Goal: Task Accomplishment & Management: Use online tool/utility

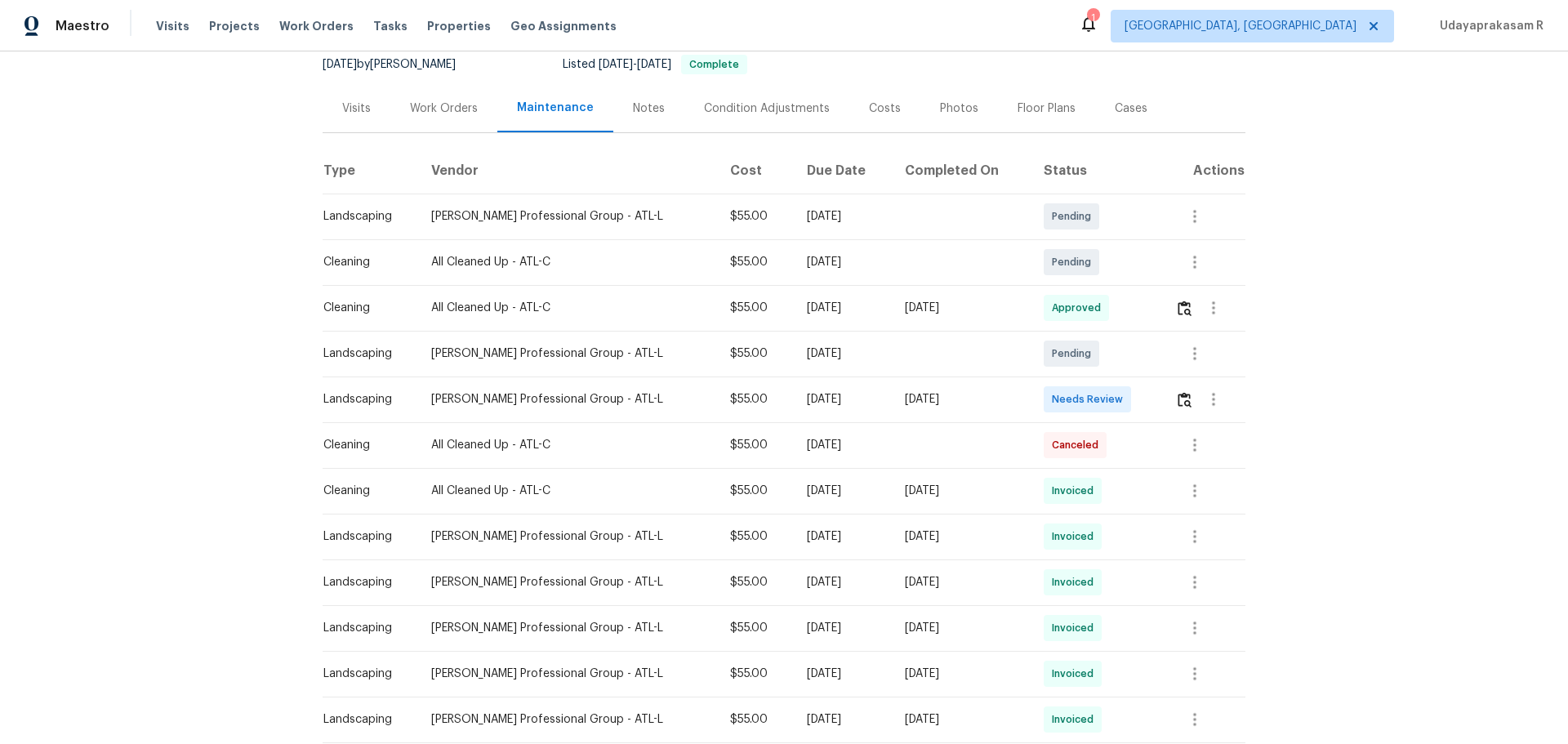
scroll to position [245, 0]
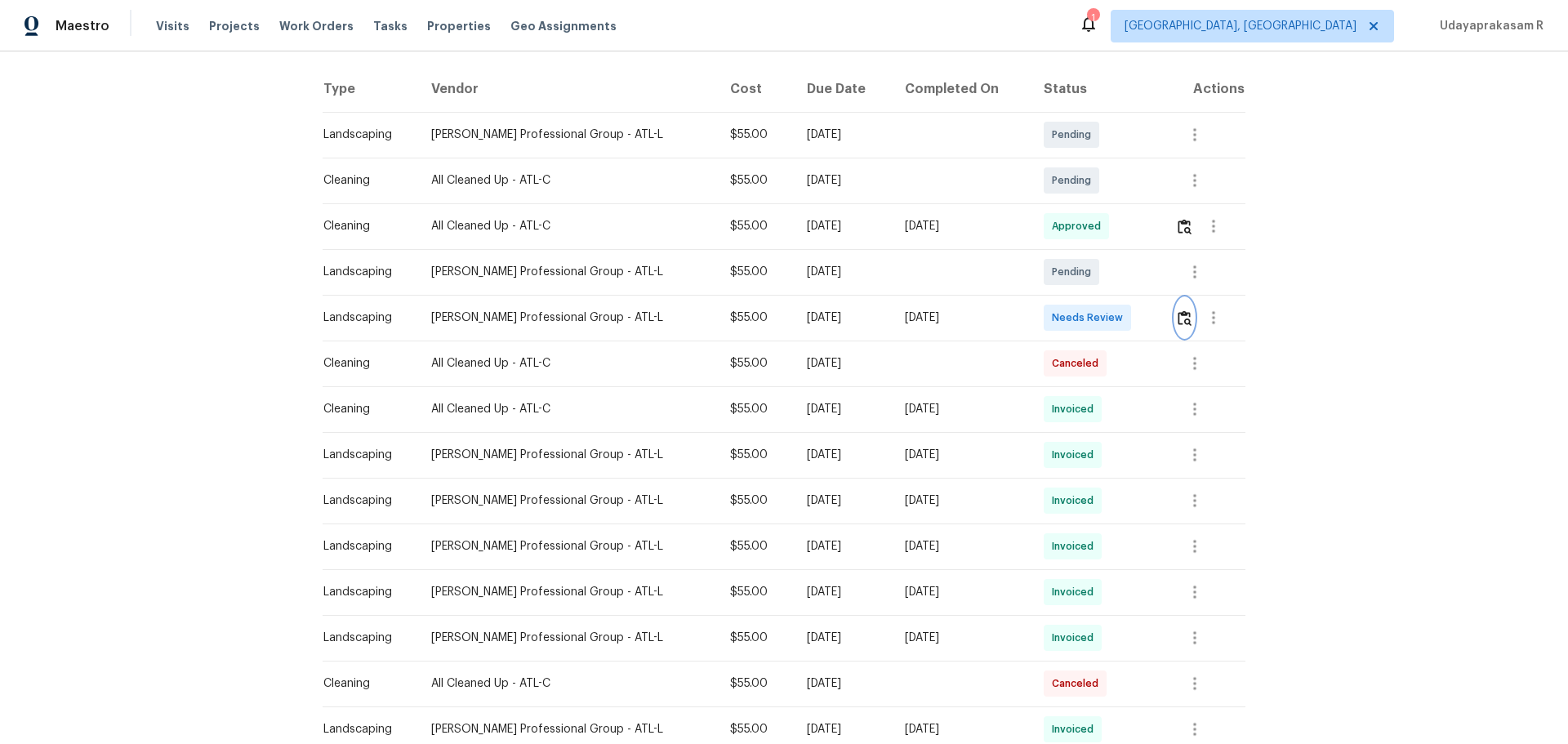
click at [1182, 325] on img "button" at bounding box center [1183, 317] width 14 height 16
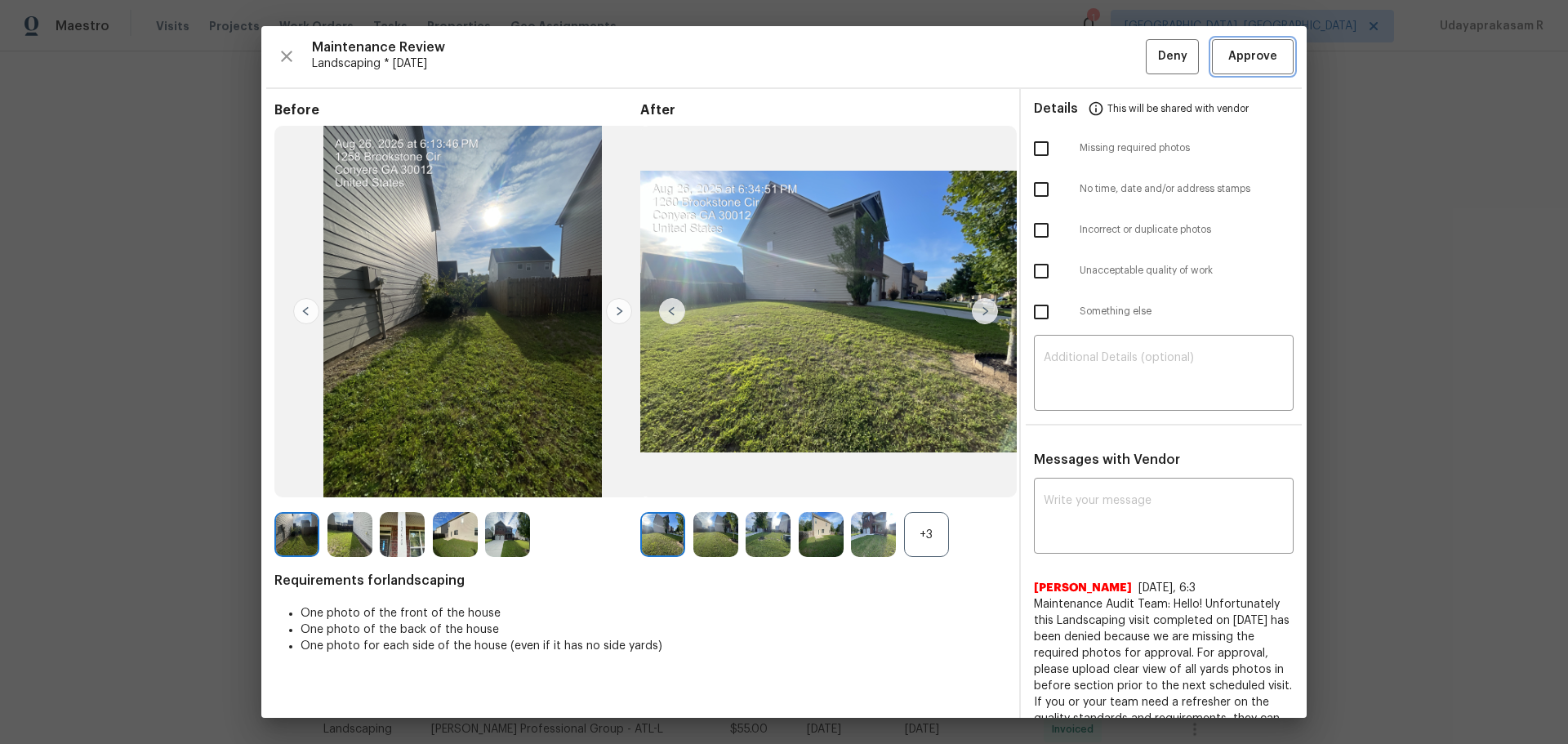
click at [1236, 51] on span "Approve" at bounding box center [1253, 57] width 49 height 20
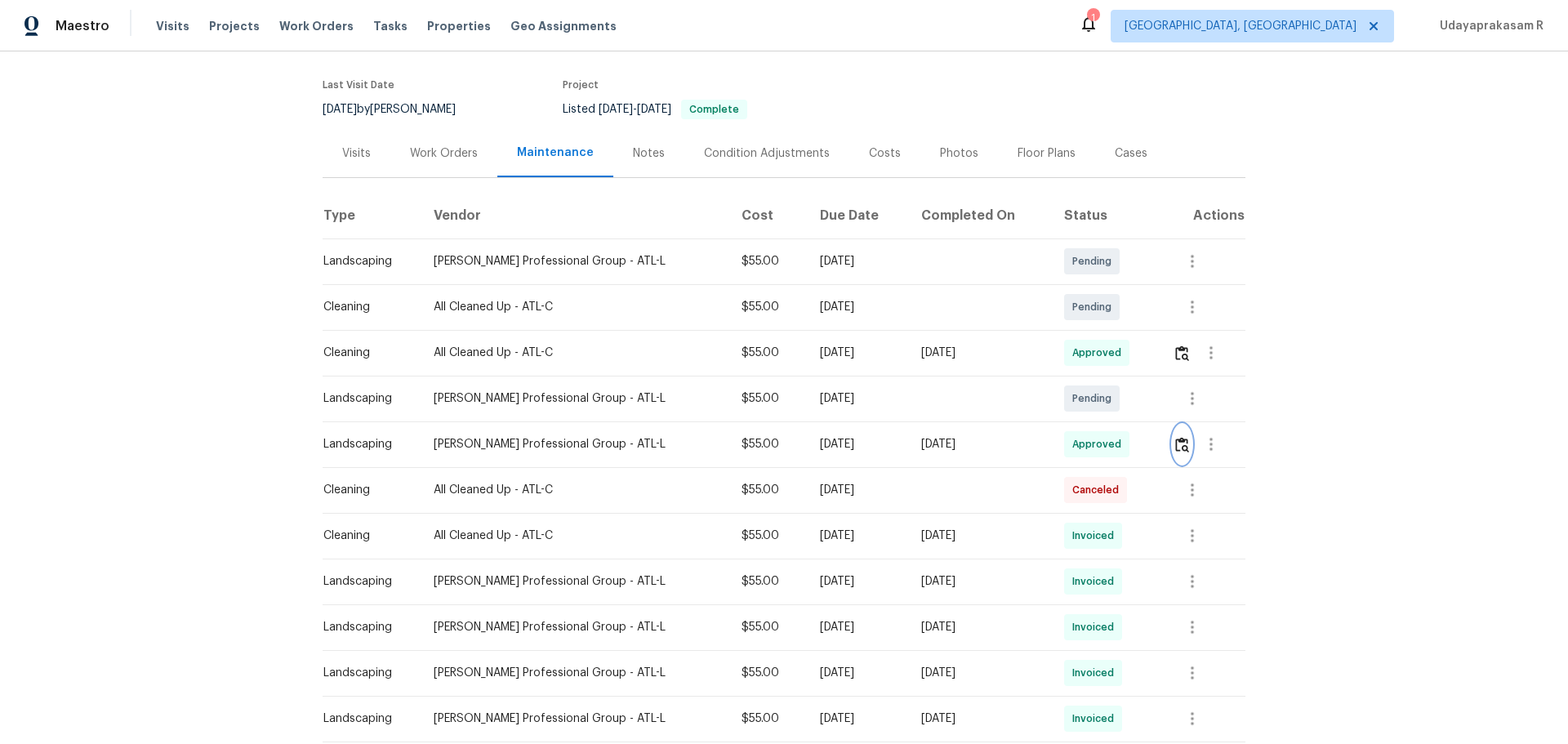
scroll to position [0, 0]
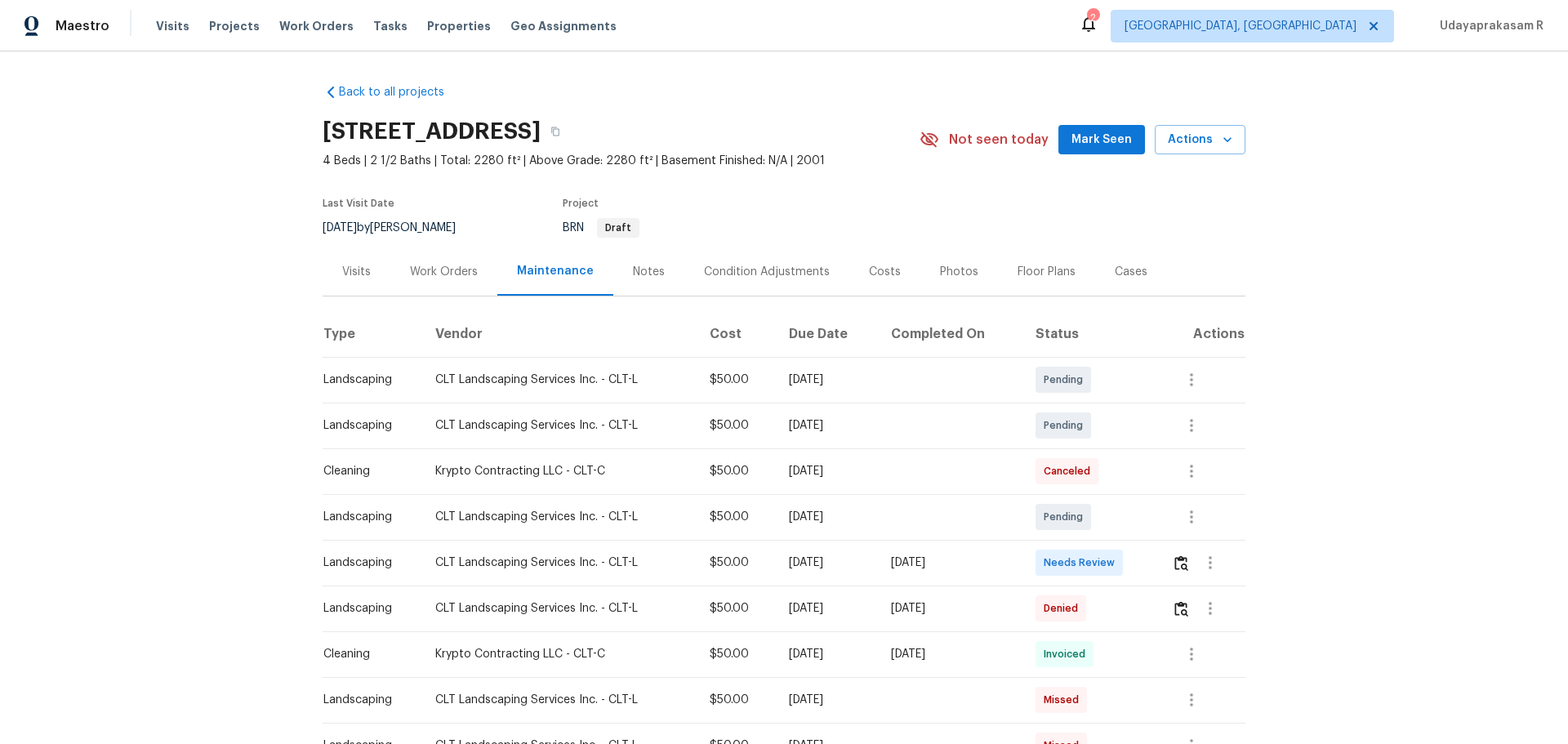
scroll to position [82, 0]
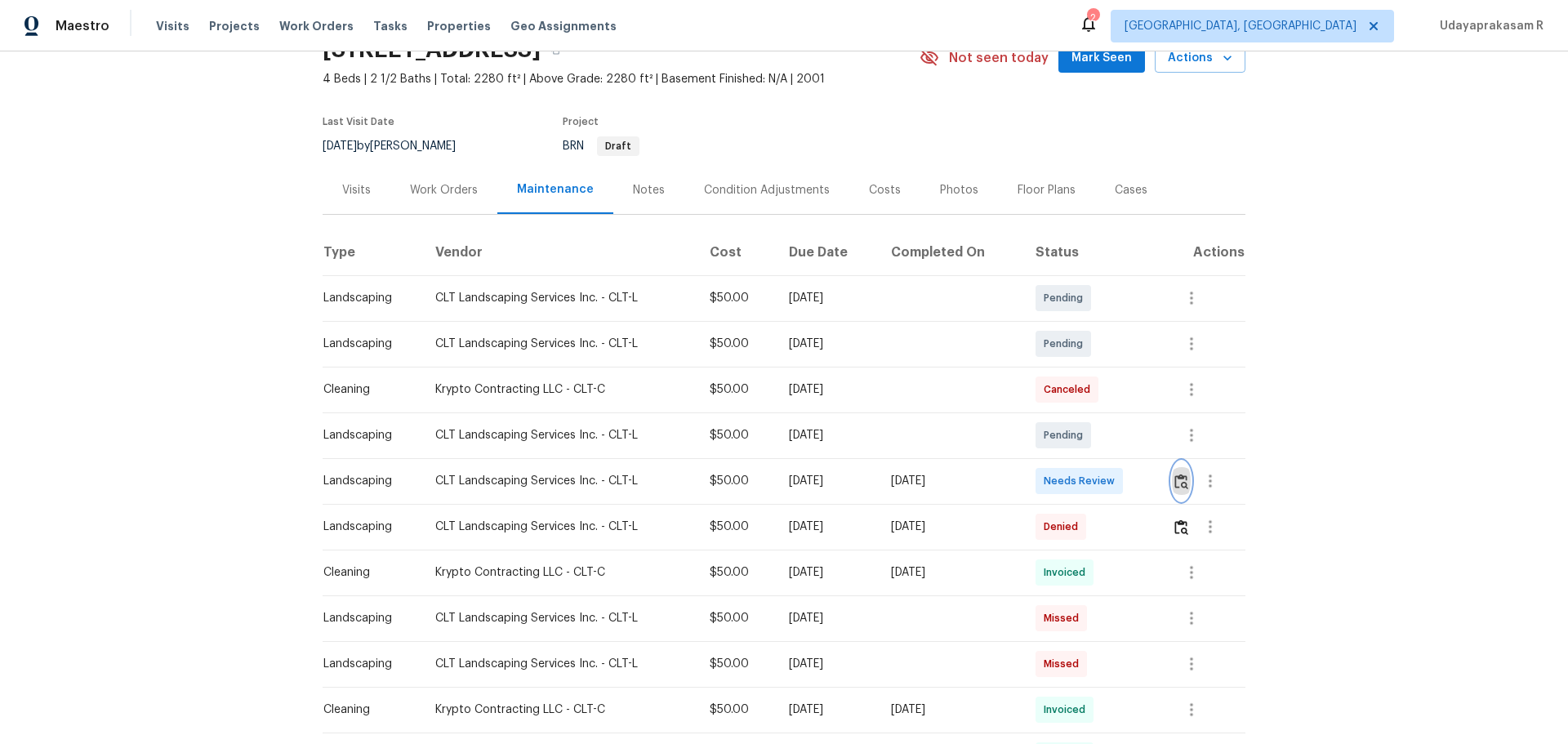
click at [1174, 486] on img "button" at bounding box center [1181, 480] width 14 height 16
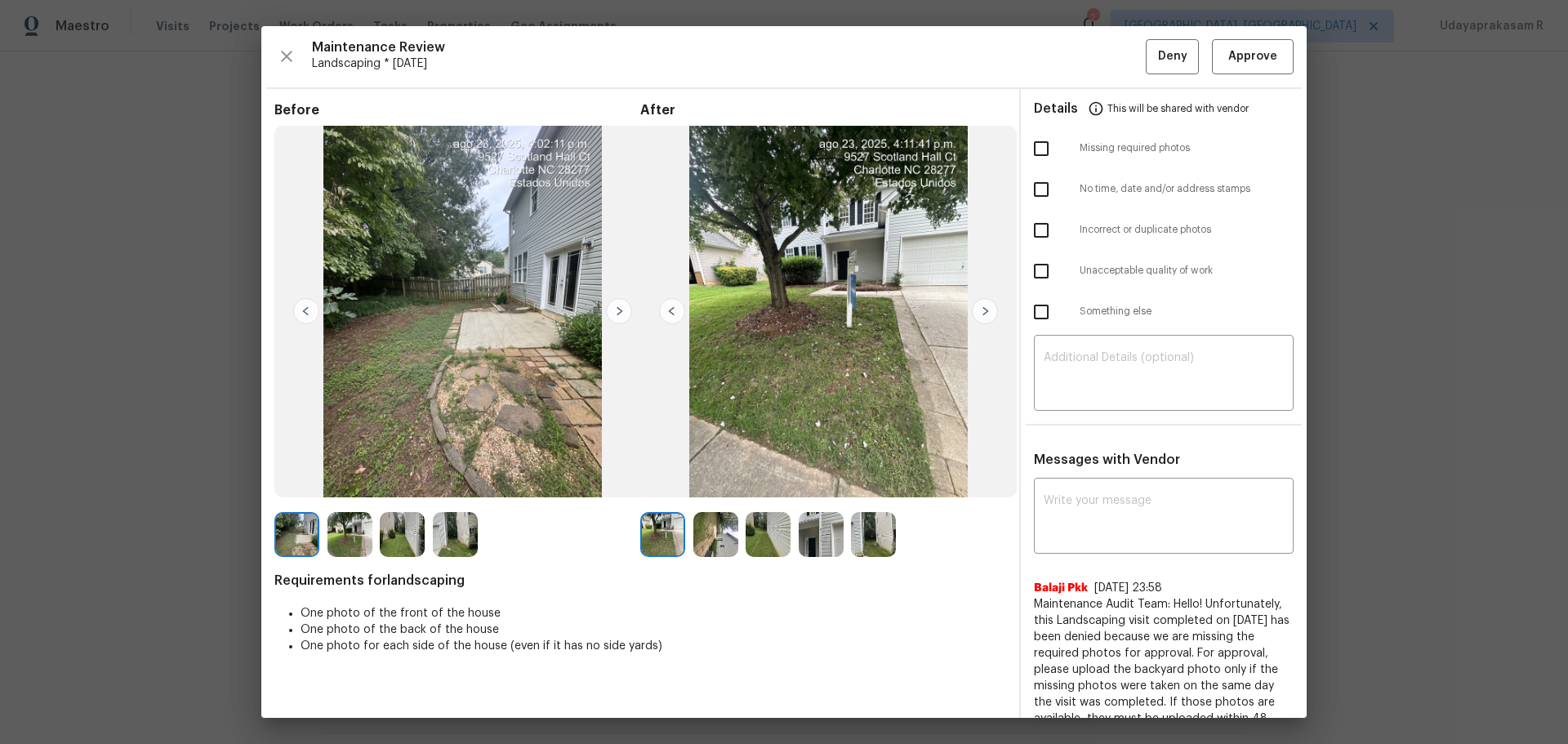
click at [978, 299] on img at bounding box center [985, 311] width 26 height 26
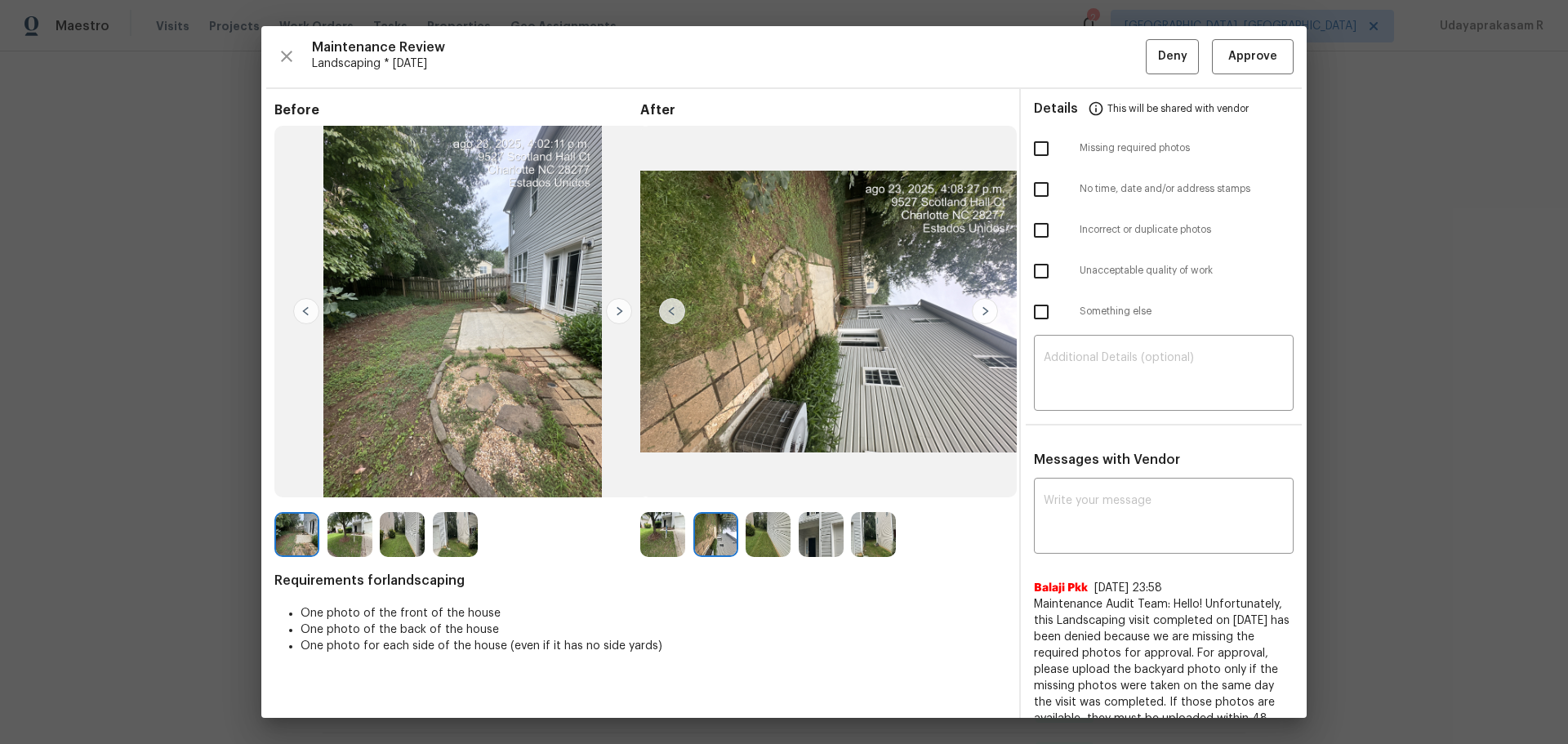
click at [981, 301] on img at bounding box center [985, 311] width 26 height 26
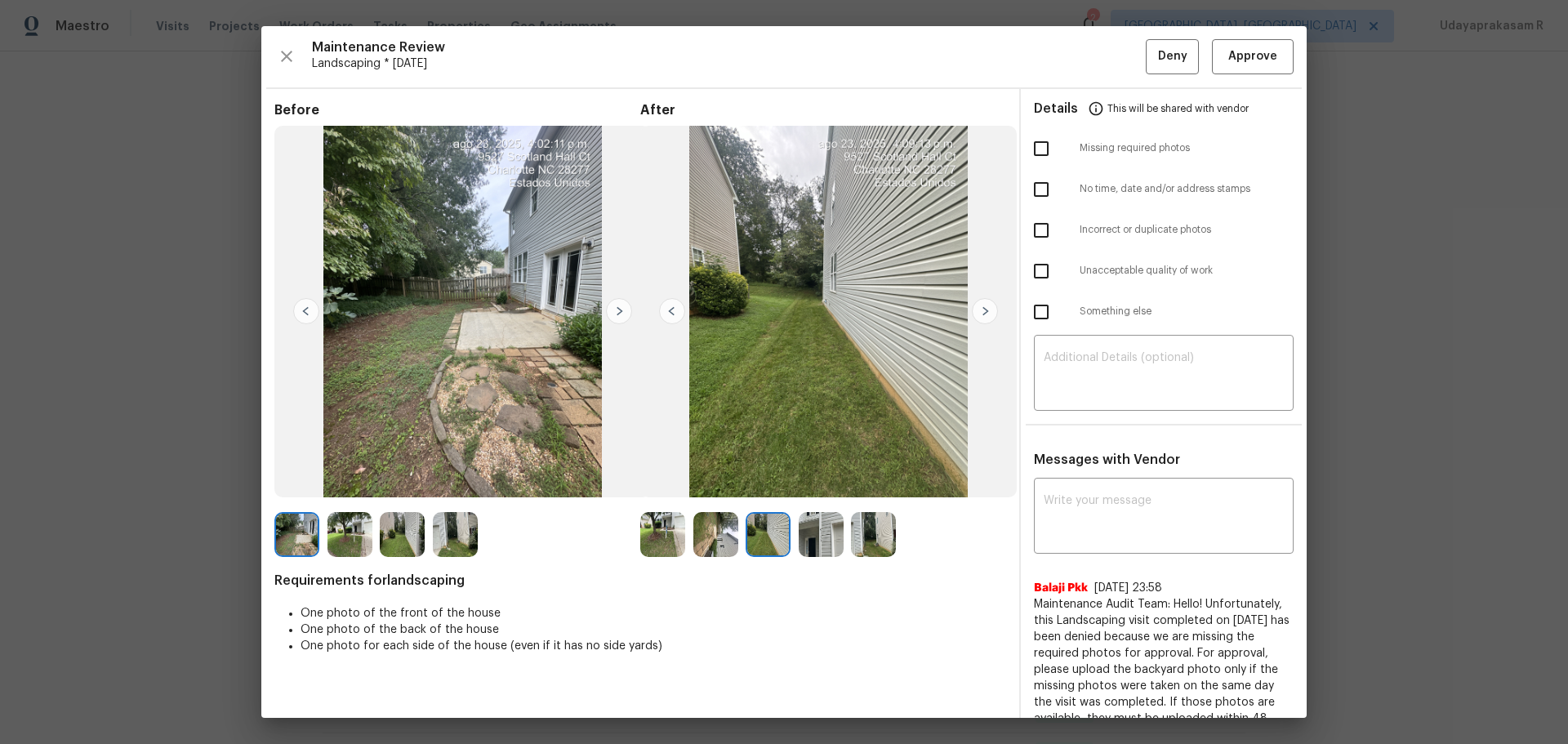
click at [981, 301] on img at bounding box center [985, 311] width 26 height 26
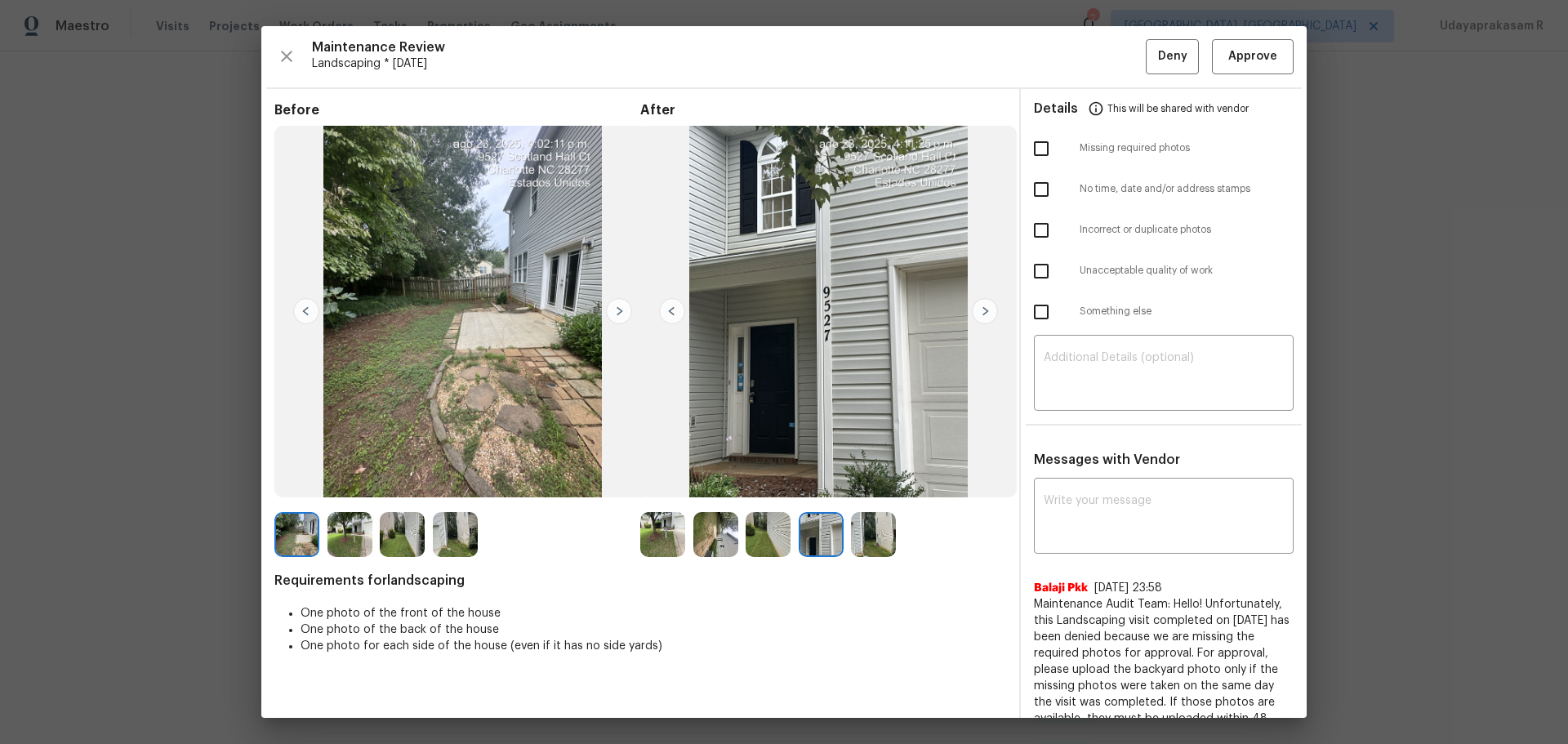
click at [981, 301] on img at bounding box center [985, 311] width 26 height 26
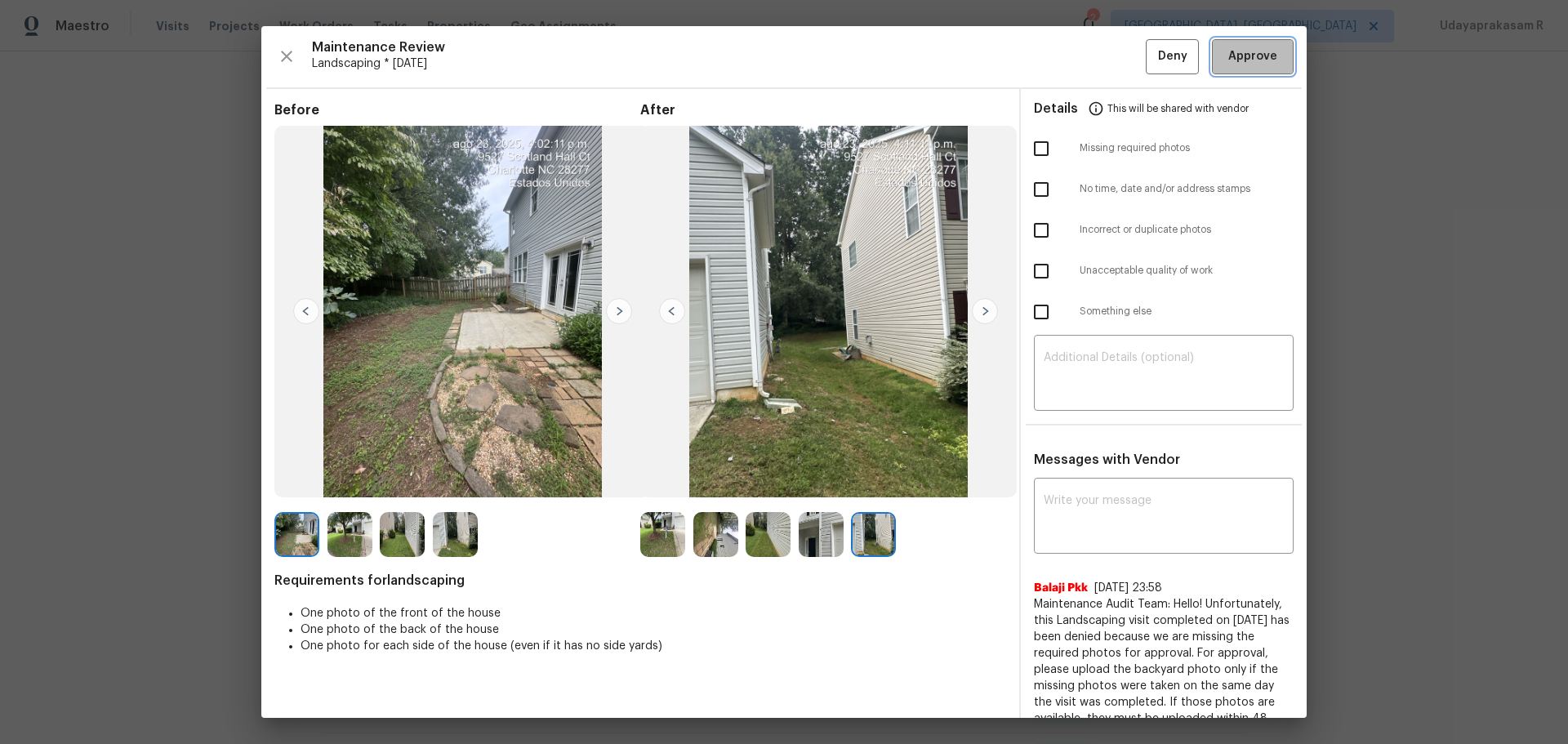
click at [1238, 52] on span "Approve" at bounding box center [1253, 57] width 49 height 20
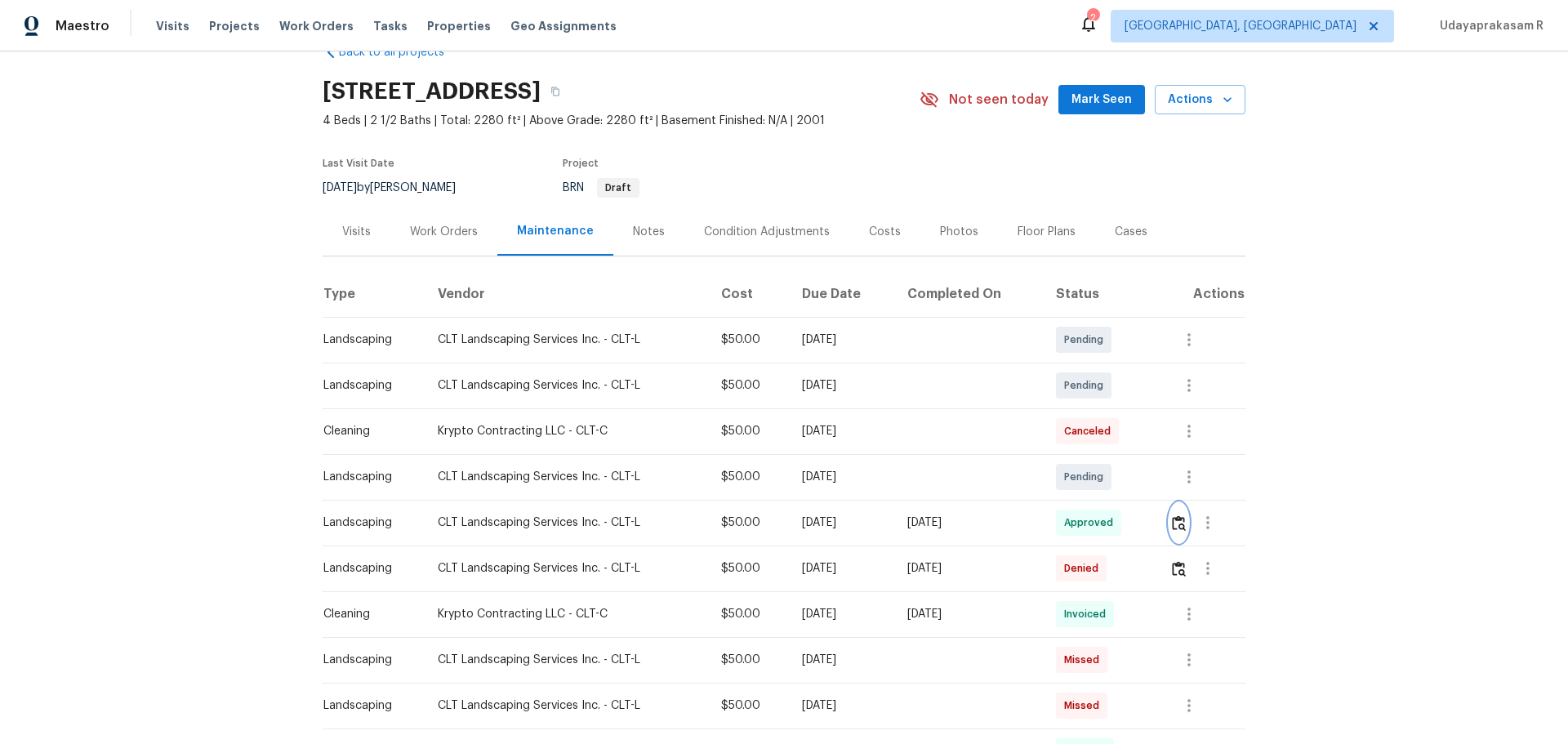
scroll to position [0, 0]
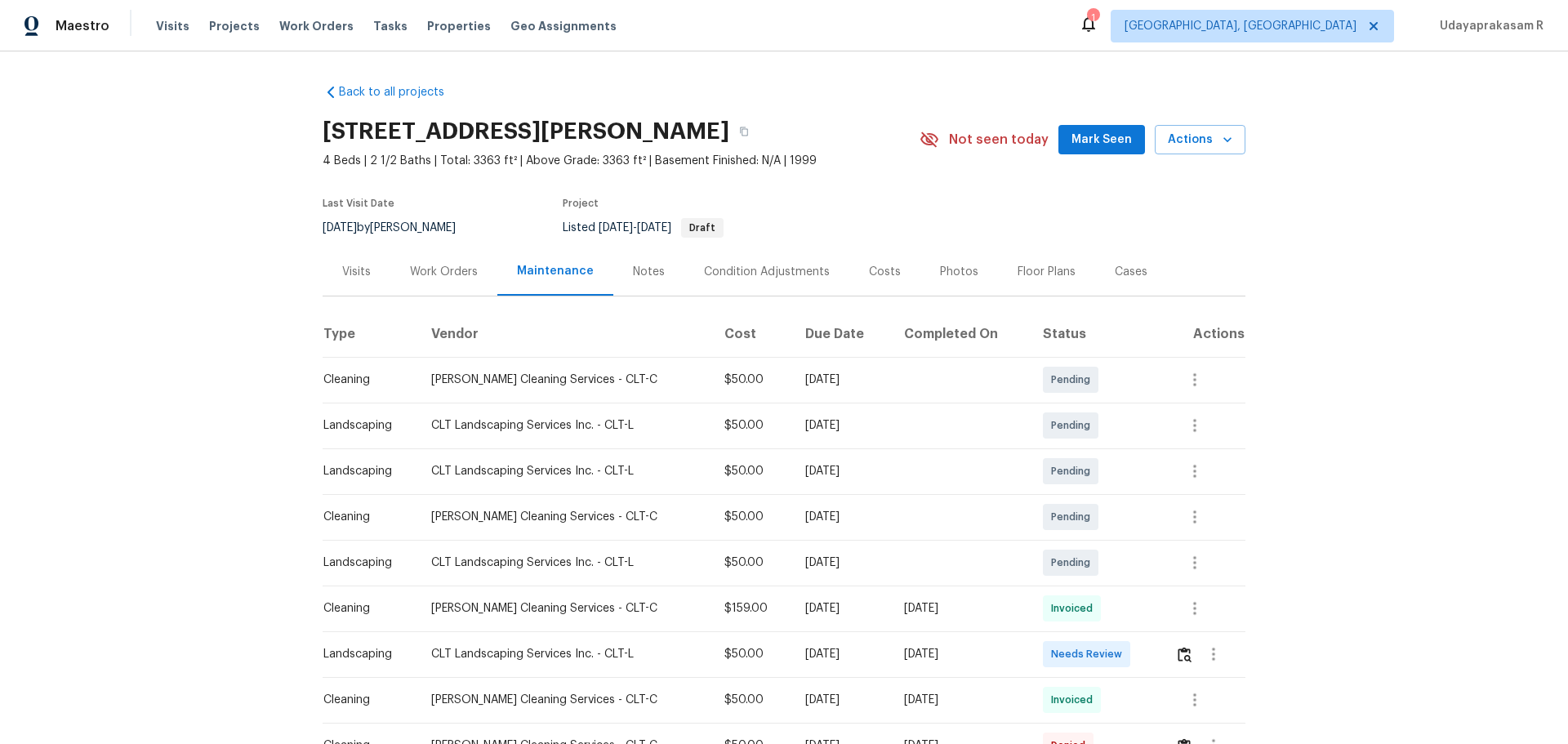
scroll to position [82, 0]
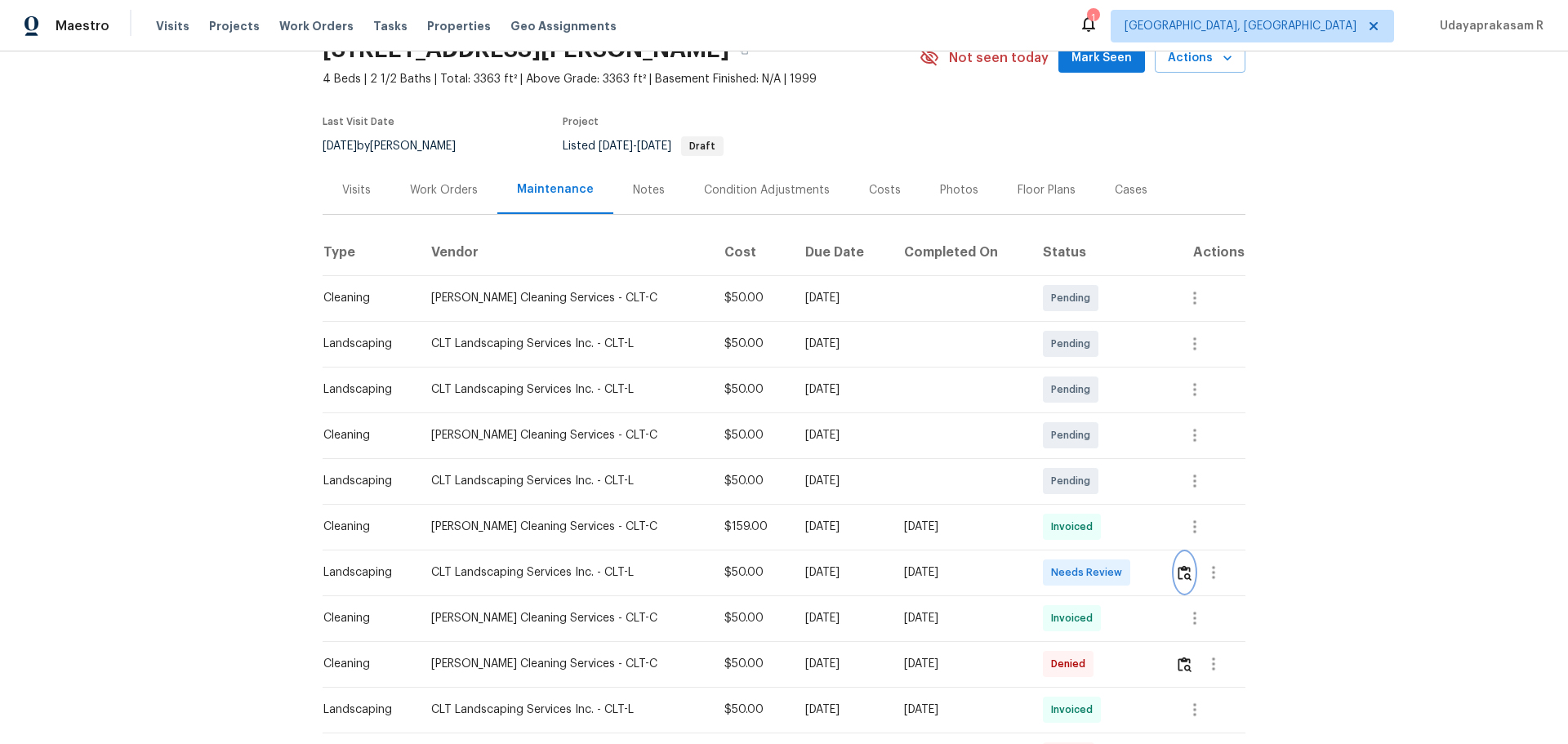
click at [1177, 574] on img "button" at bounding box center [1183, 573] width 14 height 16
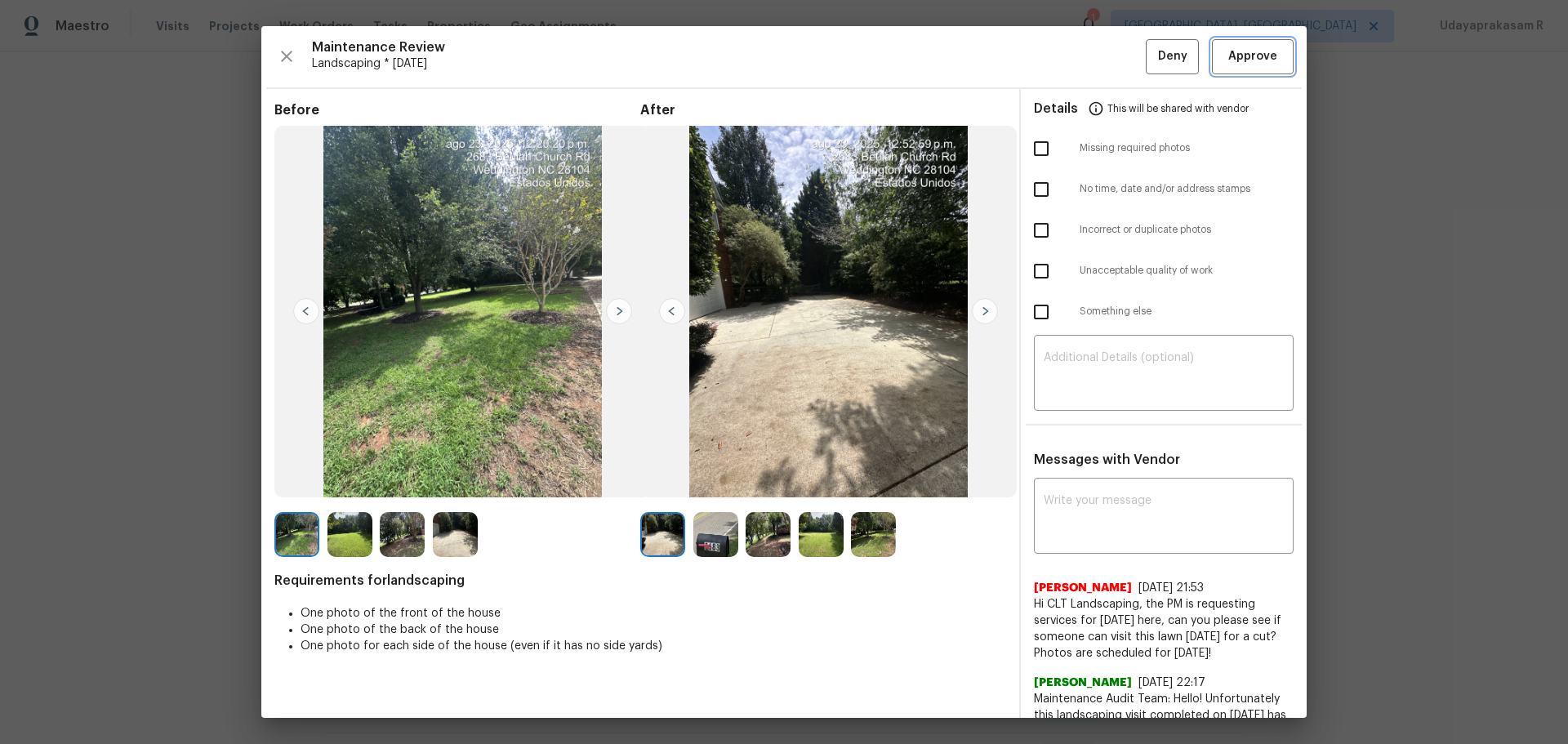
click at [1255, 64] on span "Approve" at bounding box center [1253, 57] width 49 height 20
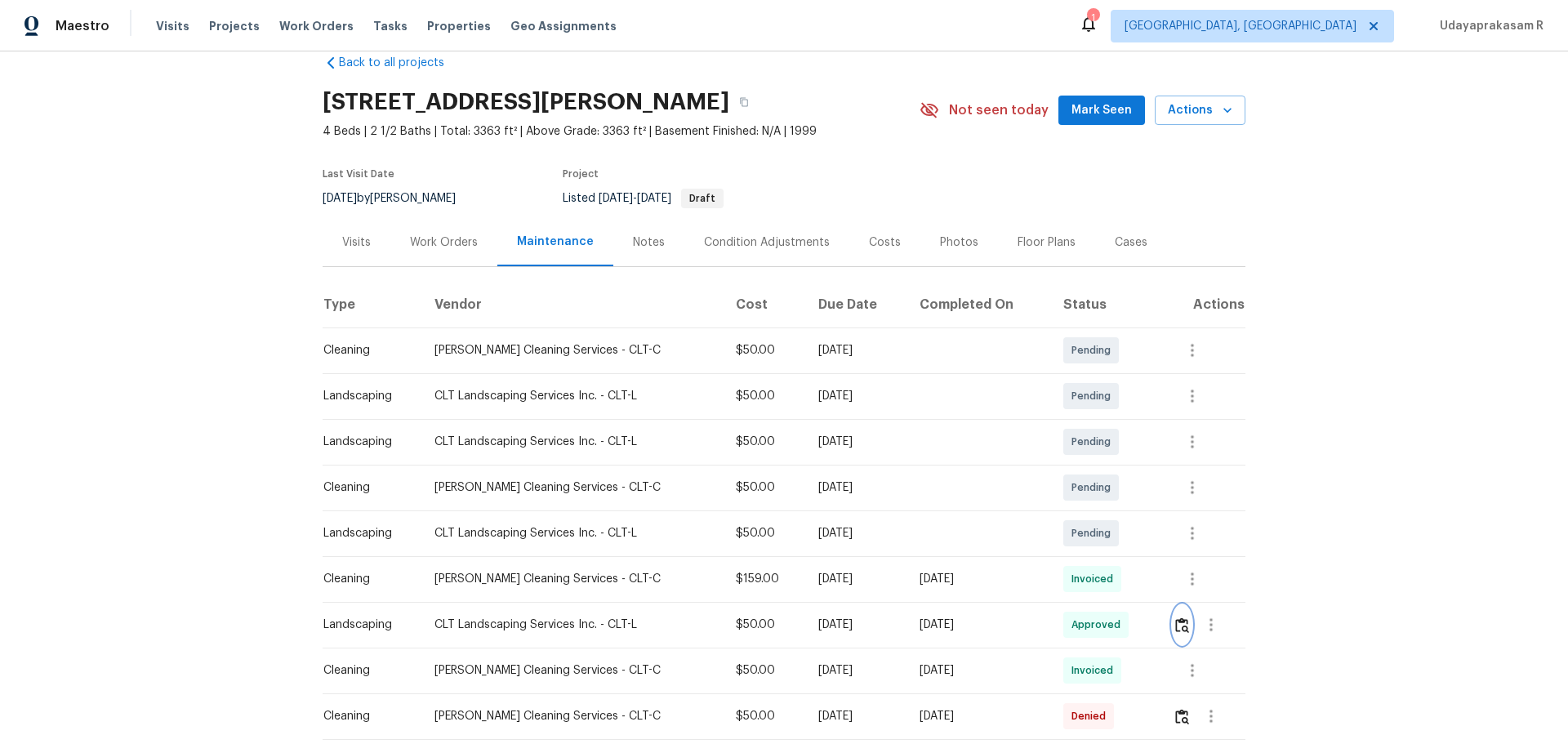
scroll to position [0, 0]
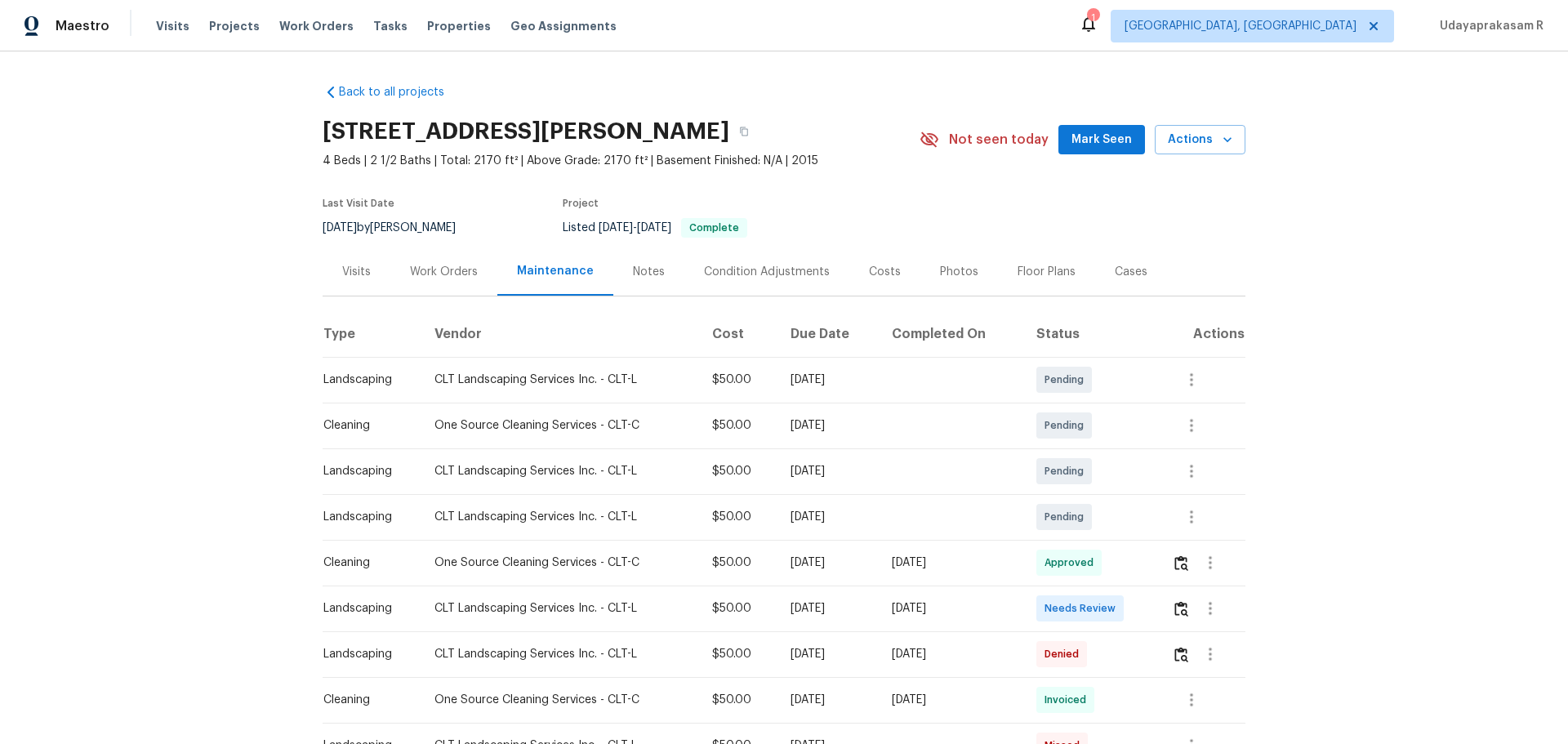
scroll to position [245, 0]
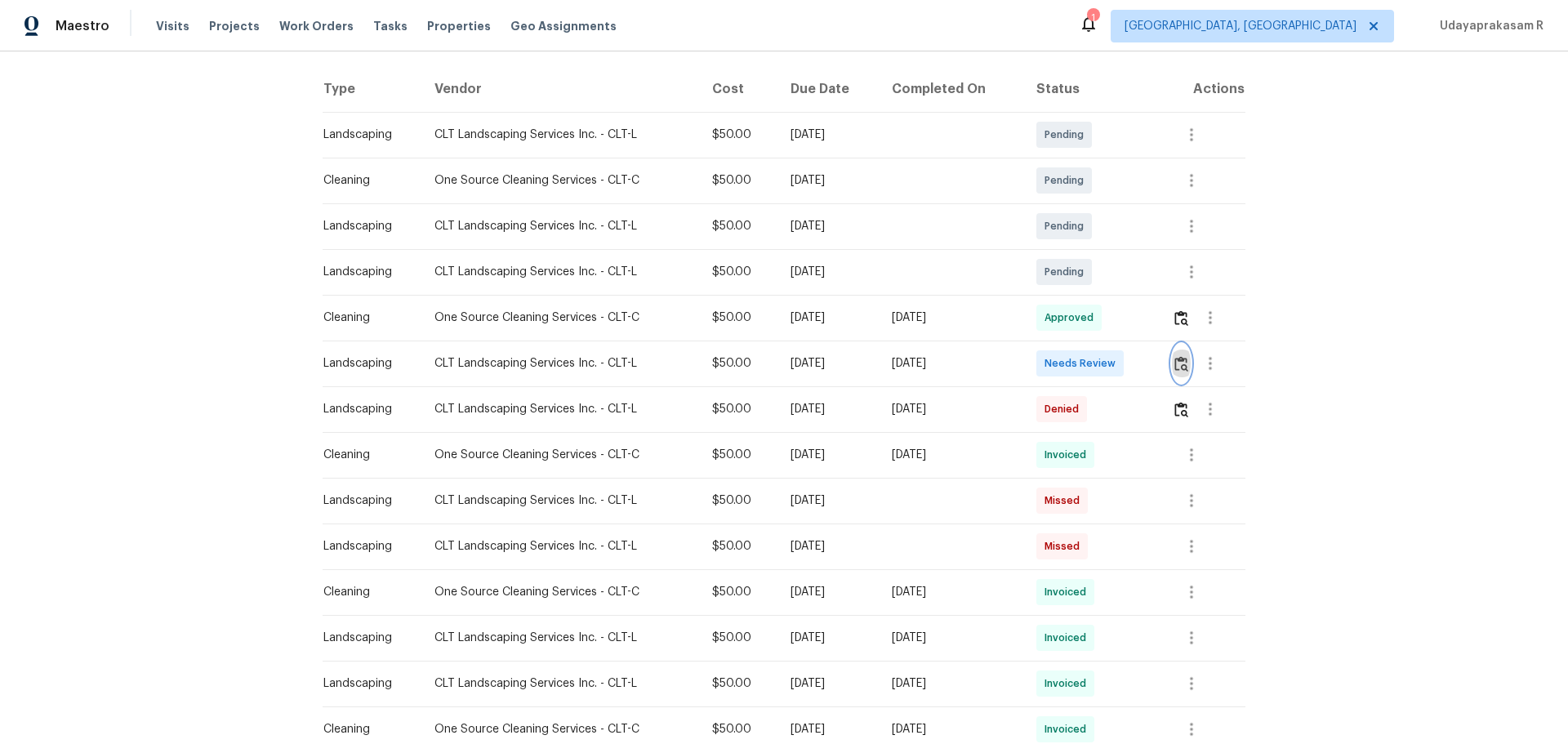
click at [1174, 365] on img "button" at bounding box center [1181, 363] width 14 height 16
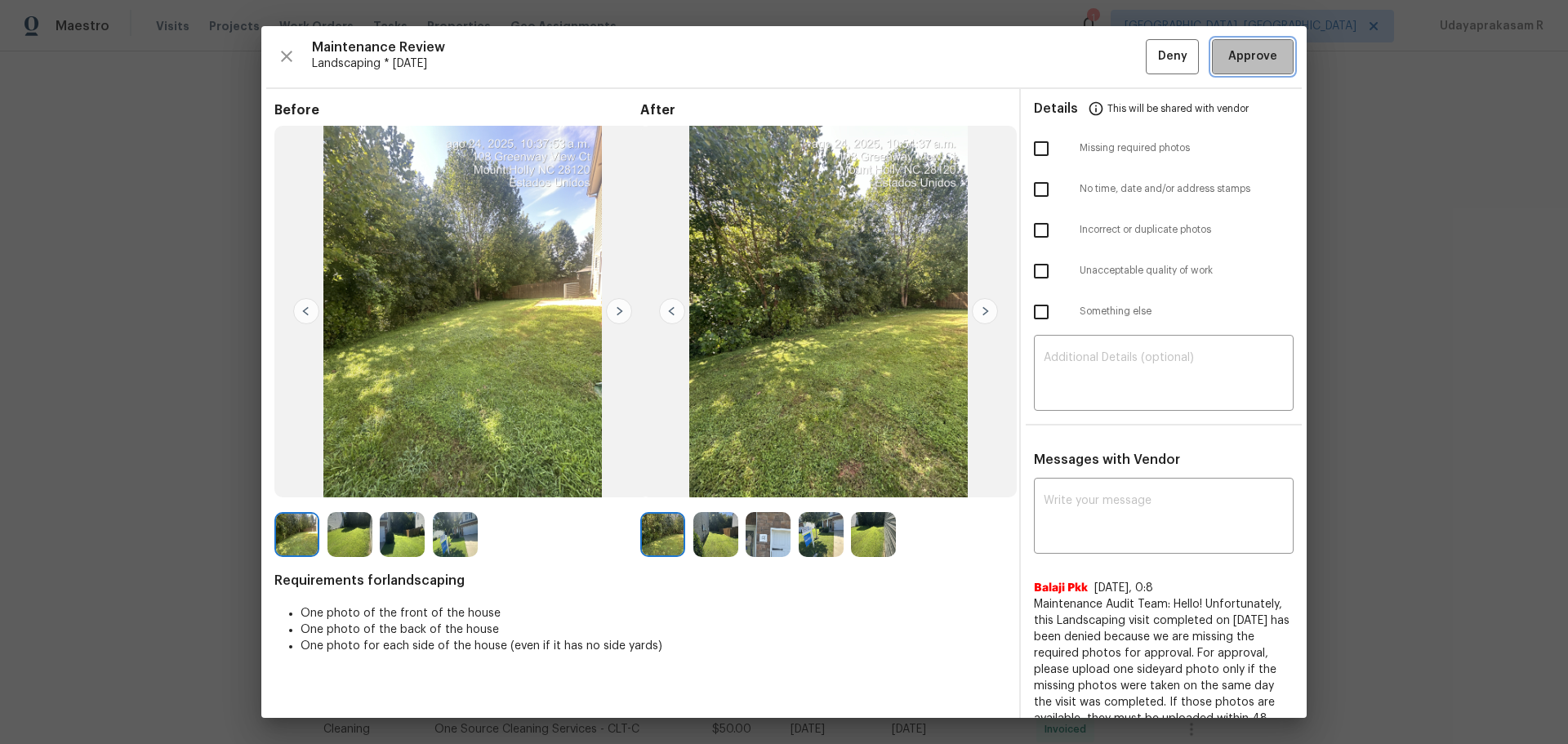
click at [1257, 58] on span "Approve" at bounding box center [1253, 57] width 49 height 20
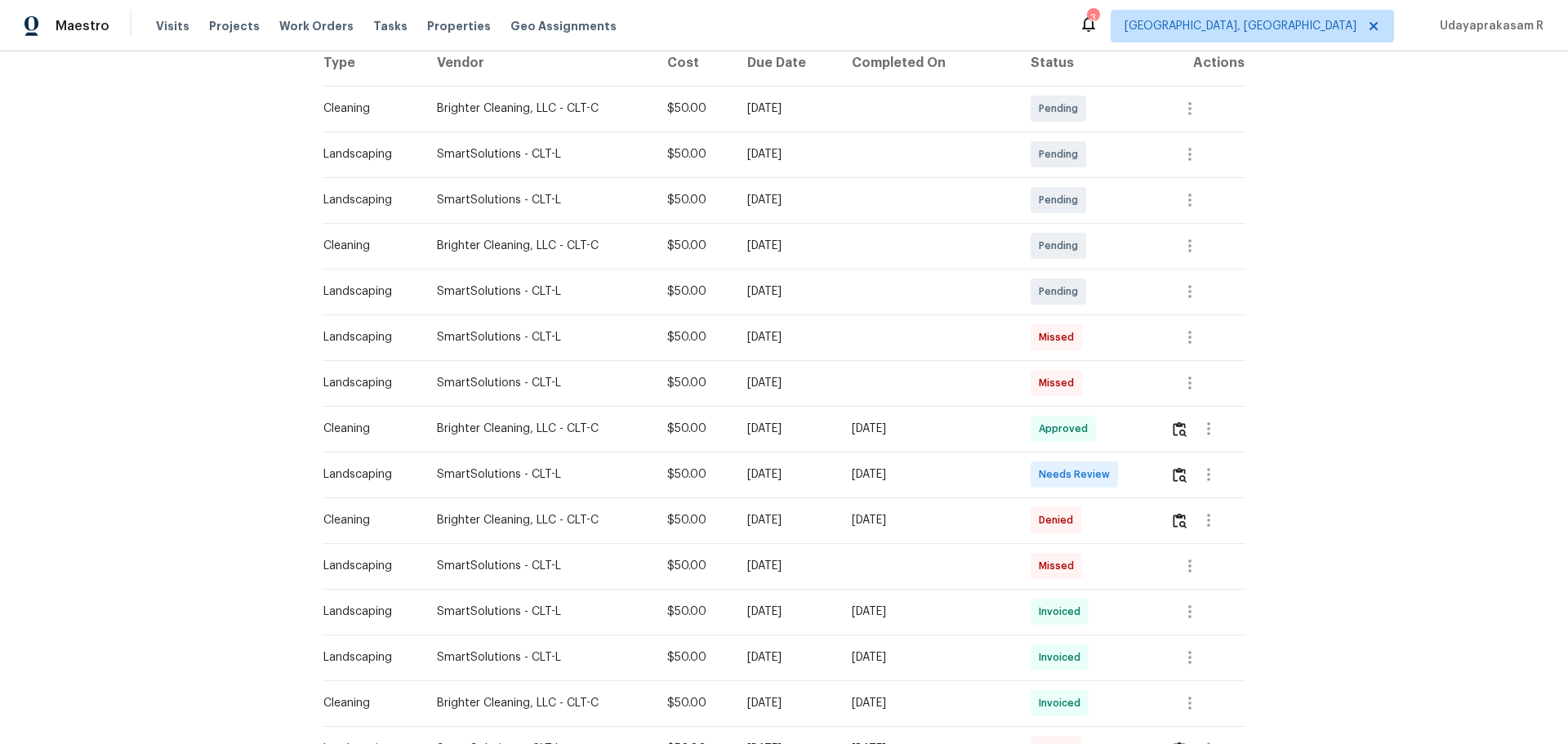
scroll to position [326, 0]
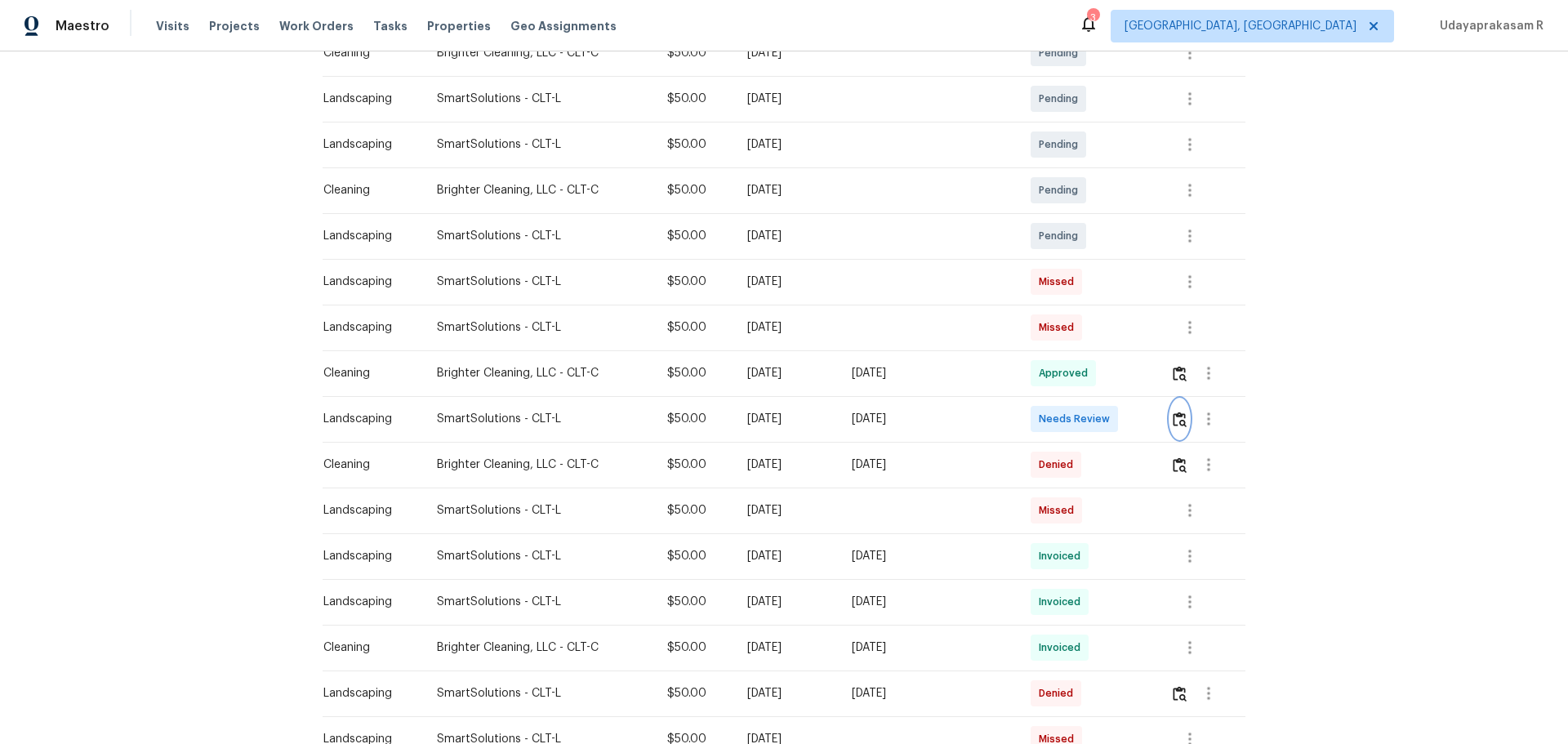
click at [1114, 416] on img "button" at bounding box center [1179, 418] width 14 height 16
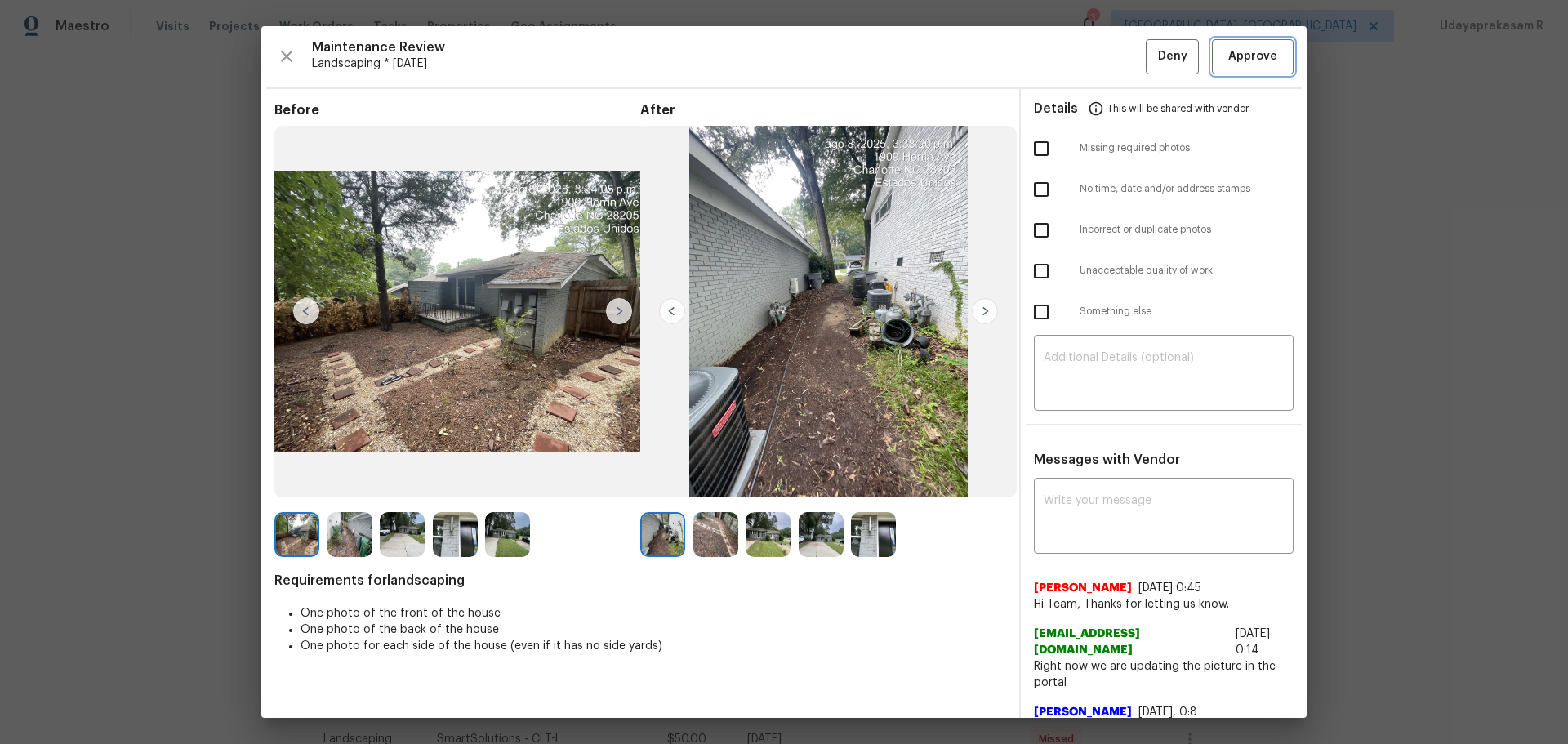
click at [1114, 52] on span "Approve" at bounding box center [1253, 57] width 49 height 20
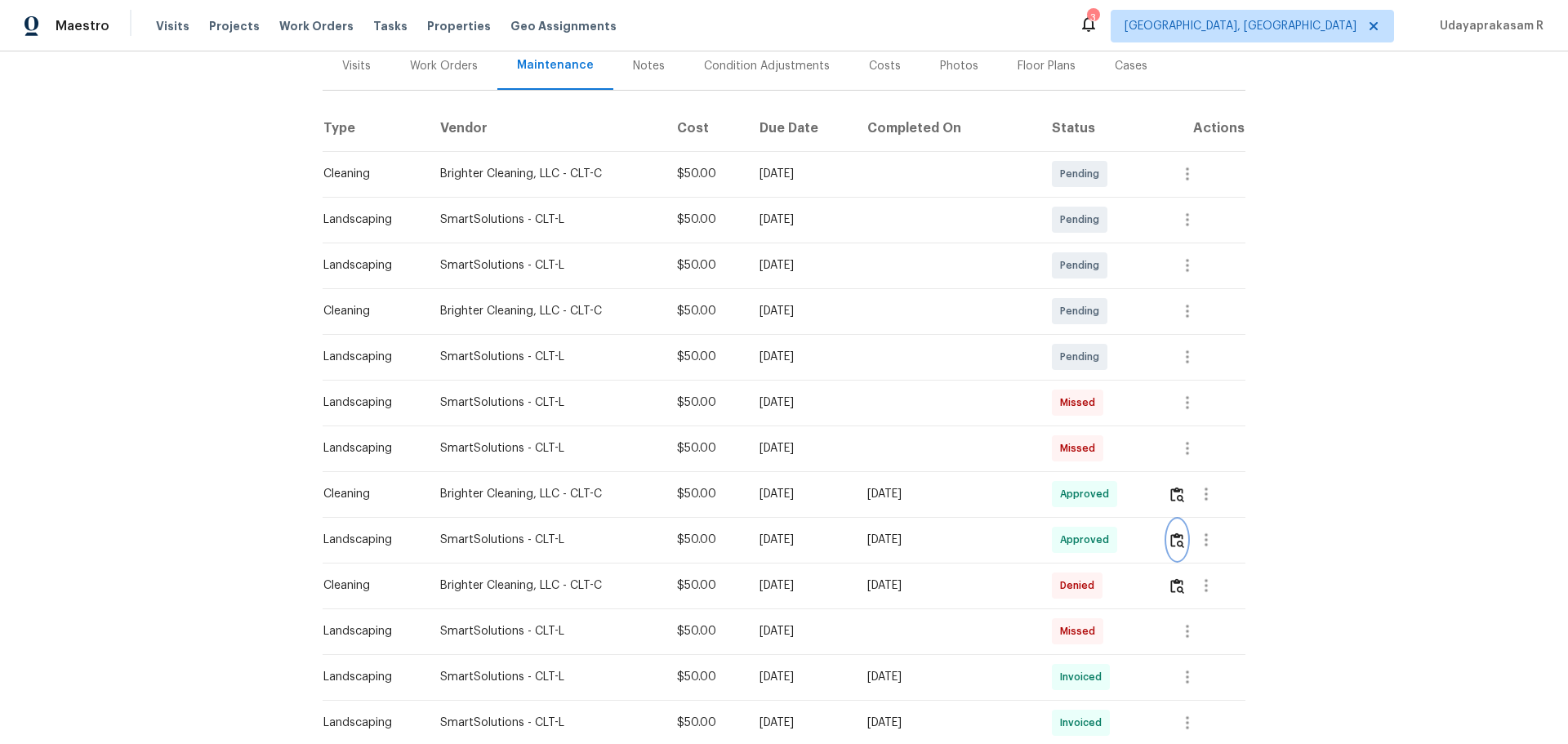
scroll to position [0, 0]
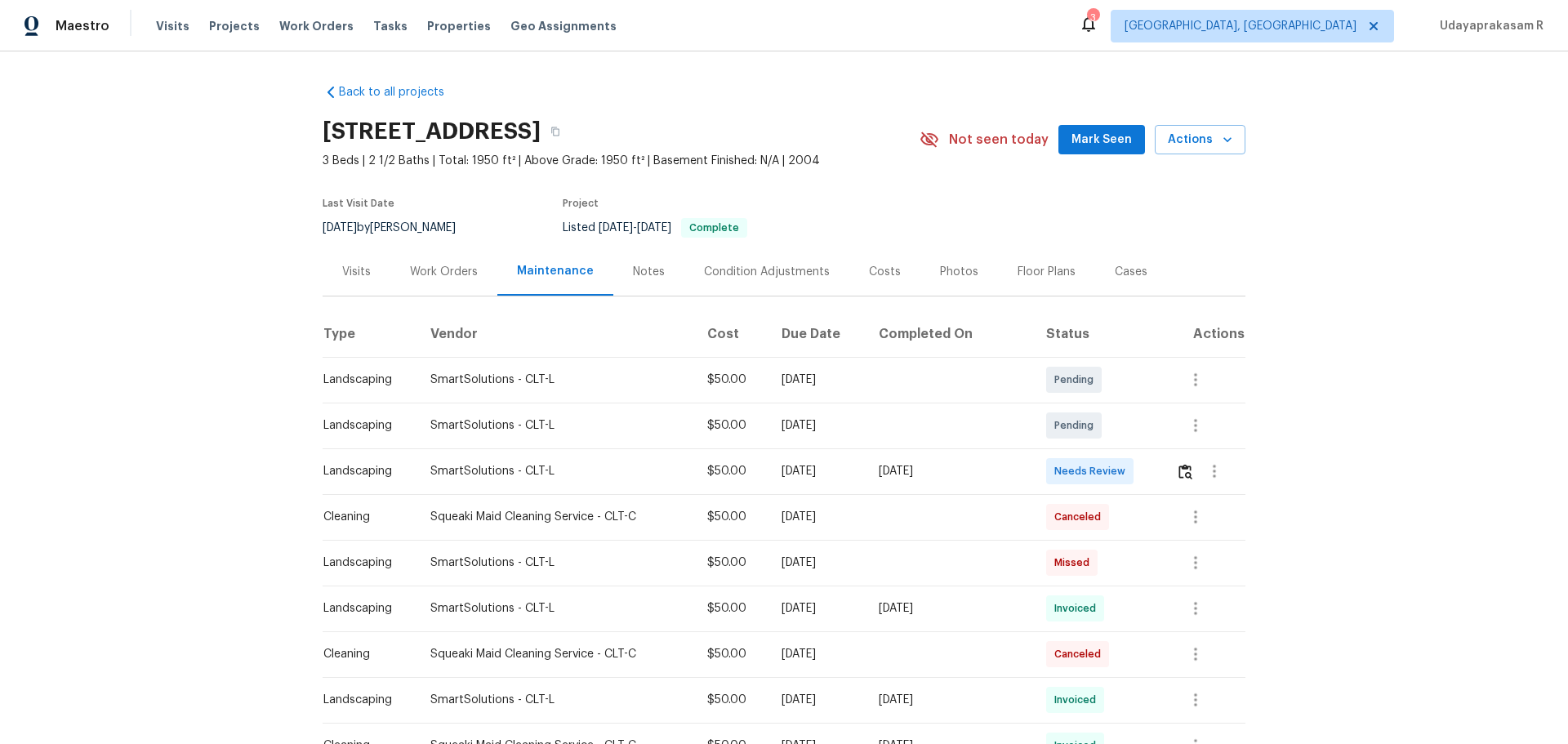
scroll to position [82, 0]
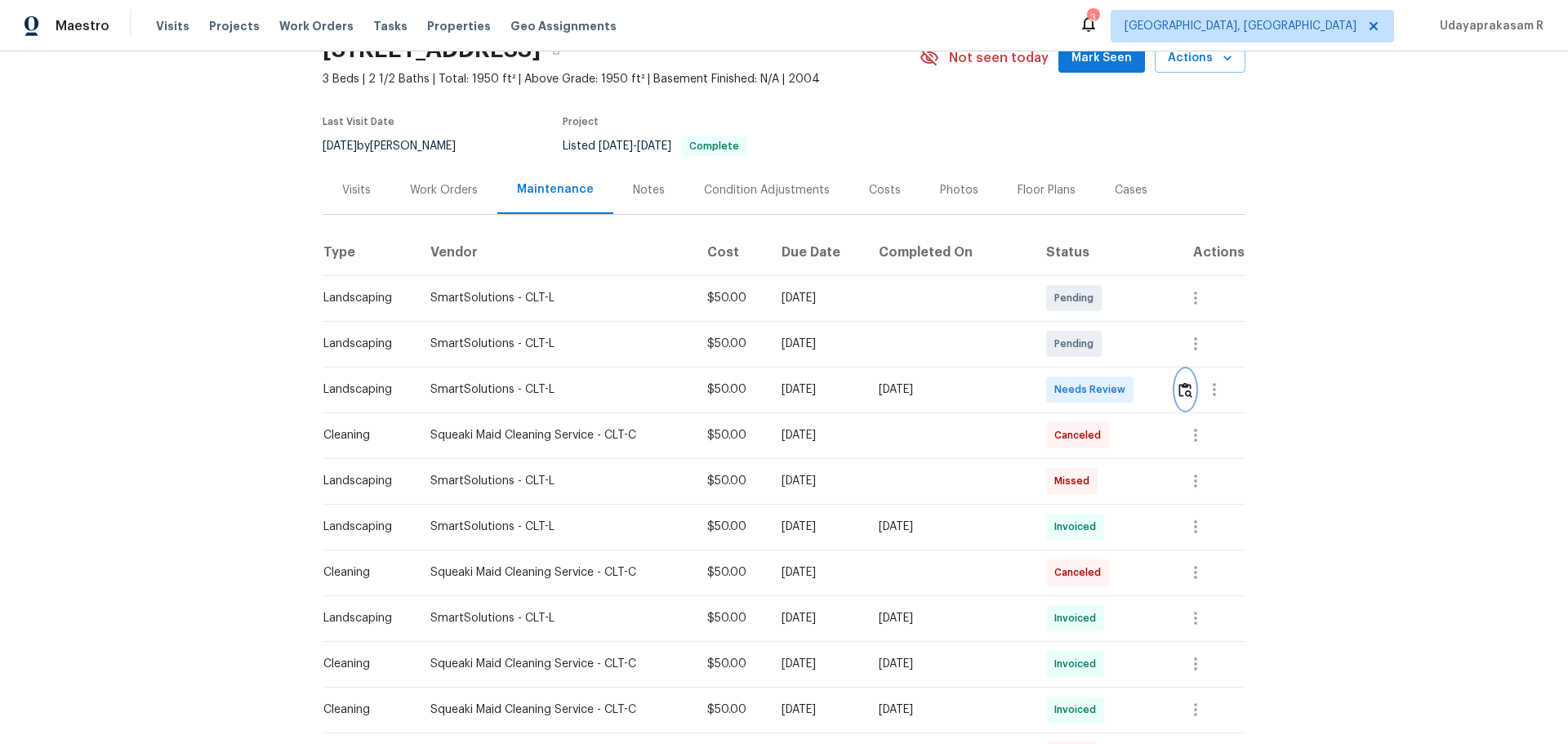
click at [1114, 382] on img "button" at bounding box center [1184, 389] width 14 height 16
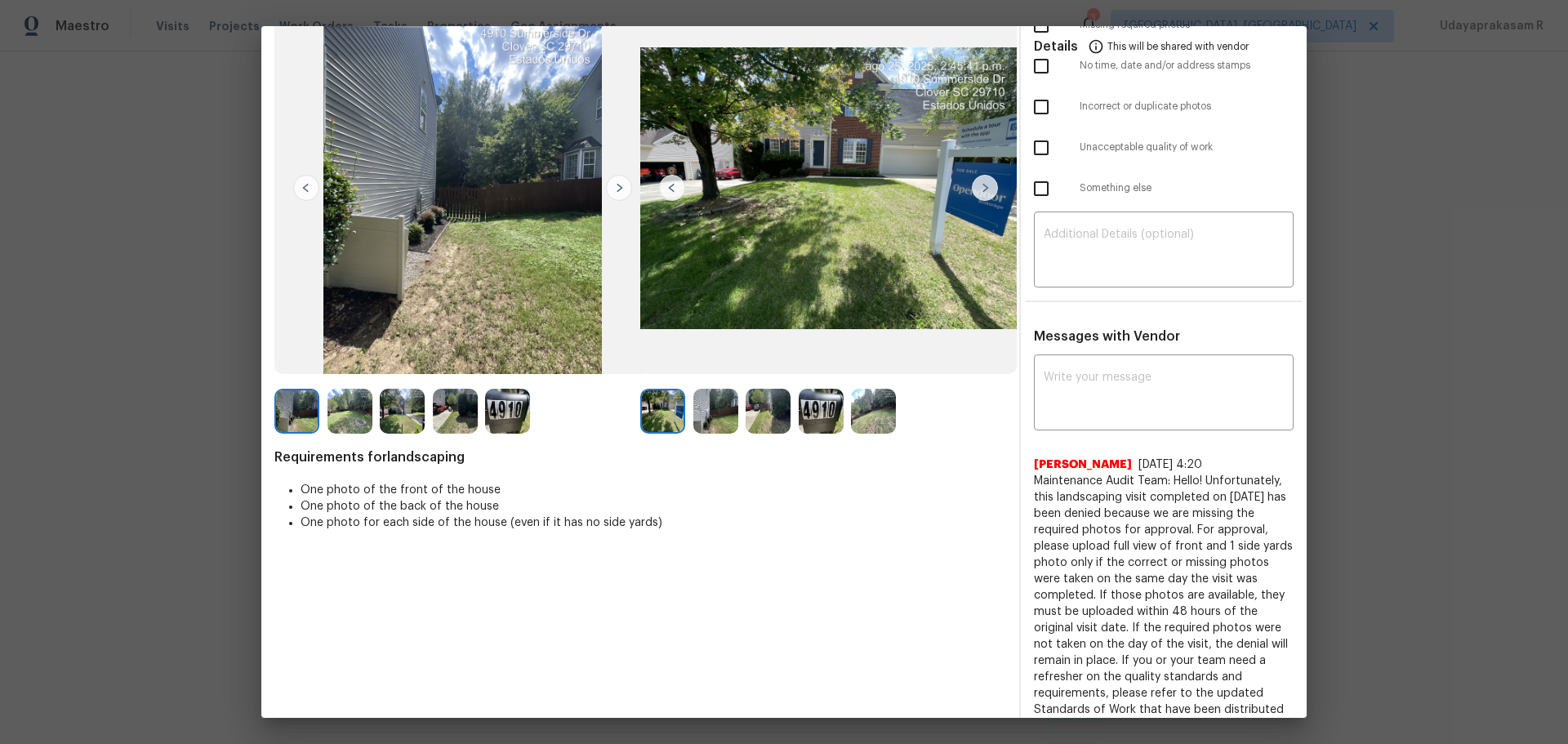
scroll to position [0, 0]
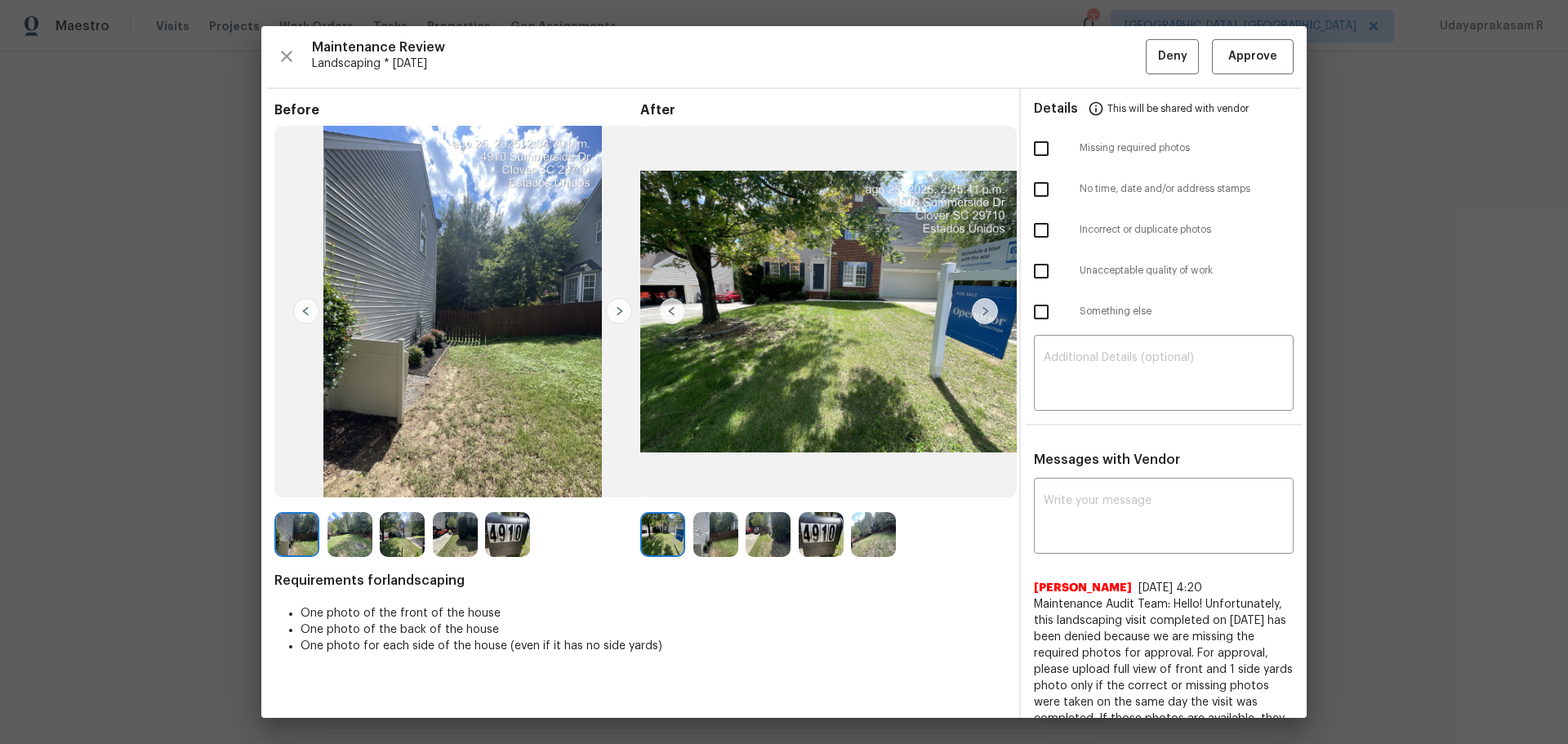
click at [624, 314] on img at bounding box center [619, 311] width 26 height 26
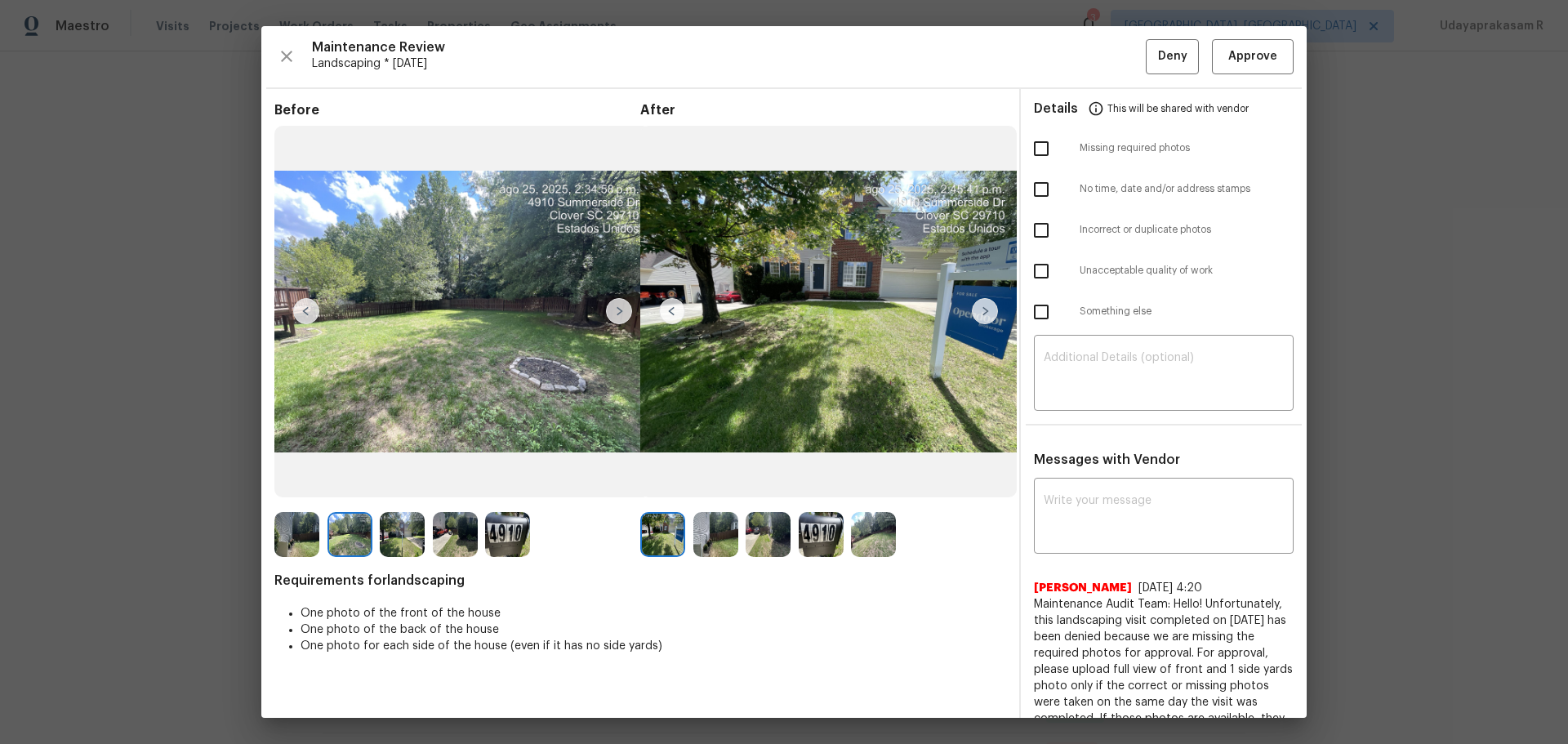
click at [624, 314] on img at bounding box center [619, 311] width 26 height 26
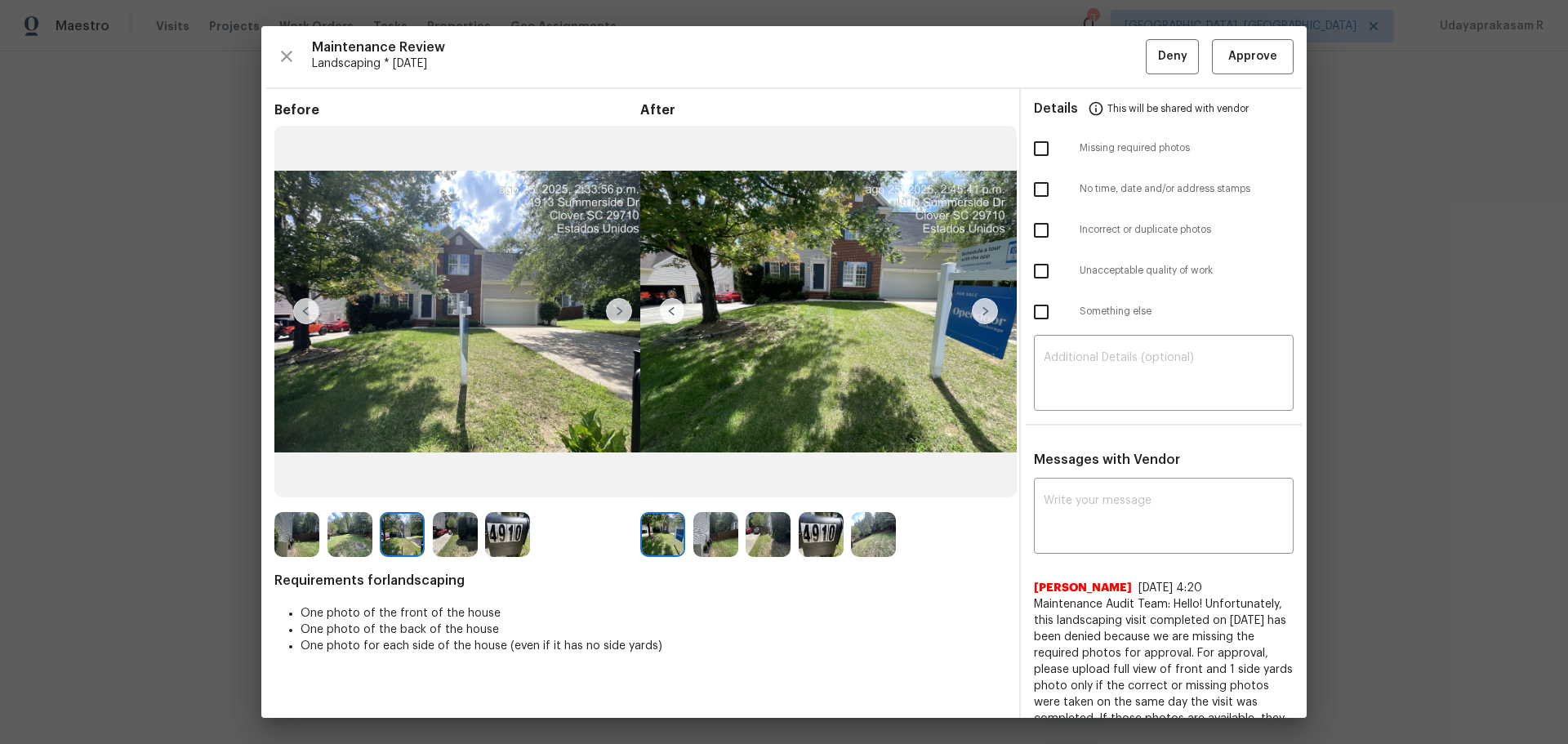
click at [624, 314] on img at bounding box center [619, 311] width 26 height 26
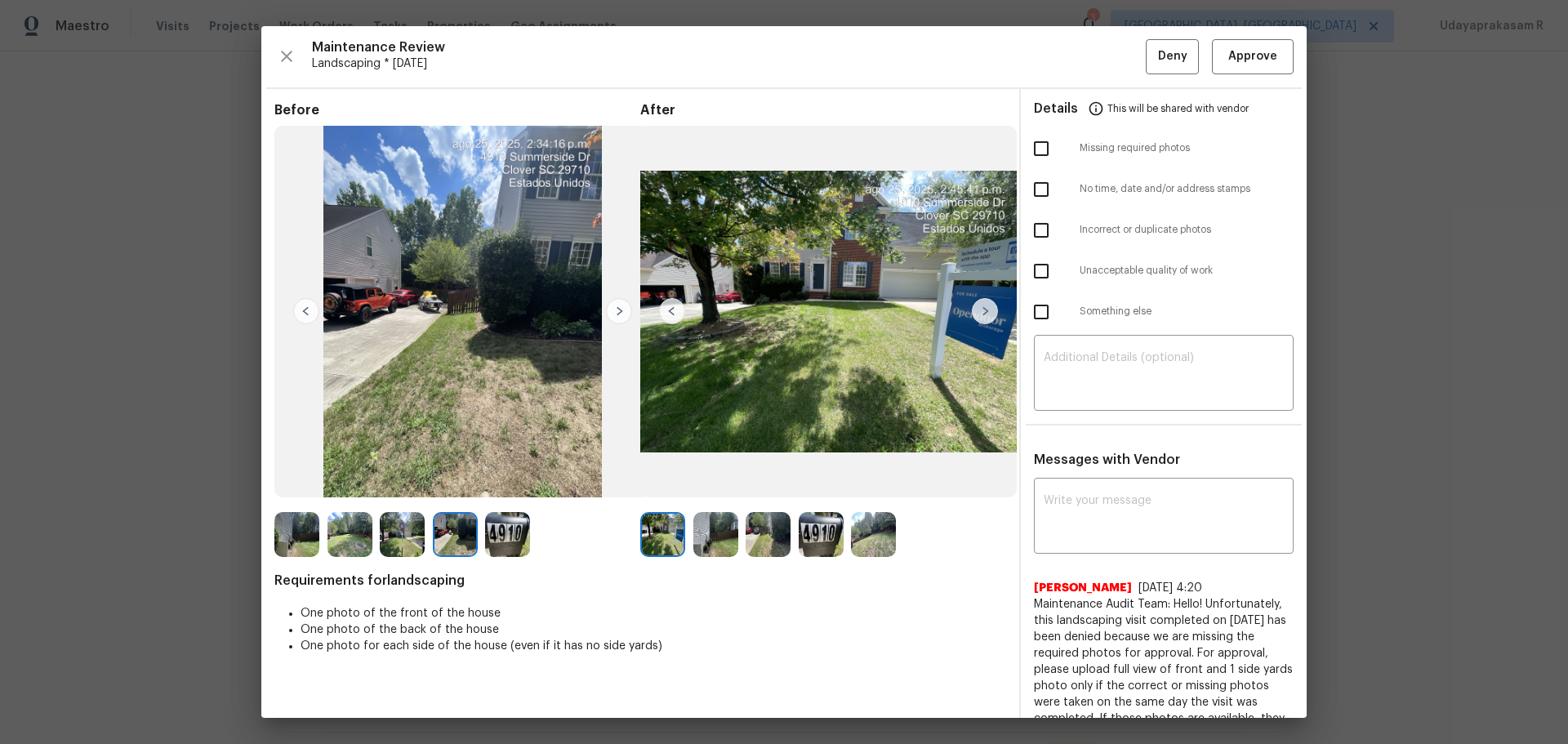
click at [624, 314] on img at bounding box center [619, 311] width 26 height 26
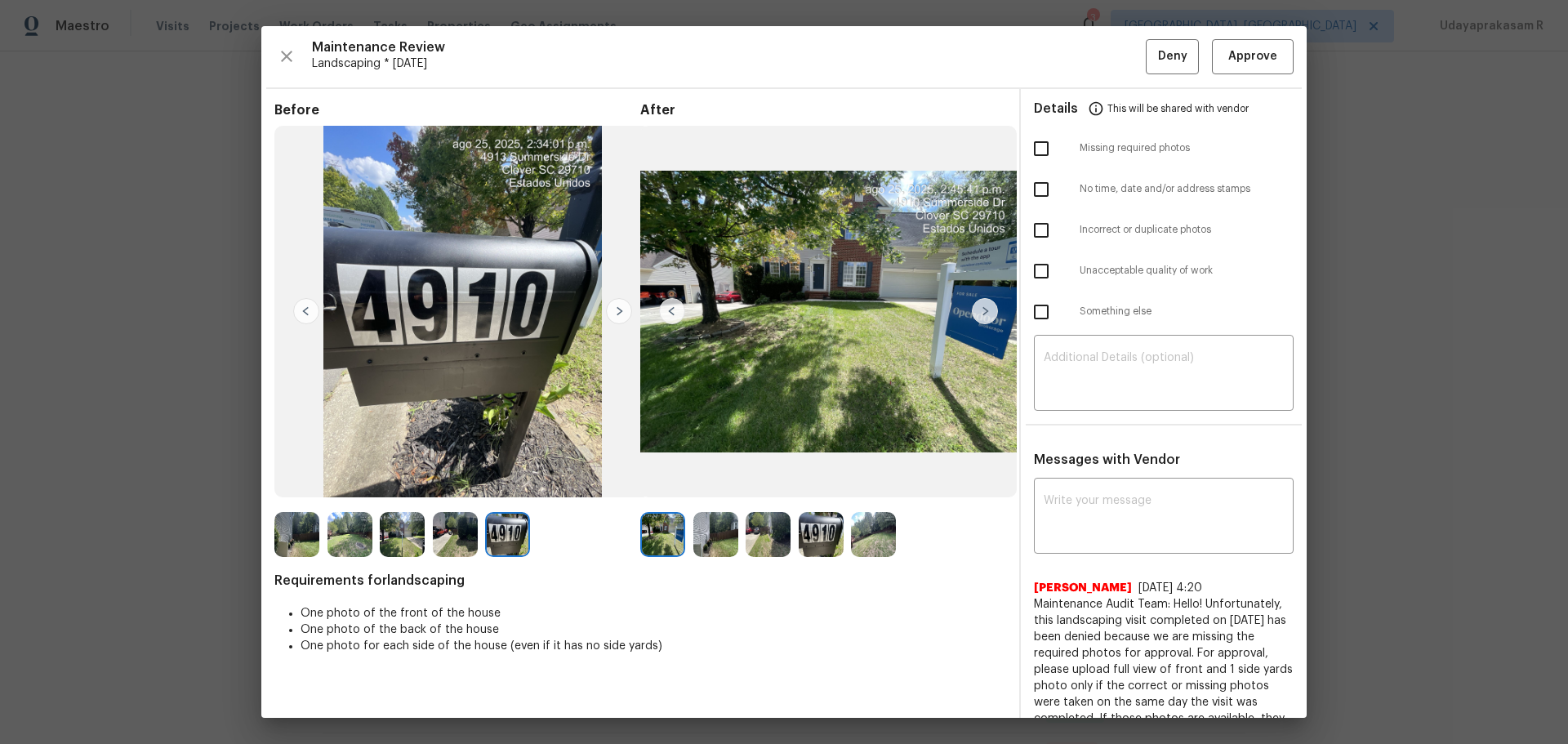
click at [992, 309] on img at bounding box center [985, 311] width 26 height 26
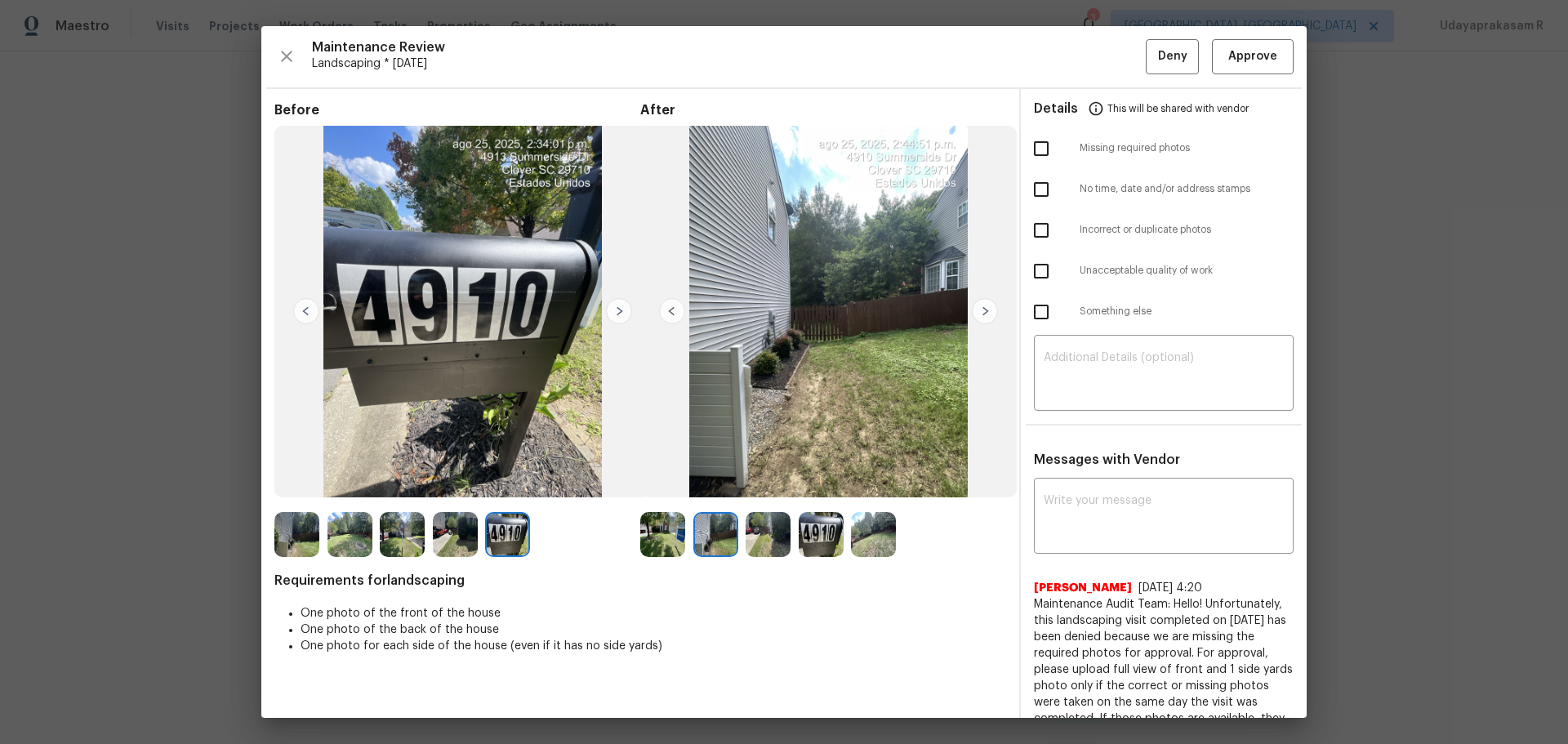
click at [992, 309] on img at bounding box center [985, 311] width 26 height 26
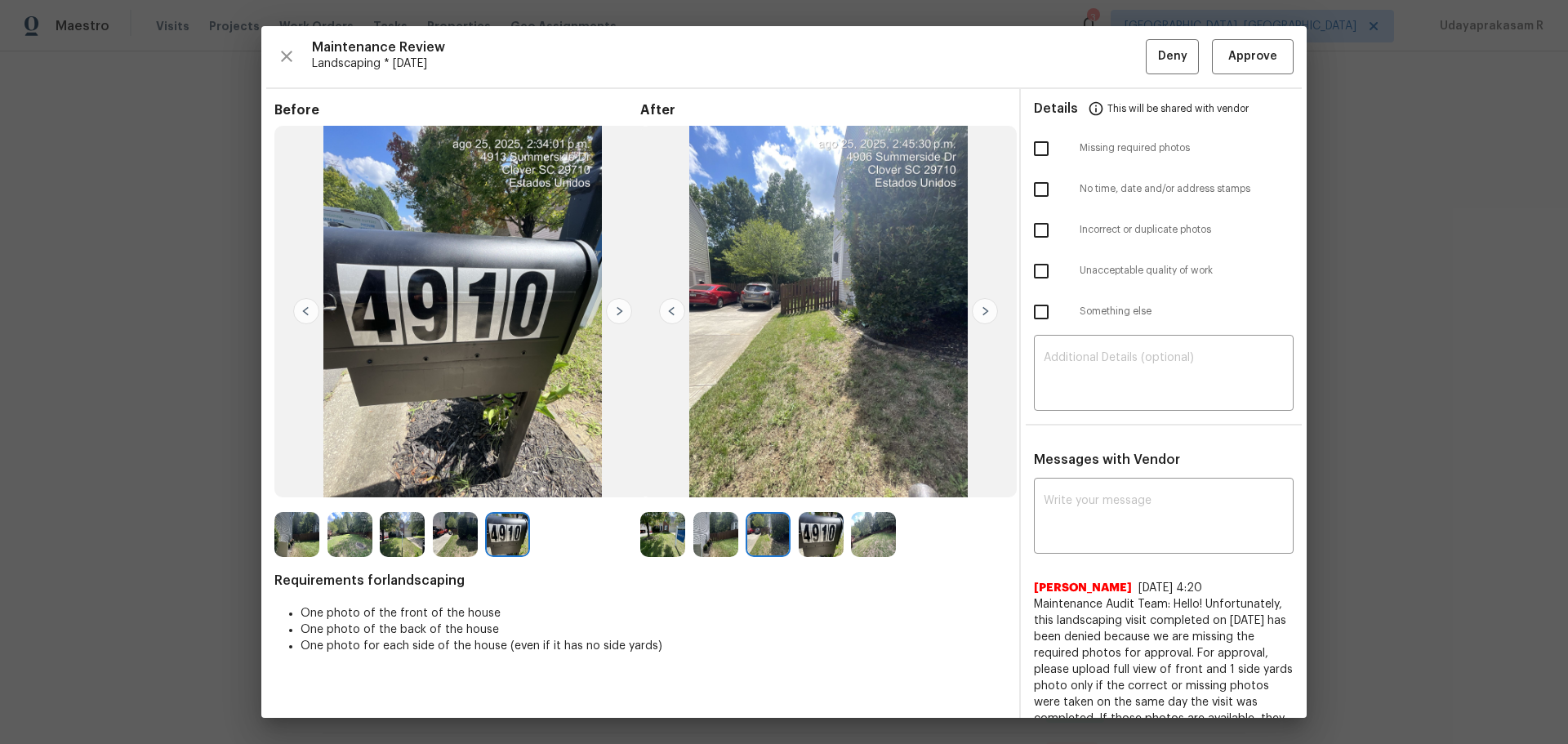
click at [992, 309] on img at bounding box center [985, 311] width 26 height 26
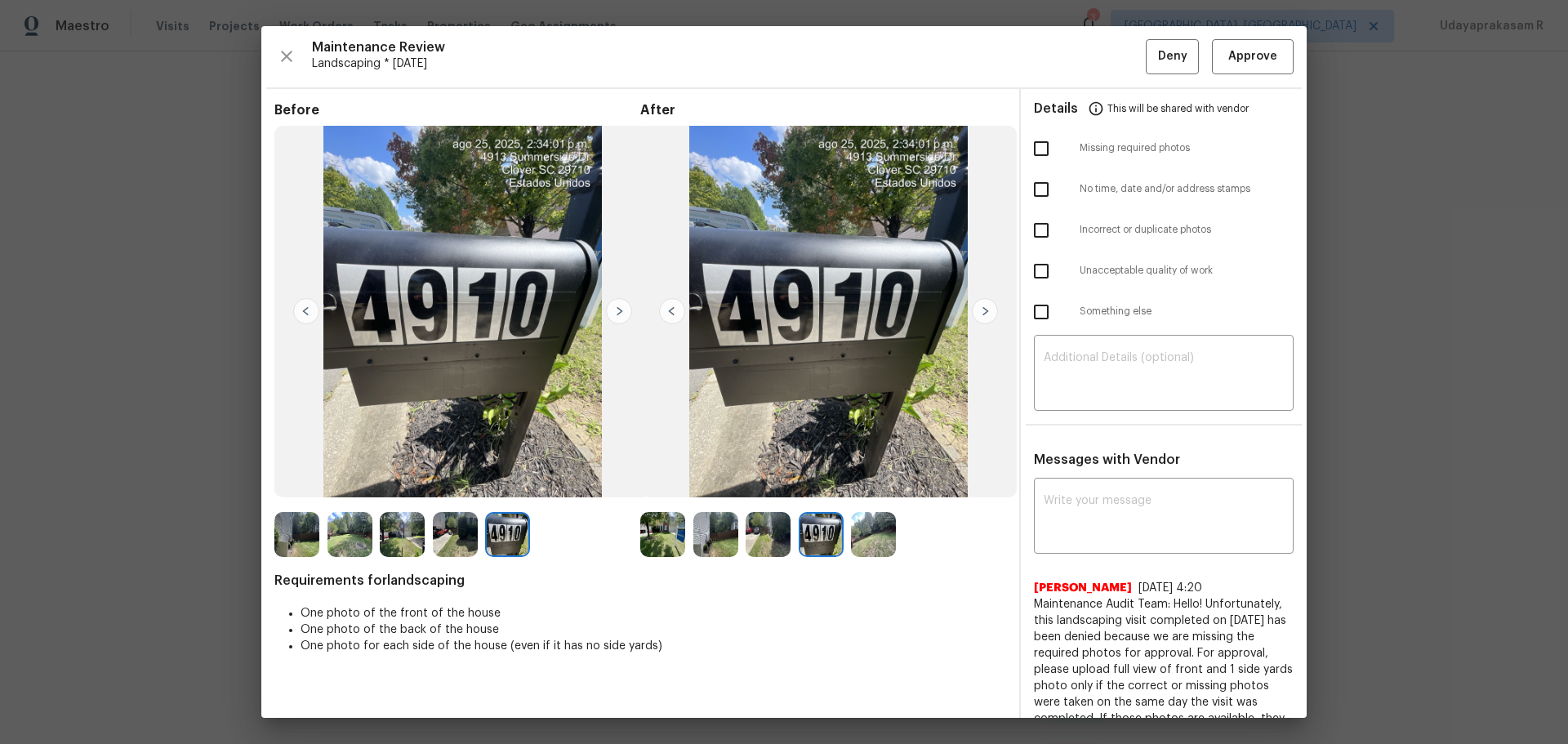
click at [992, 309] on img at bounding box center [985, 311] width 26 height 26
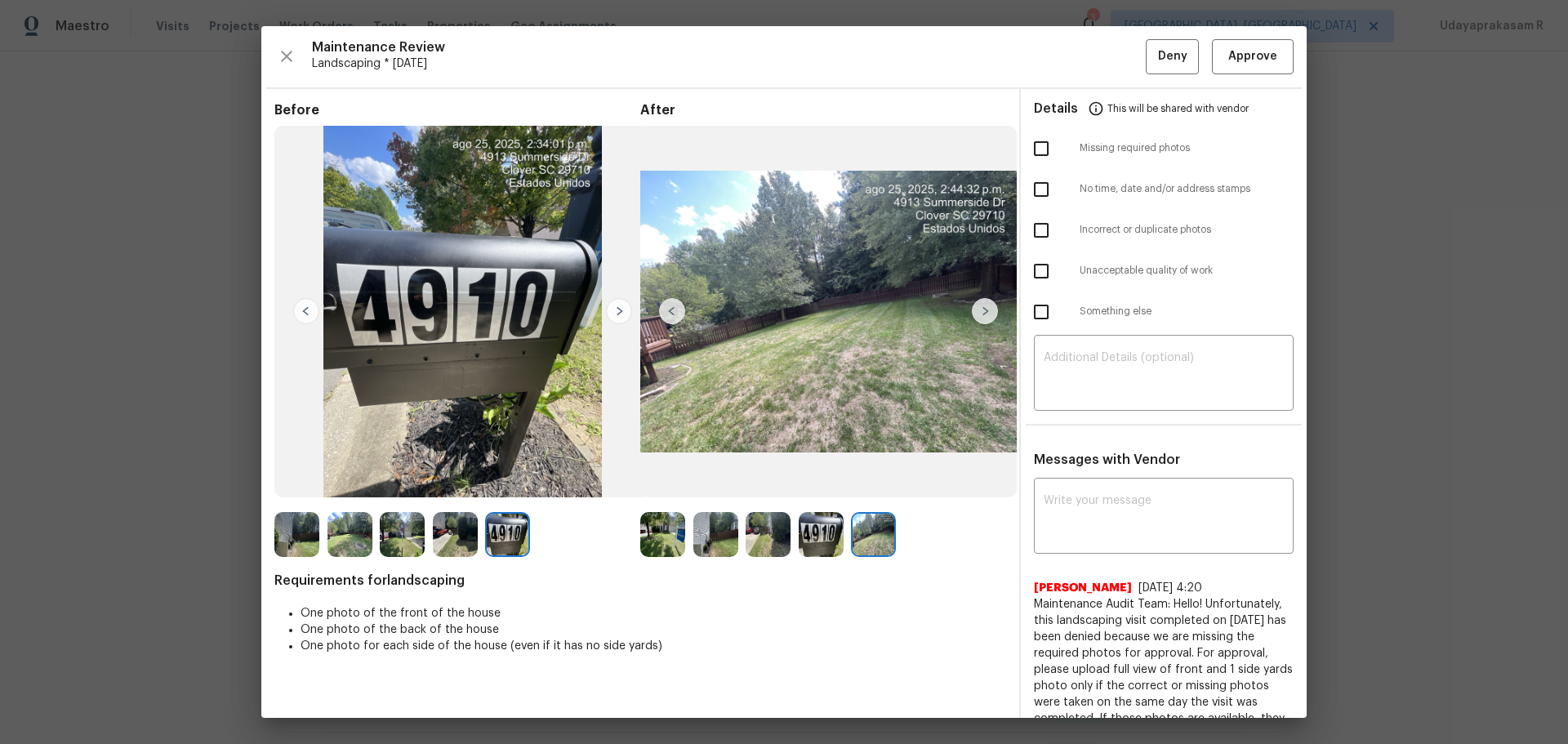
click at [663, 309] on img at bounding box center [672, 311] width 26 height 26
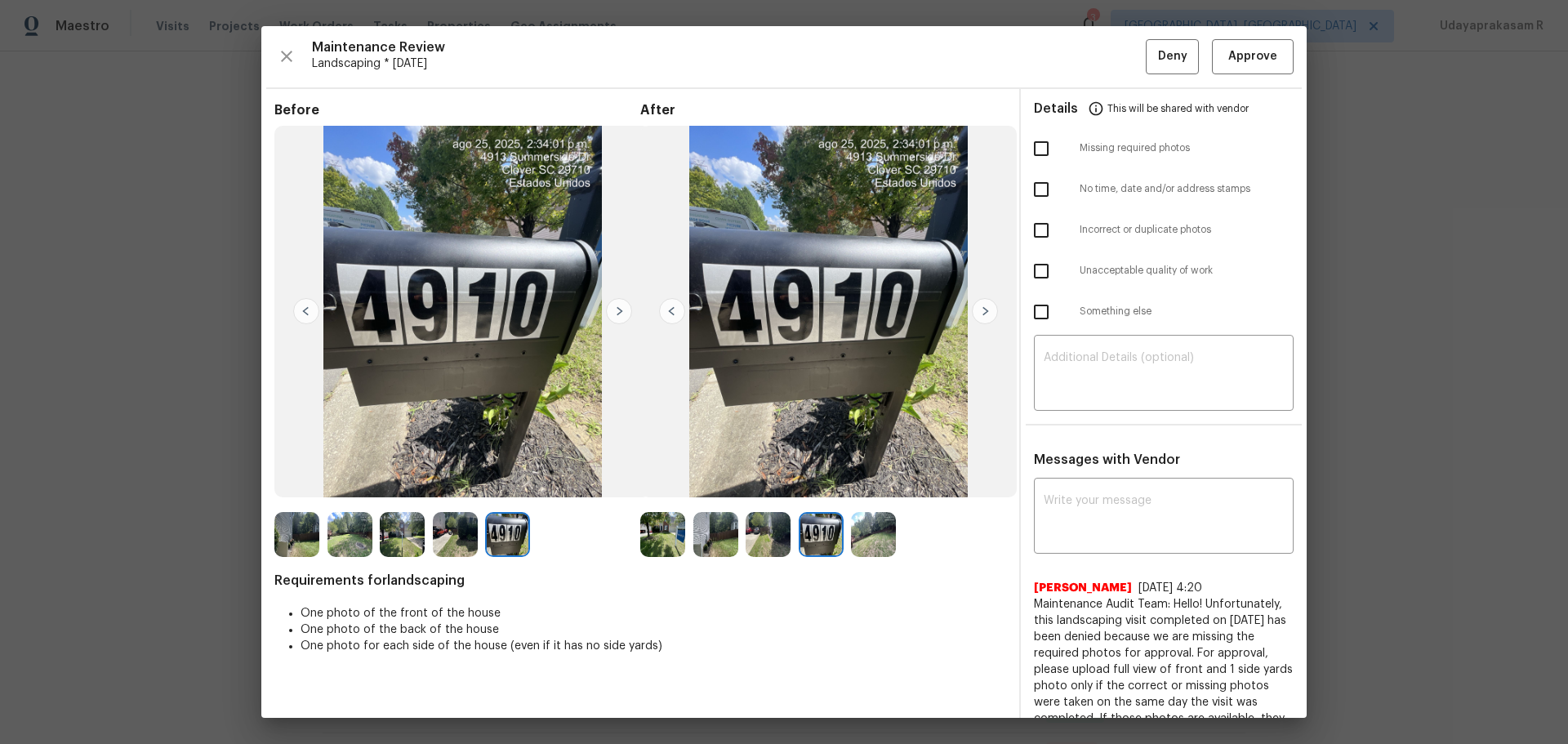
click at [663, 309] on img at bounding box center [672, 311] width 26 height 26
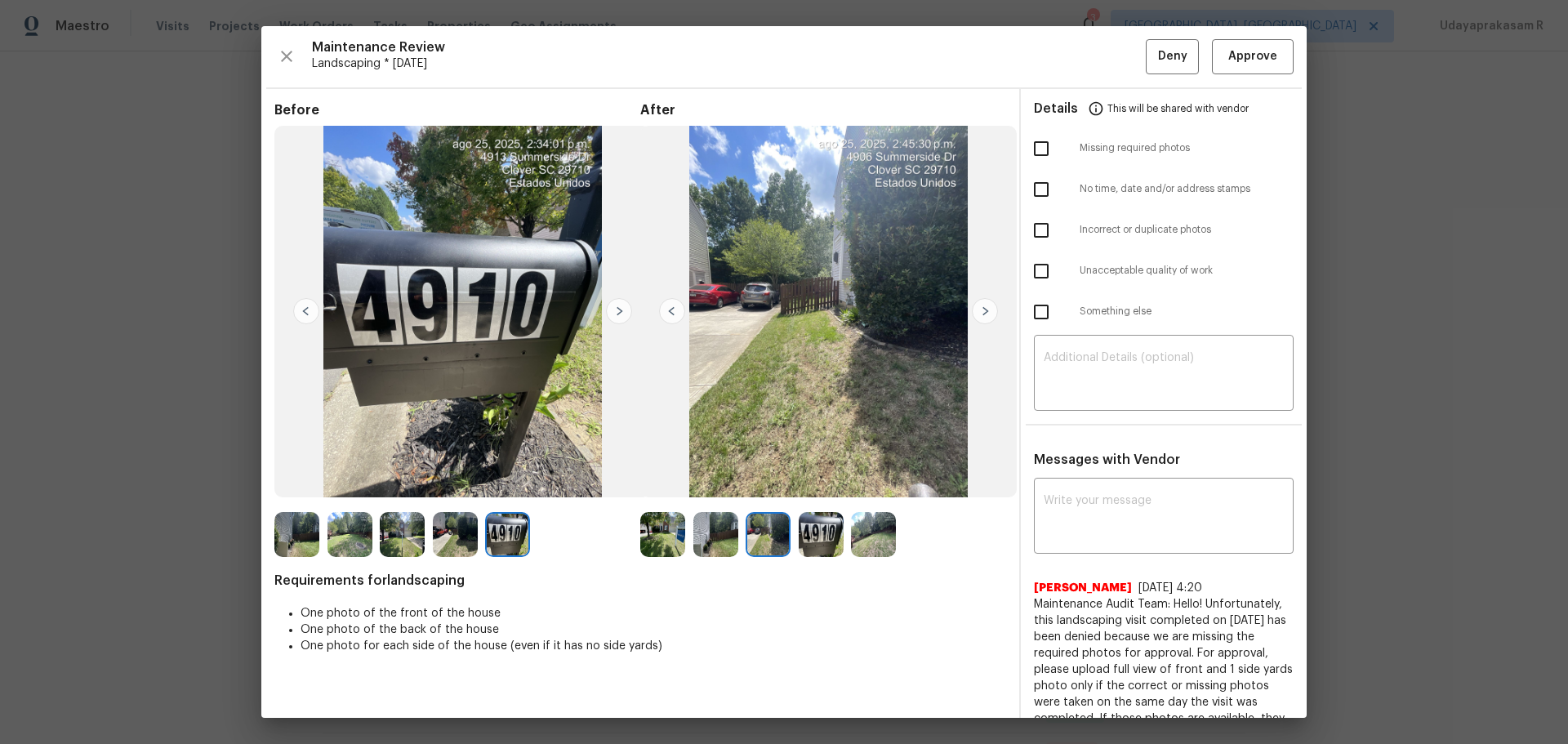
click at [663, 309] on img at bounding box center [672, 311] width 26 height 26
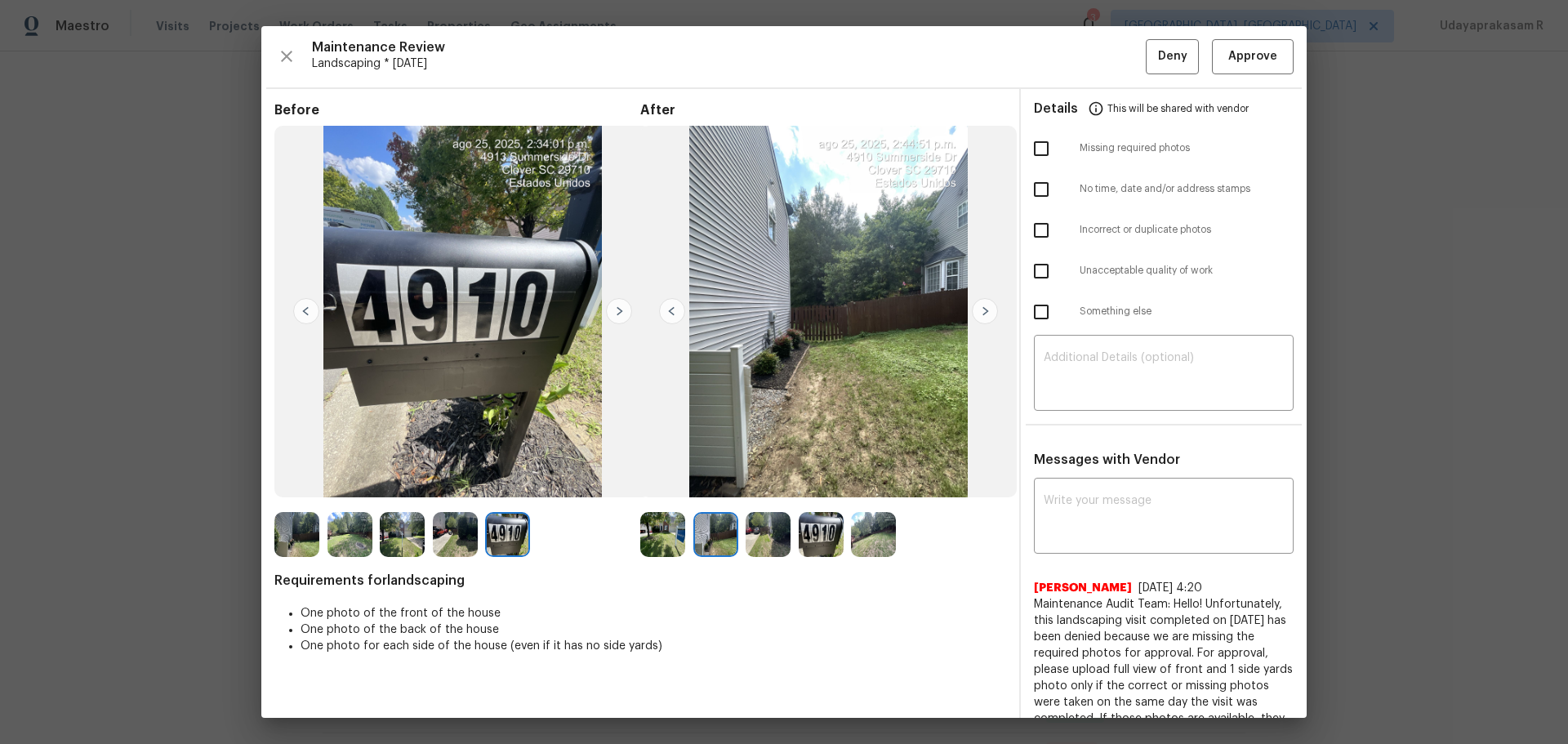
click at [663, 309] on img at bounding box center [672, 311] width 26 height 26
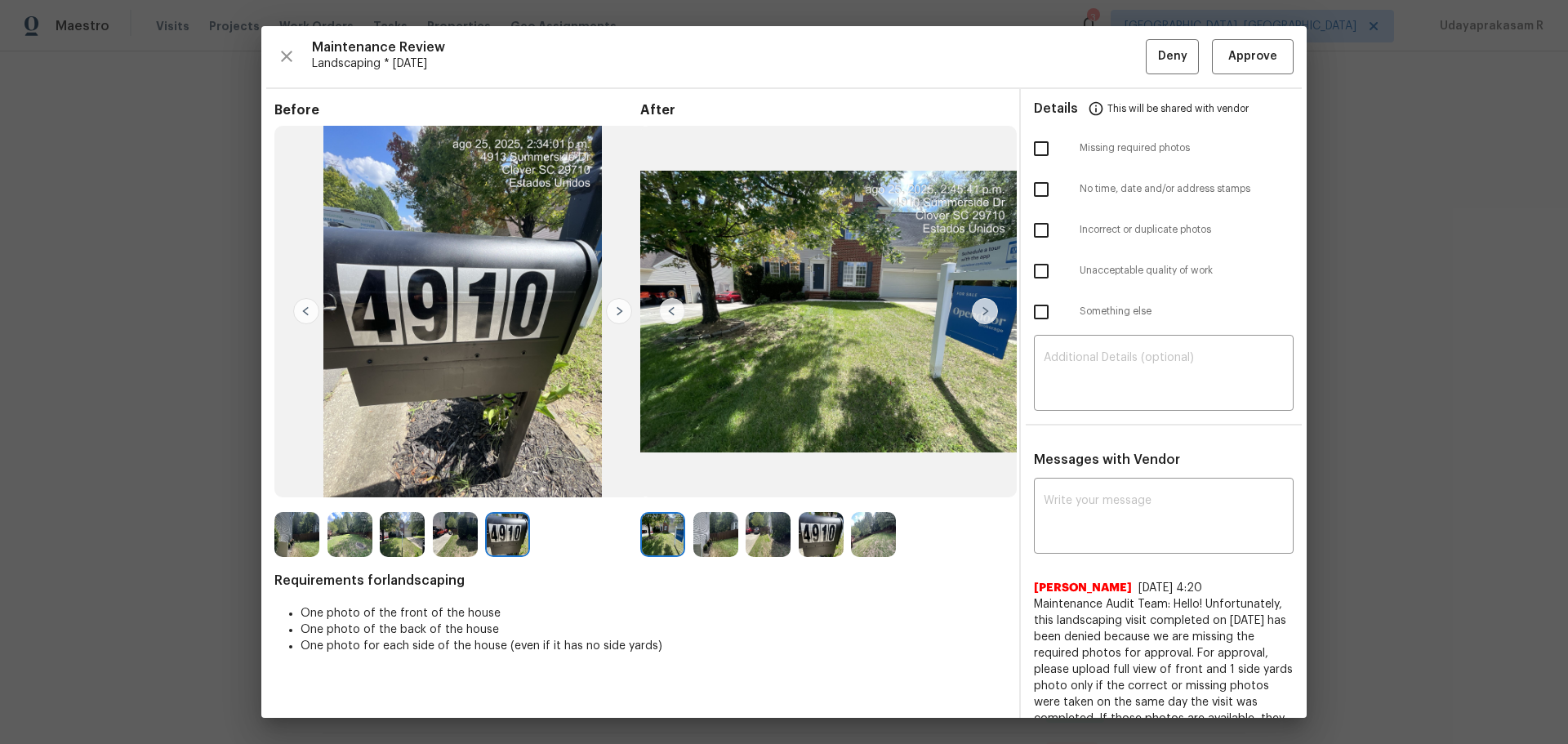
click at [977, 312] on img at bounding box center [985, 311] width 26 height 26
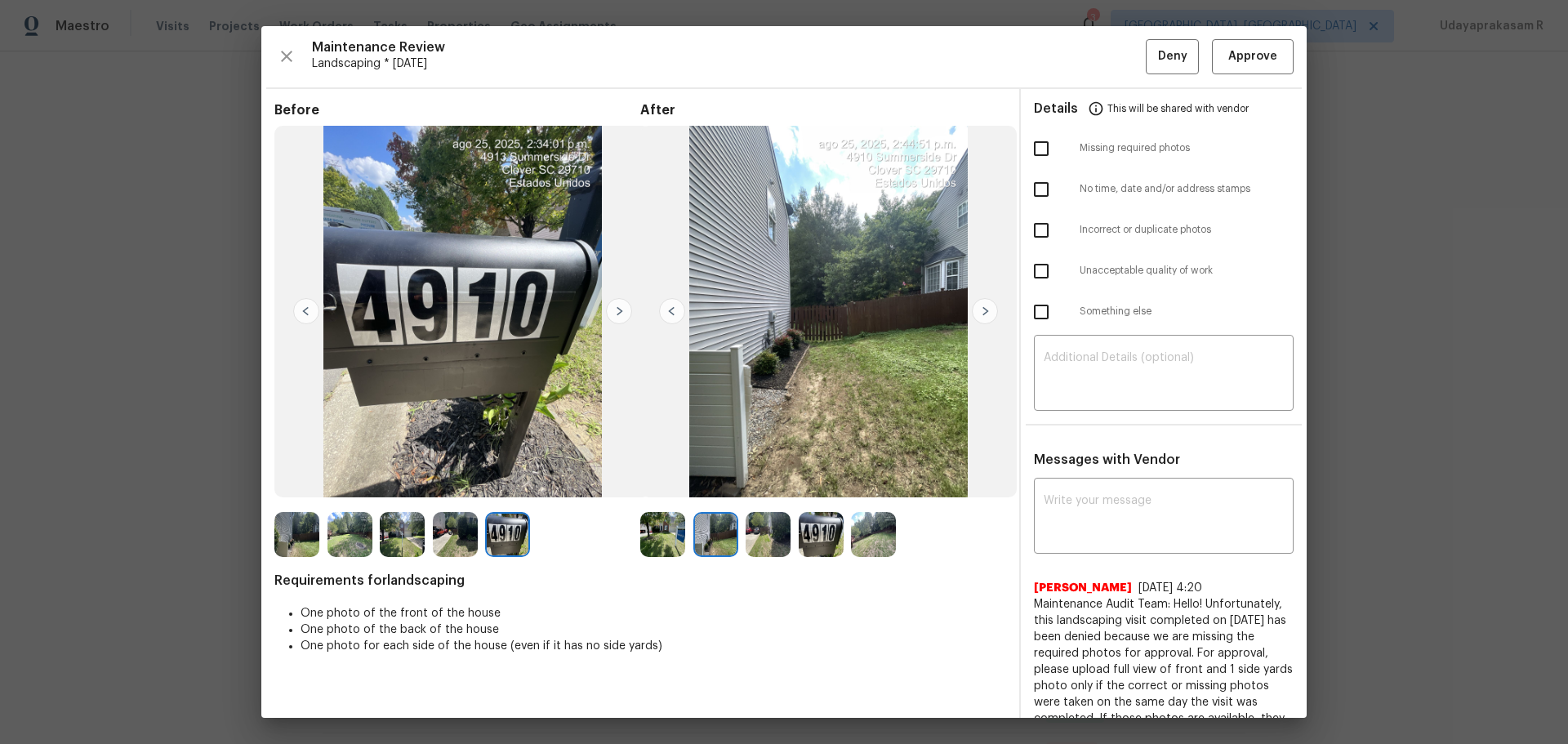
click at [977, 312] on img at bounding box center [985, 311] width 26 height 26
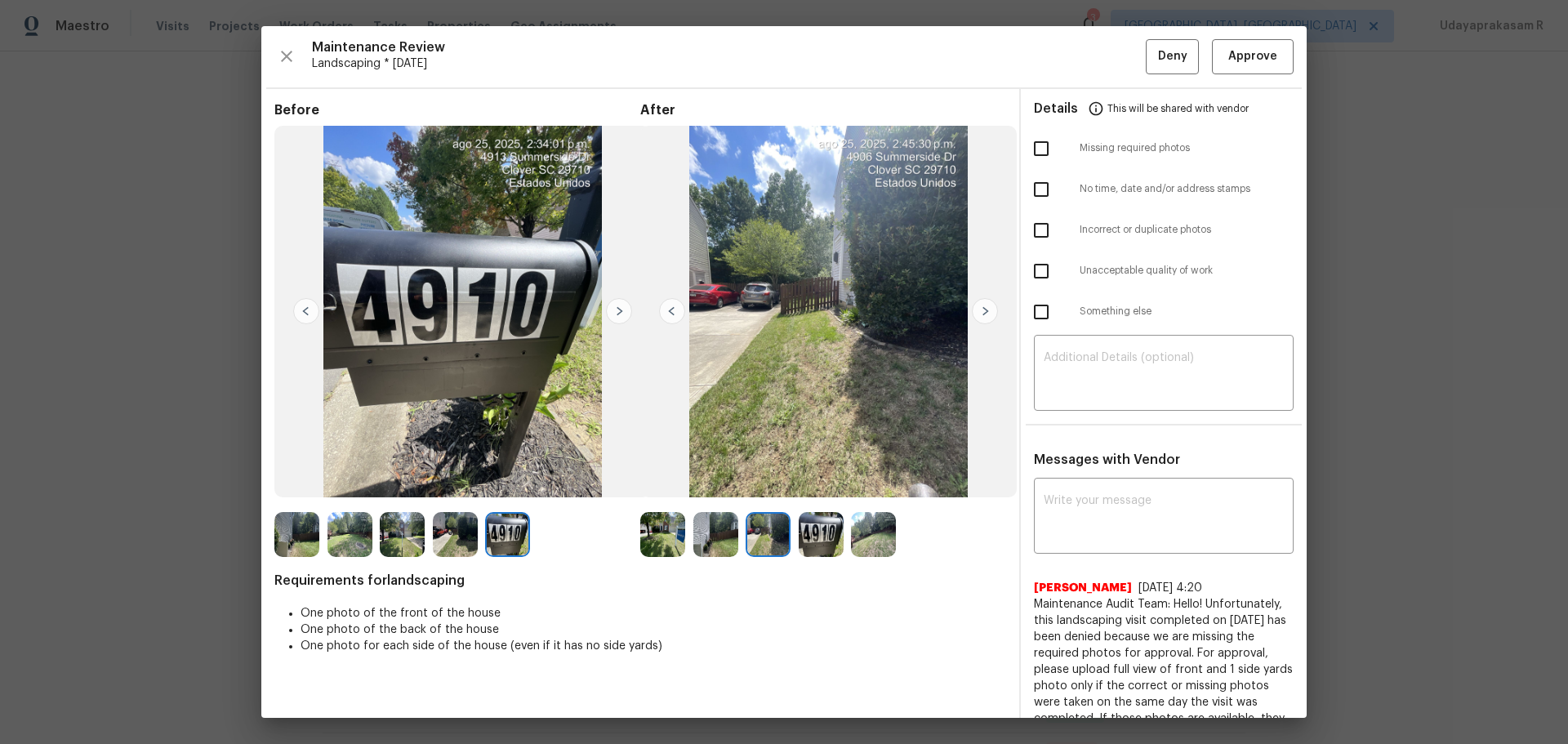
click at [977, 312] on img at bounding box center [985, 311] width 26 height 26
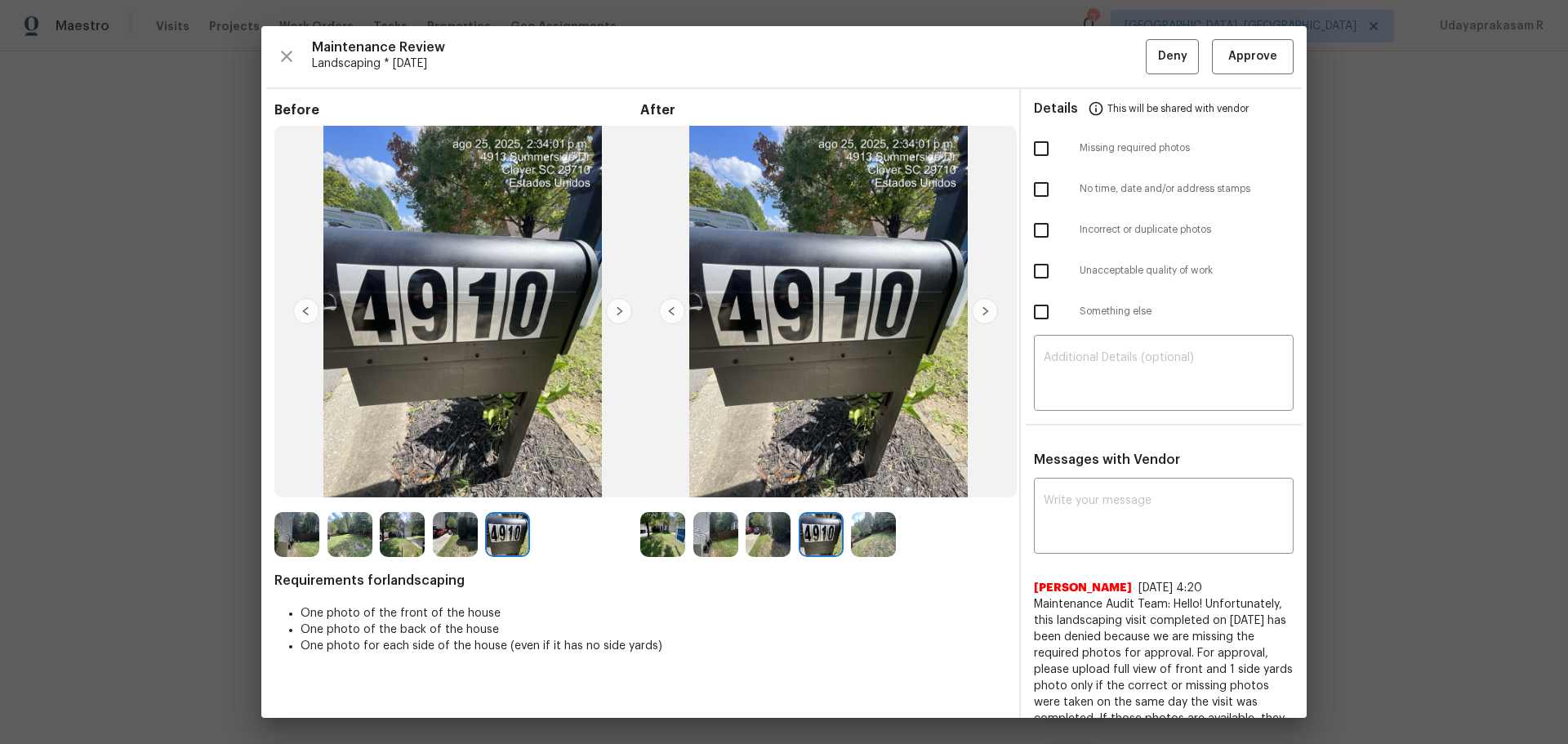
click at [977, 312] on img at bounding box center [985, 311] width 26 height 26
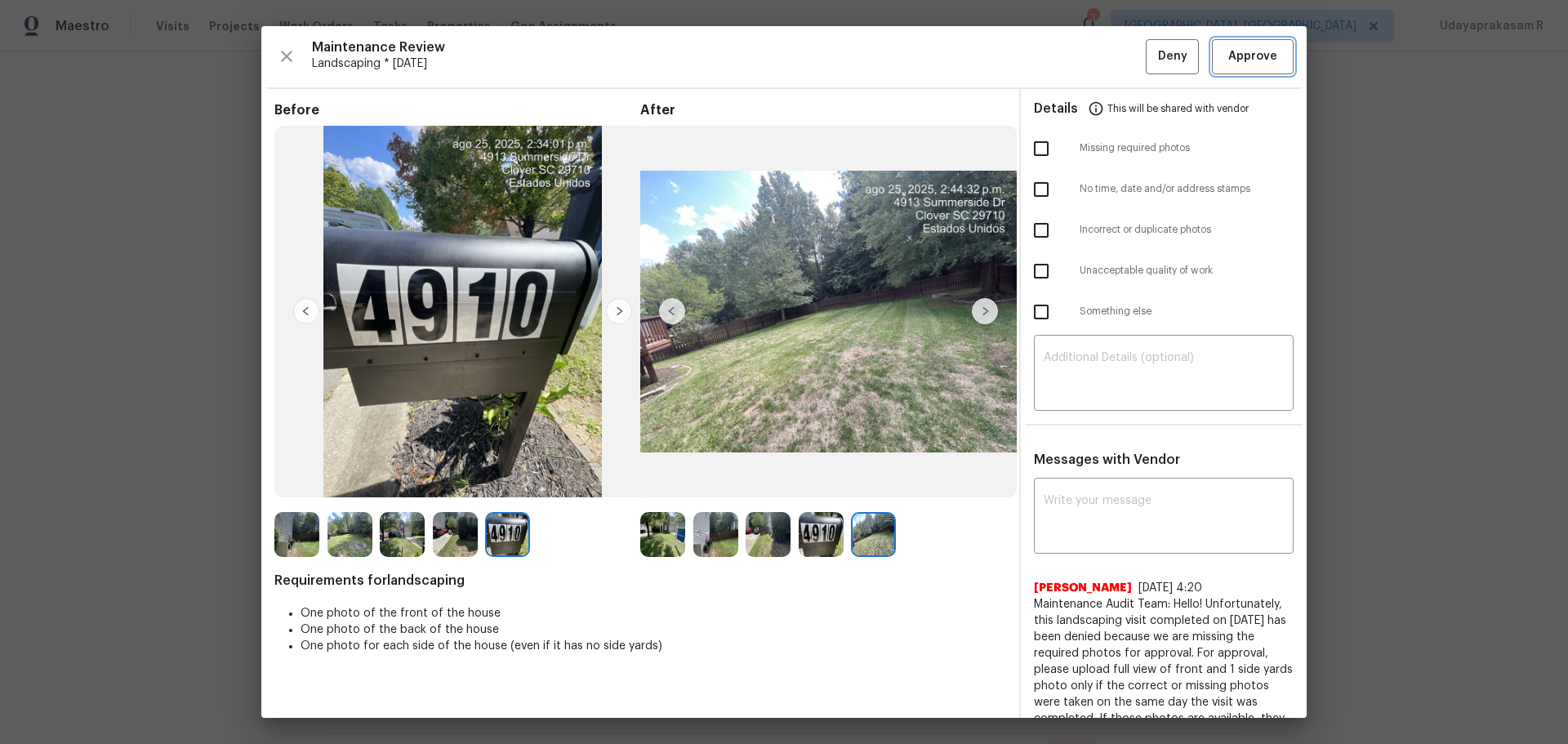
click at [1114, 72] on button "Approve" at bounding box center [1253, 57] width 82 height 36
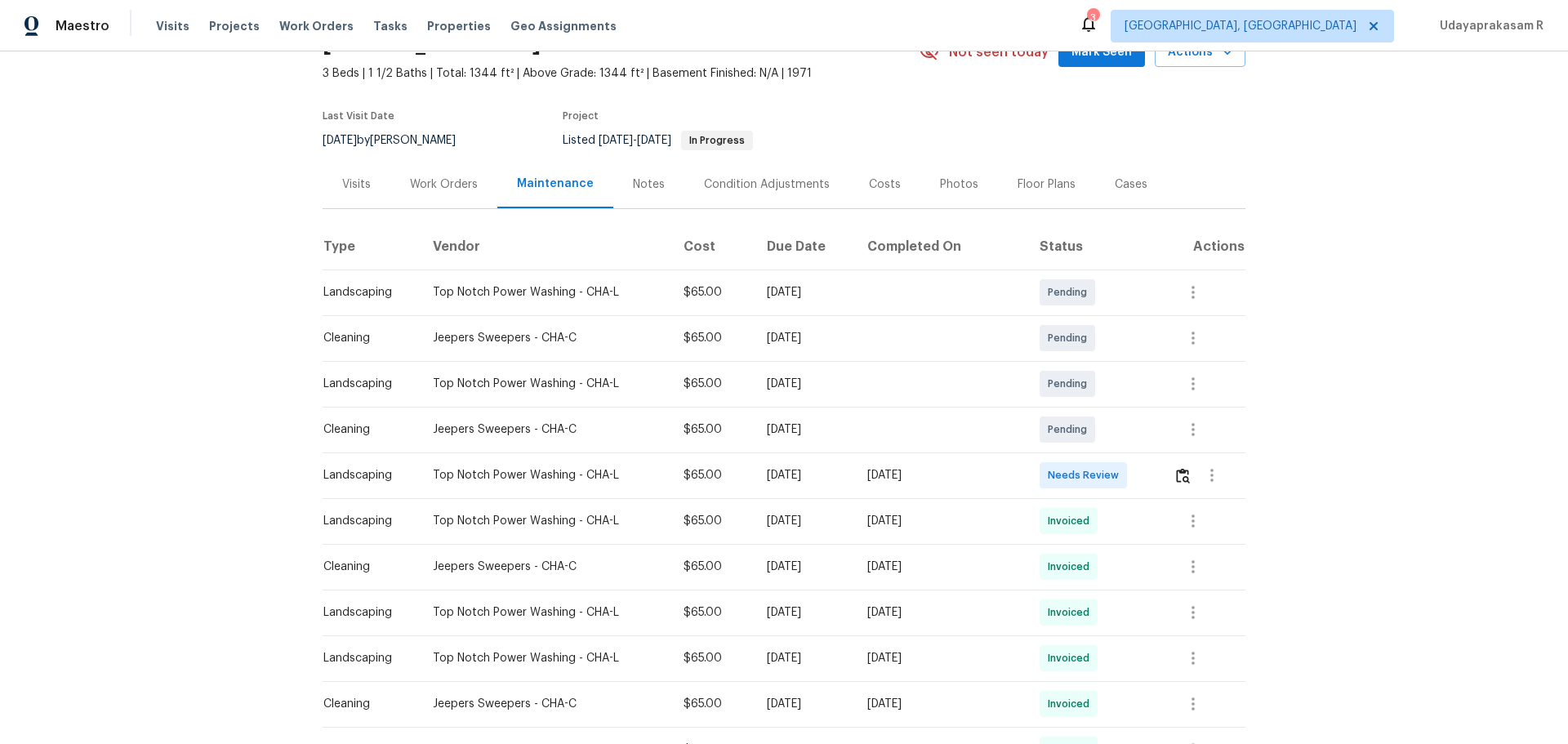
scroll to position [163, 0]
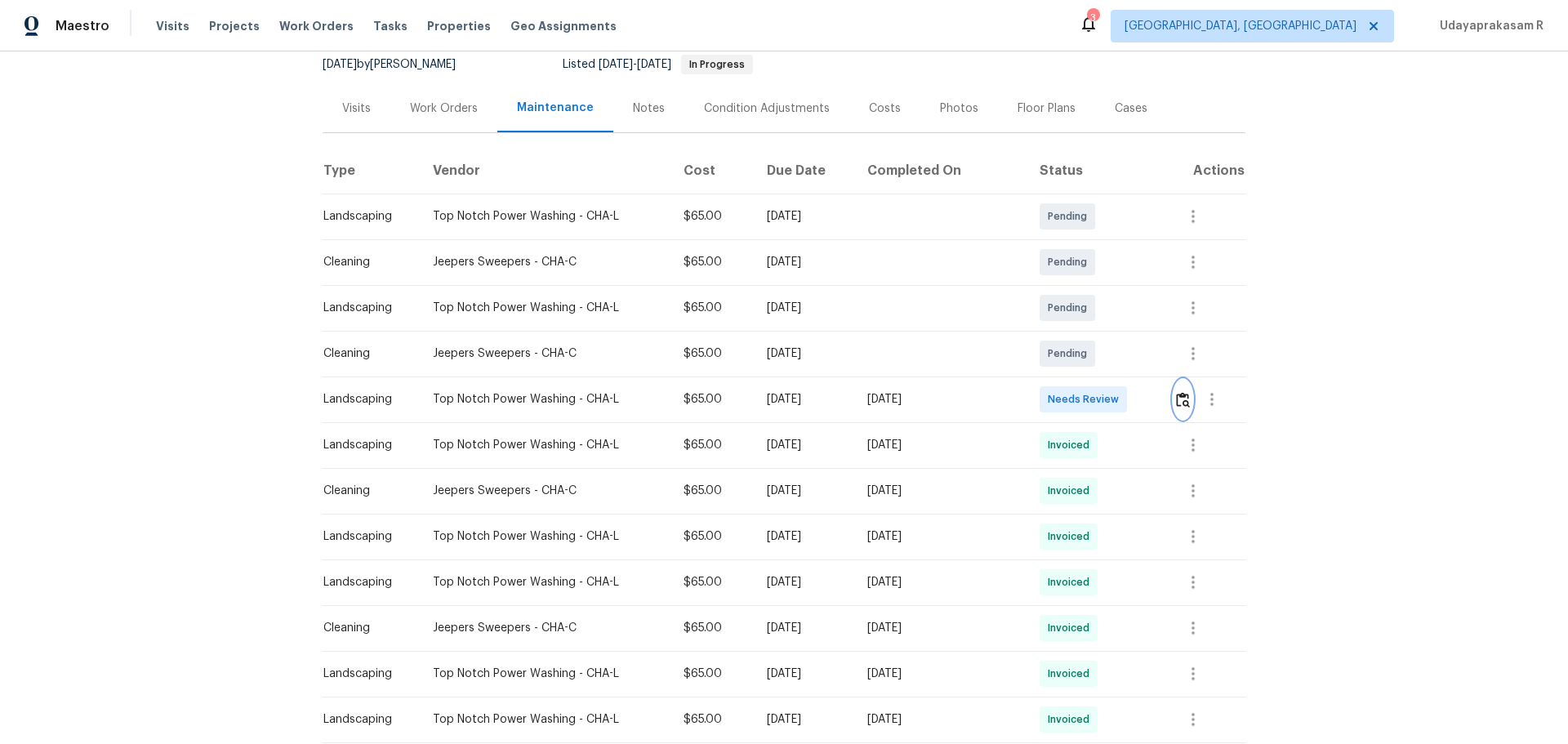
click at [1114, 395] on img "button" at bounding box center [1182, 399] width 14 height 16
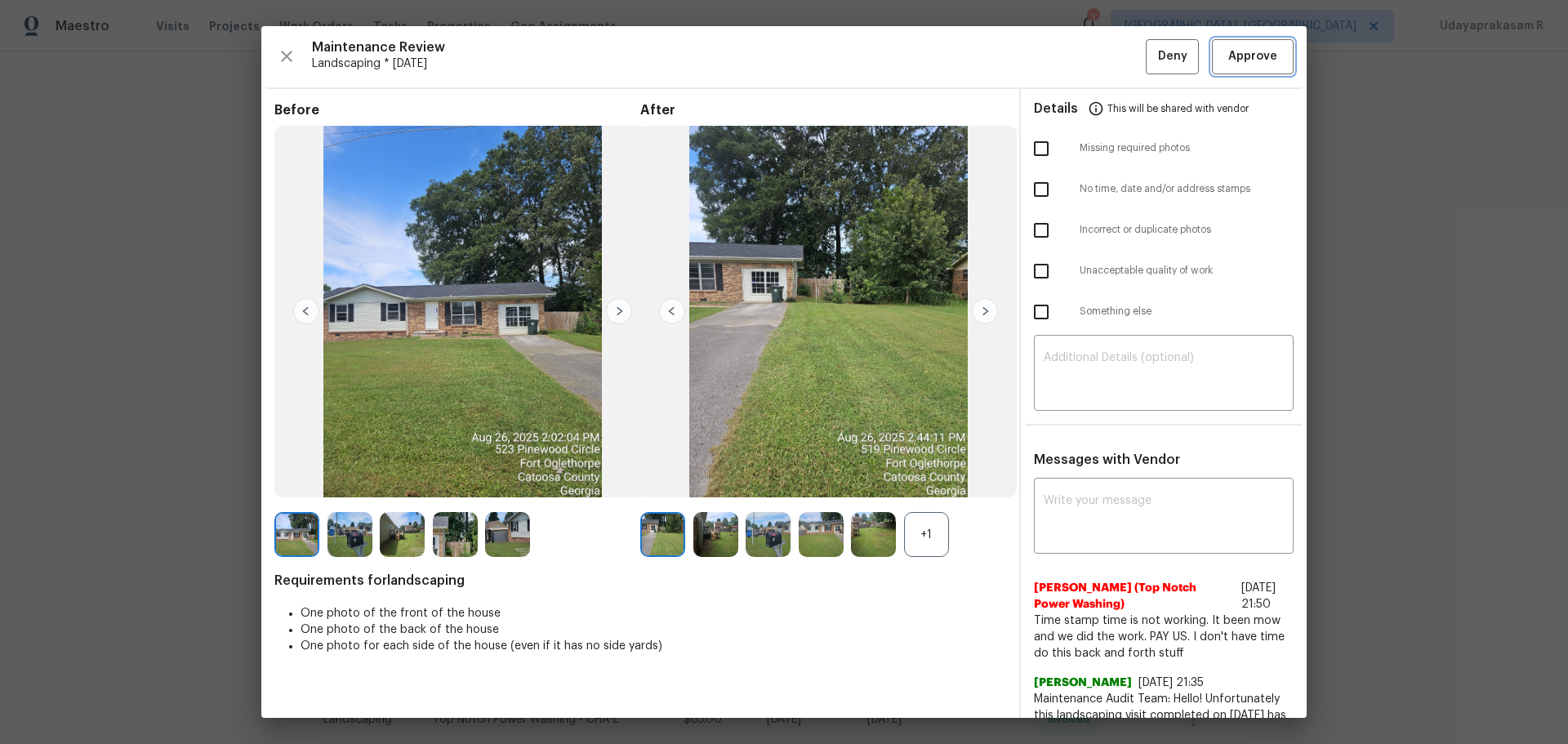
click at [1114, 49] on span "Approve" at bounding box center [1253, 57] width 49 height 20
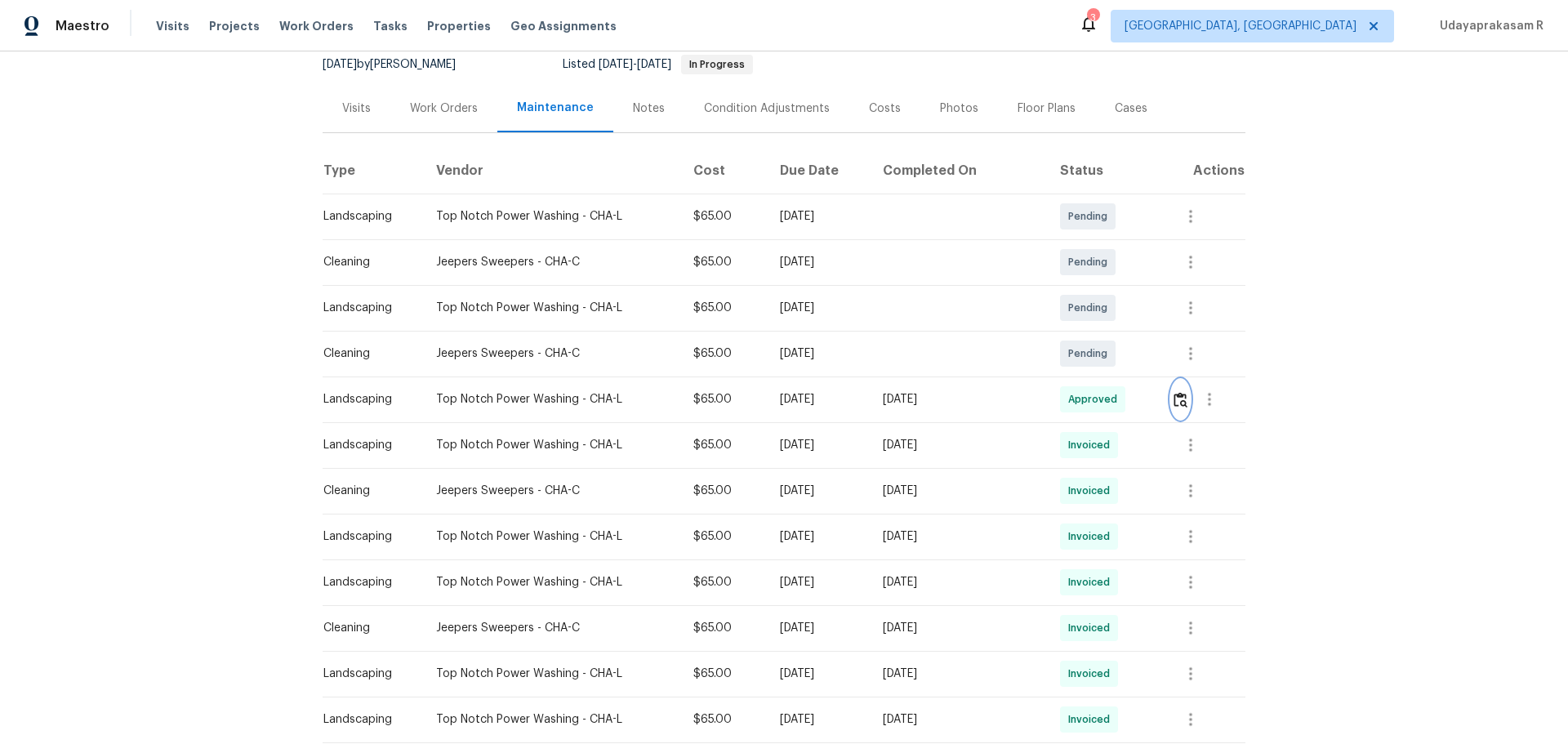
scroll to position [0, 0]
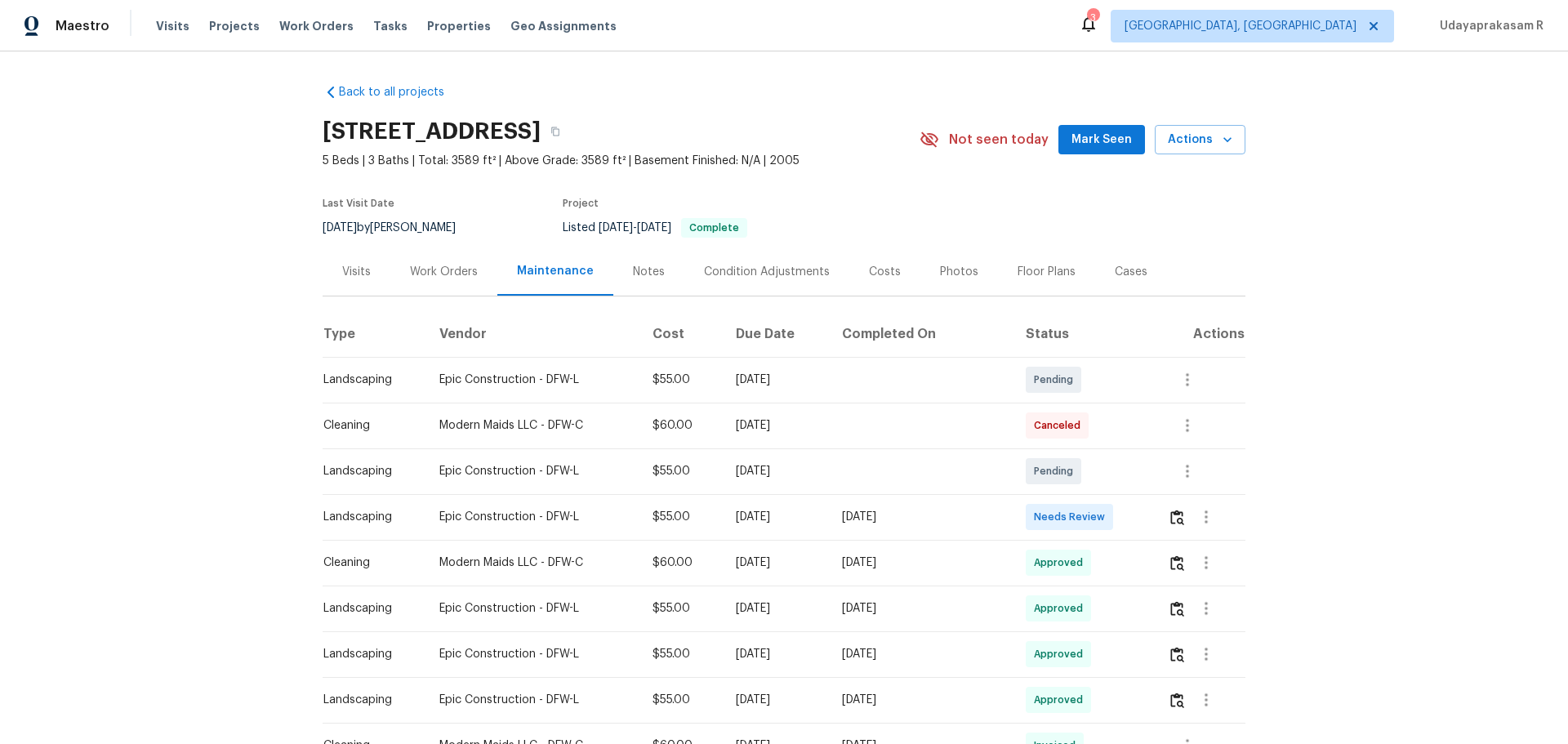
click at [223, 438] on div "Back to all projects [STREET_ADDRESS] 5 Beds | 3 Baths | Total: 3589 ft² | Abov…" at bounding box center [784, 397] width 1568 height 692
click at [1114, 489] on img "button" at bounding box center [1176, 517] width 14 height 16
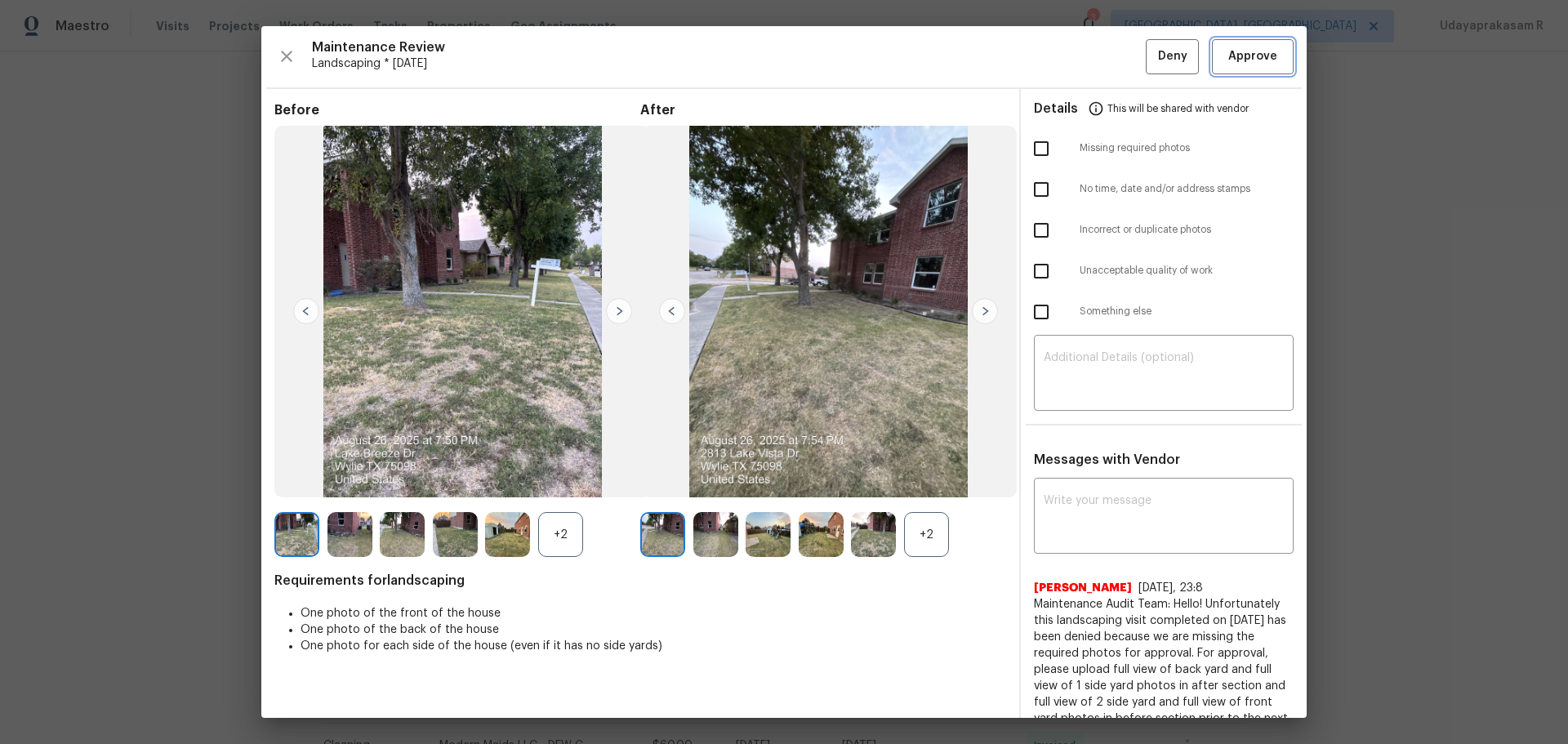
click at [1114, 68] on button "Approve" at bounding box center [1253, 57] width 82 height 36
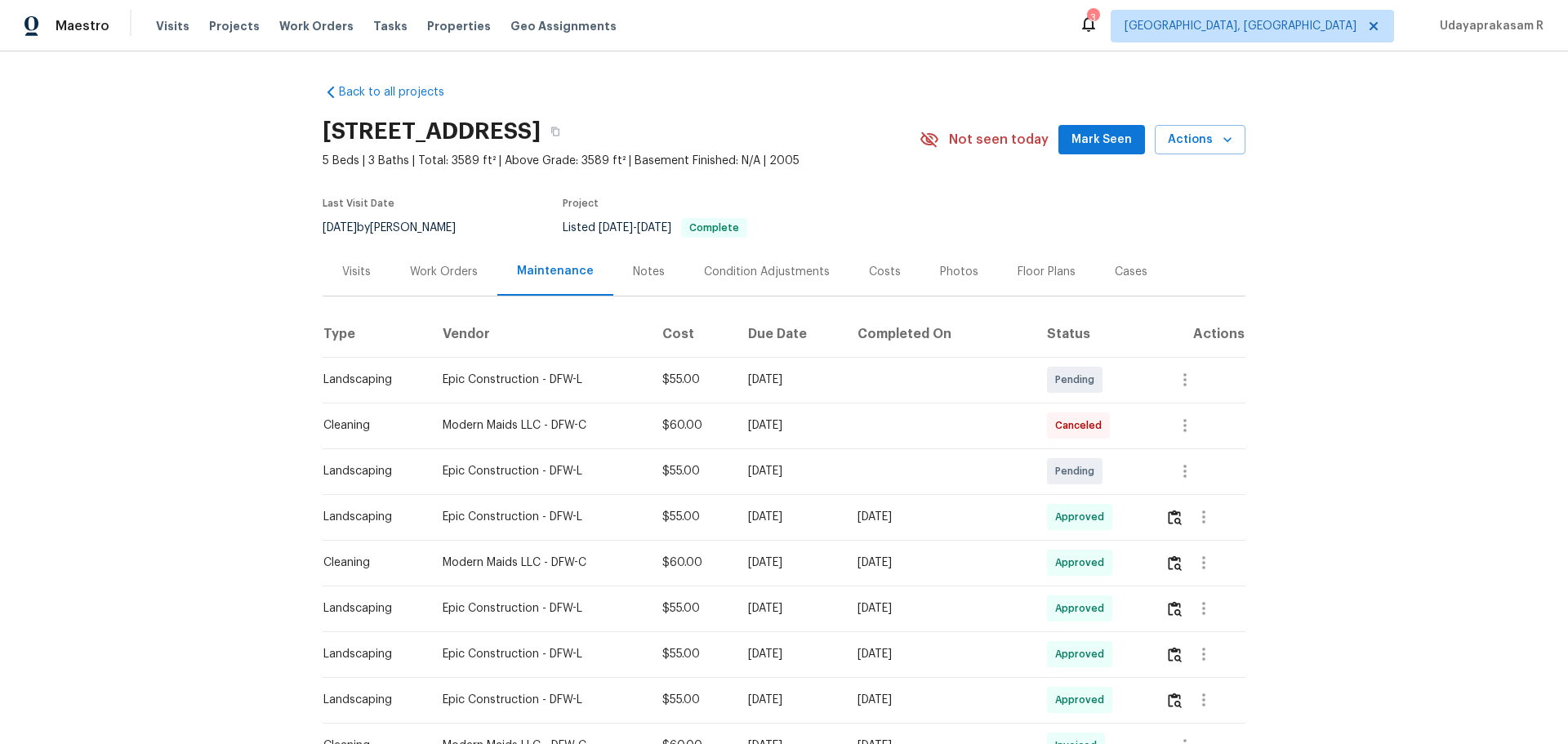
click at [1114, 416] on div "Back to all projects 2813 Lake Vista Dr, Wylie, TX 75098 5 Beds | 3 Baths | Tot…" at bounding box center [784, 397] width 1568 height 692
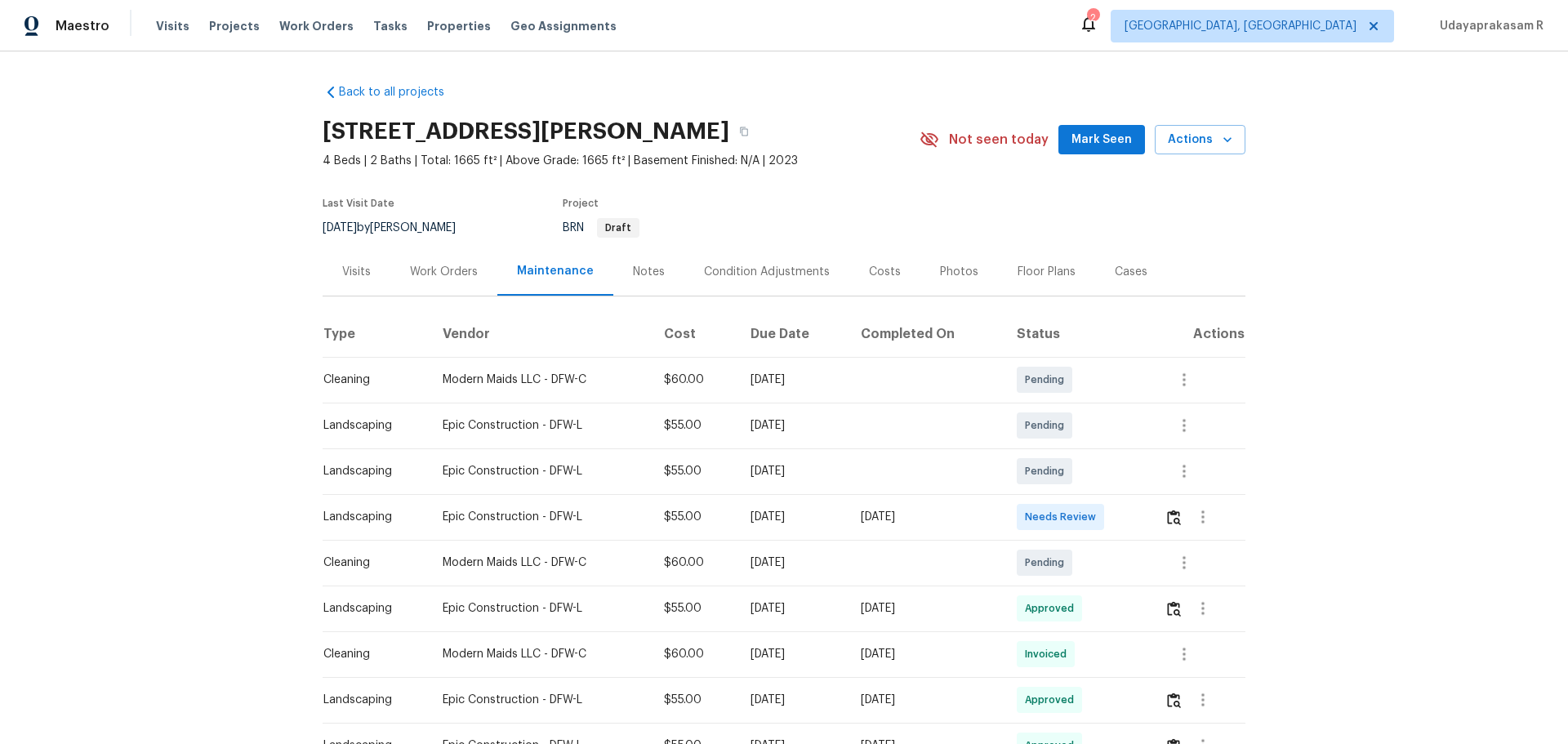
scroll to position [163, 0]
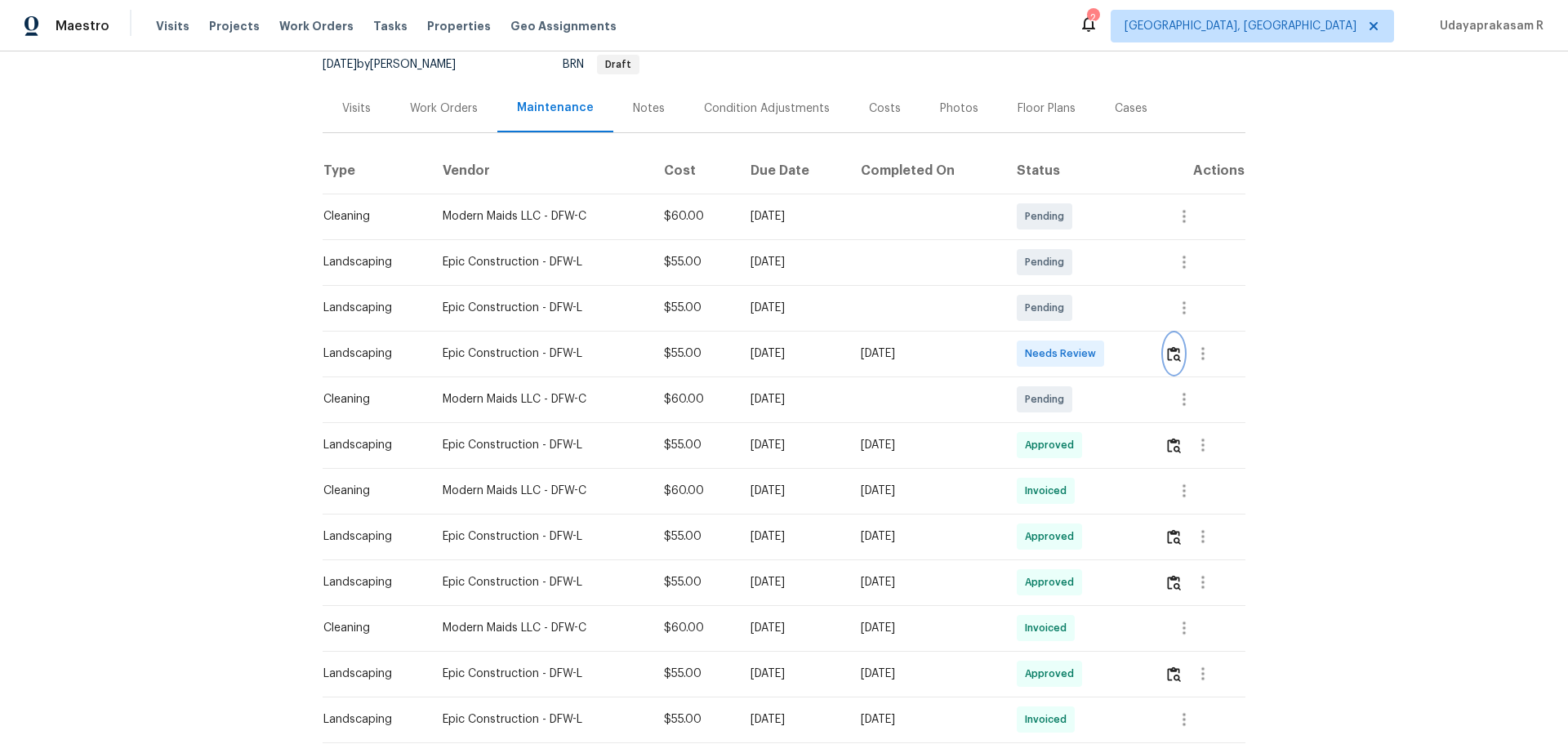
click at [1114, 354] on img "button" at bounding box center [1173, 354] width 14 height 16
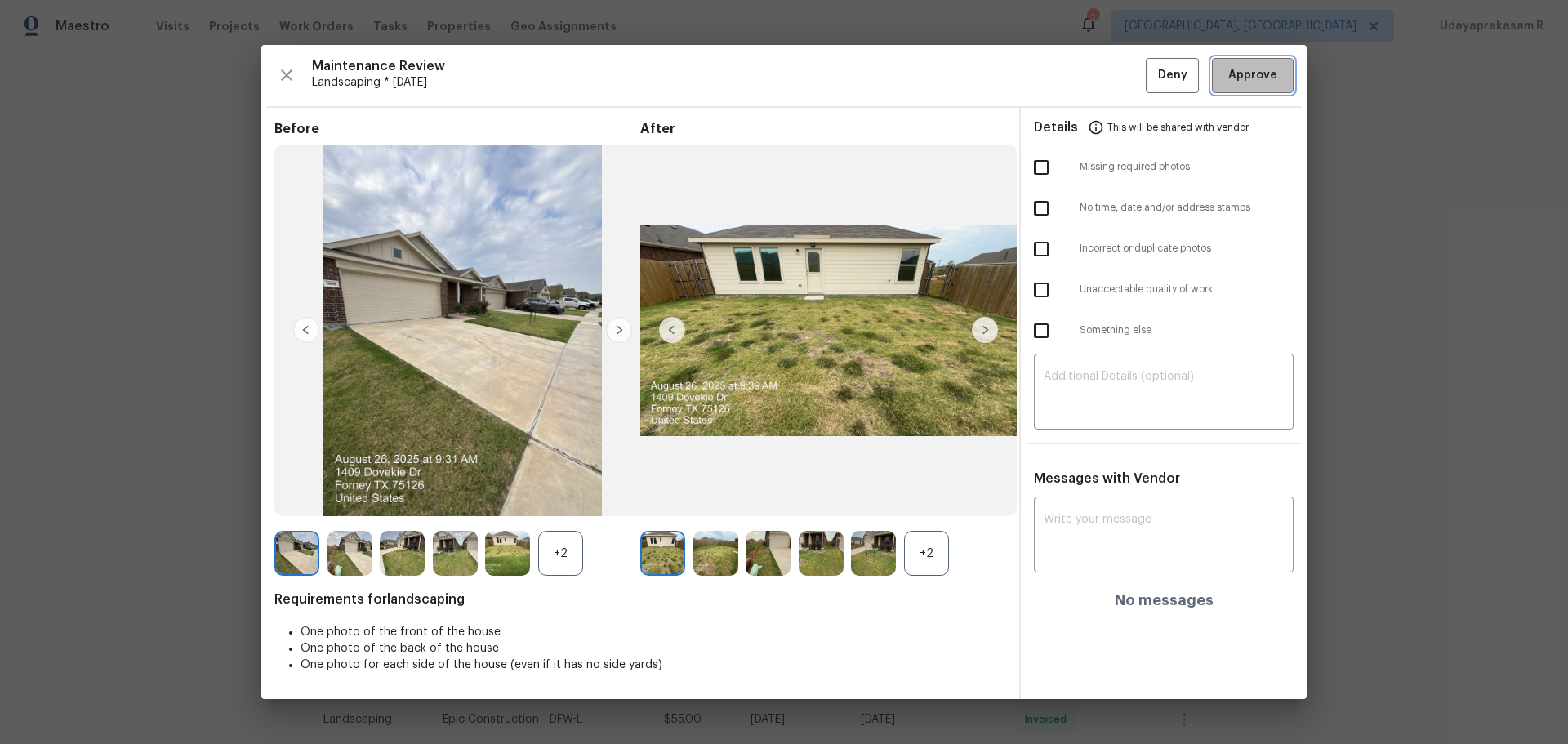
click at [1114, 88] on button "Approve" at bounding box center [1253, 76] width 82 height 36
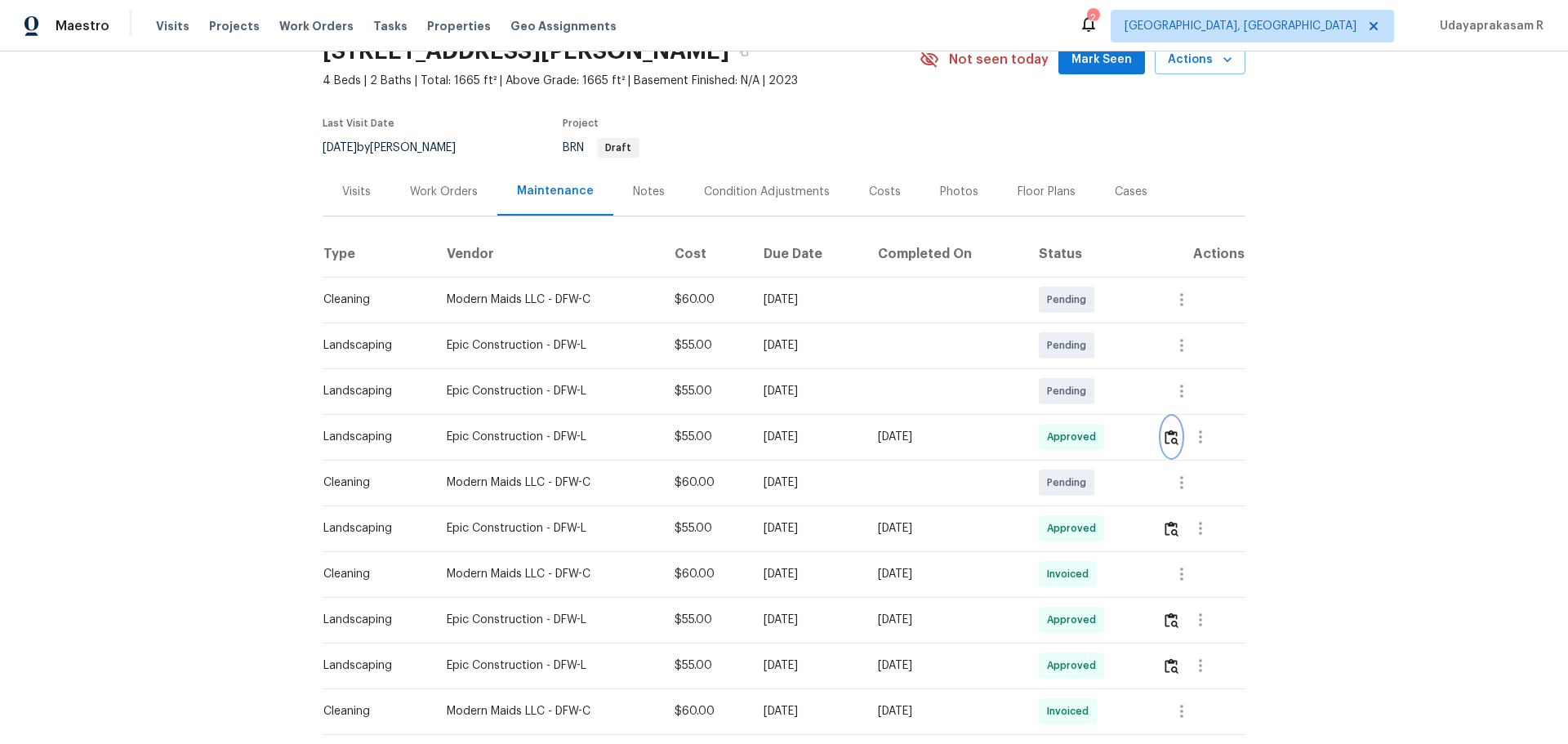
scroll to position [0, 0]
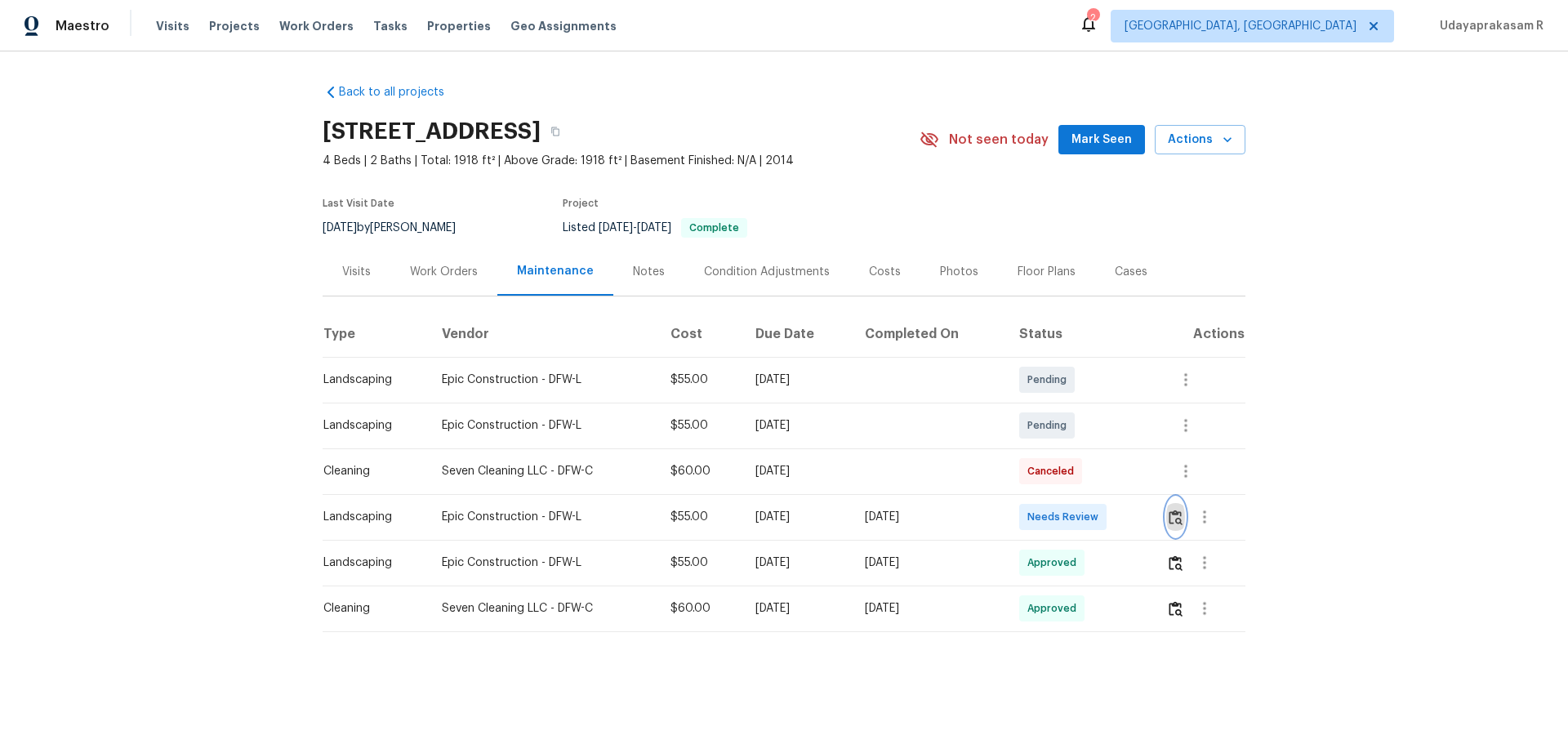
click at [1114, 489] on img "button" at bounding box center [1175, 517] width 14 height 16
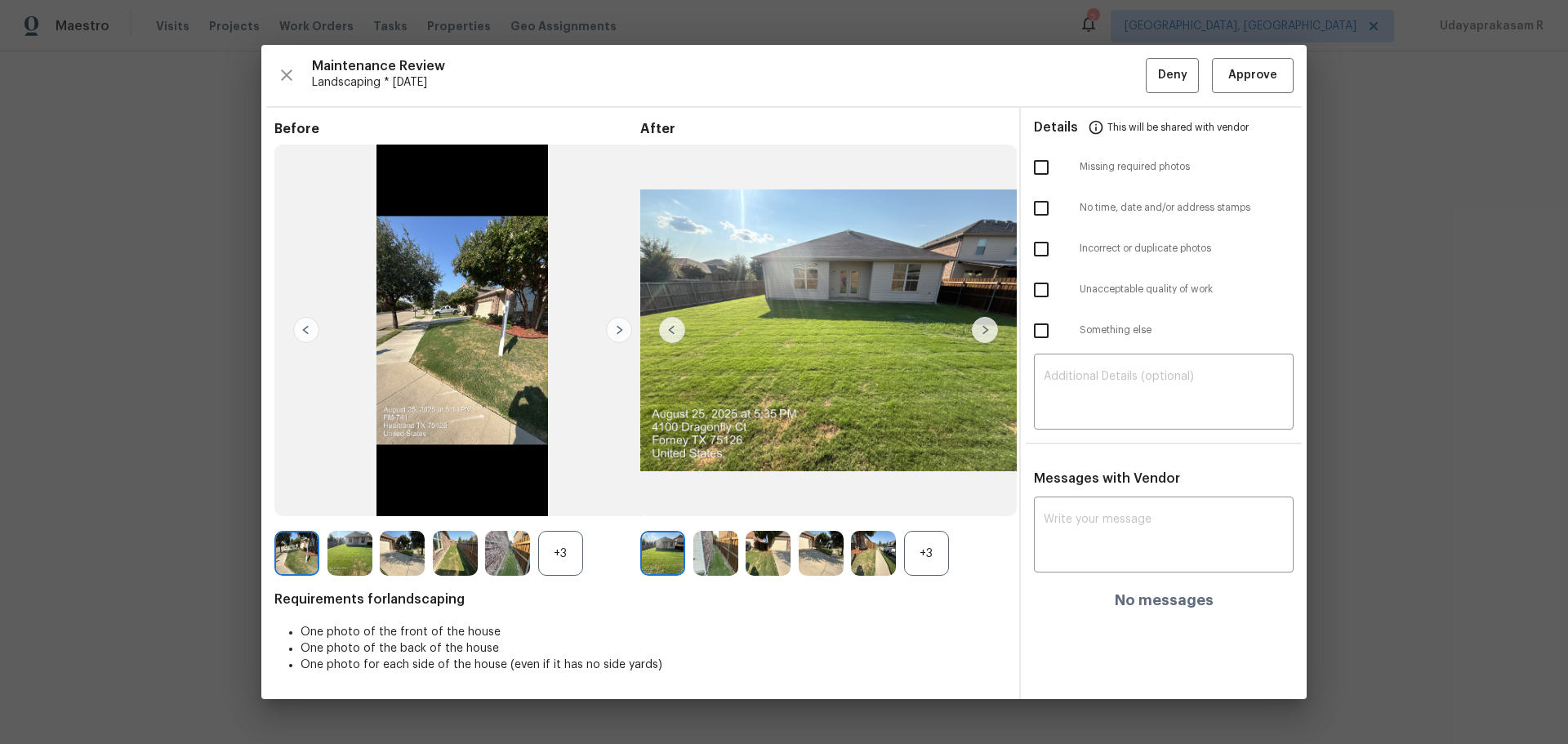
click at [977, 334] on img at bounding box center [985, 329] width 26 height 26
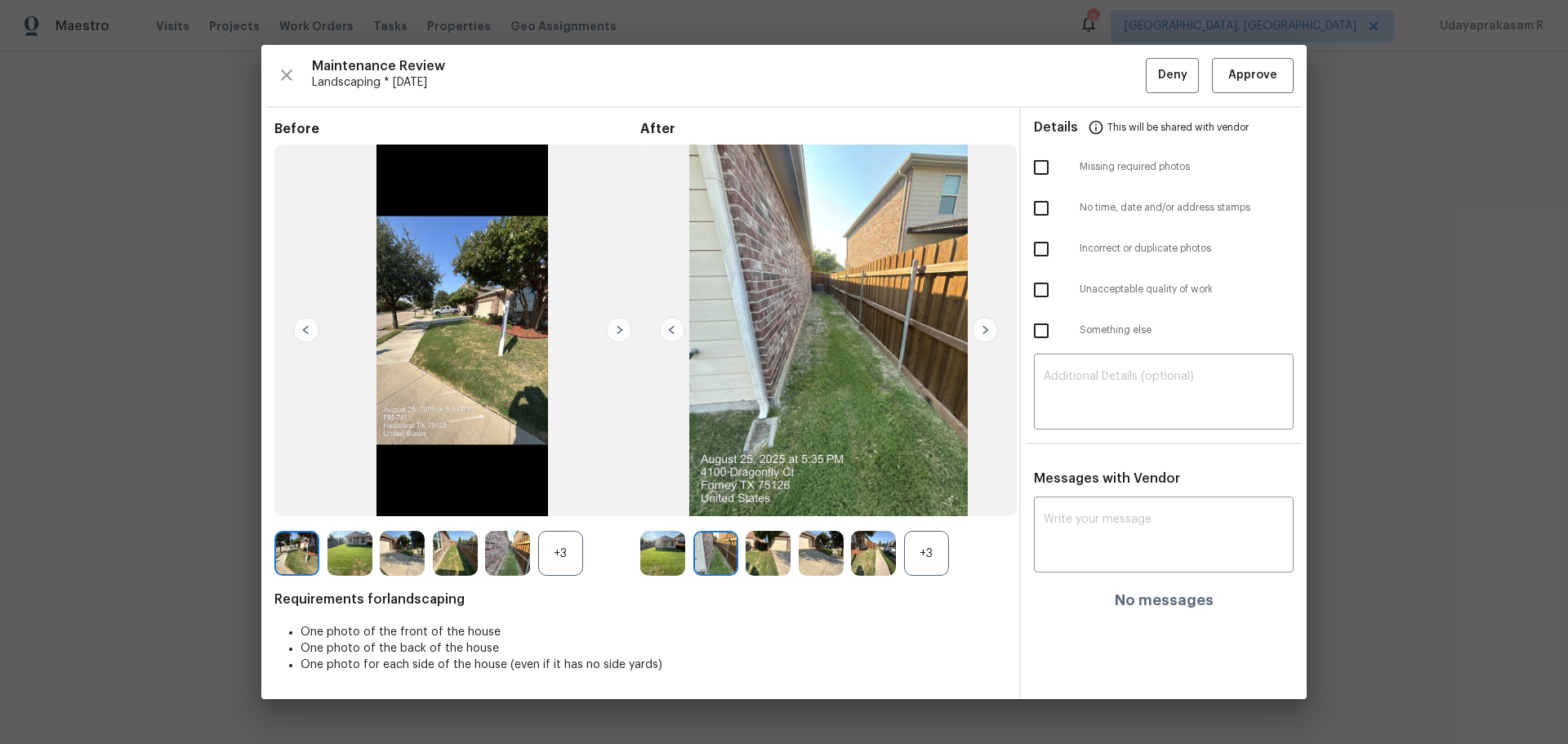
click at [979, 334] on img at bounding box center [985, 329] width 26 height 26
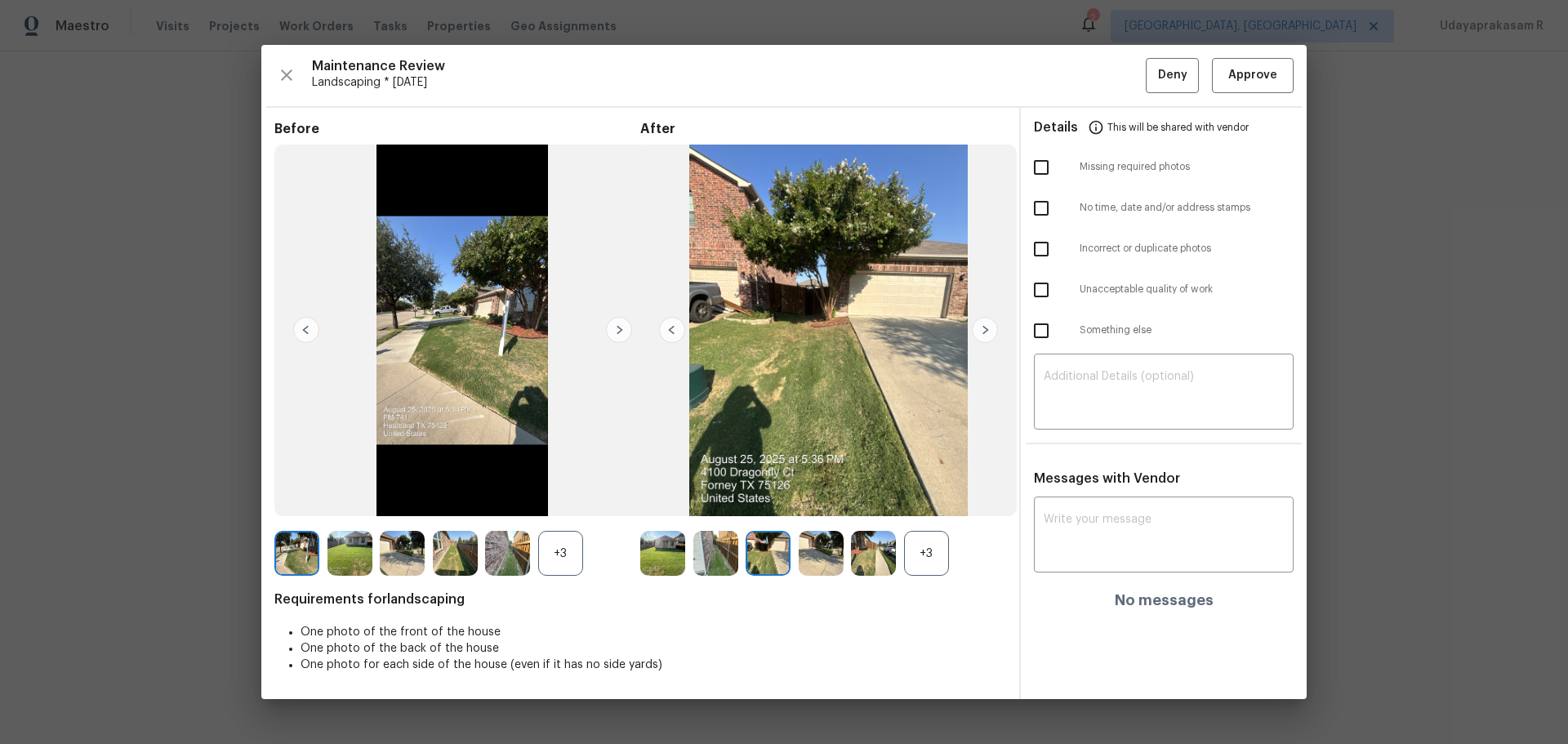
click at [979, 334] on img at bounding box center [985, 329] width 26 height 26
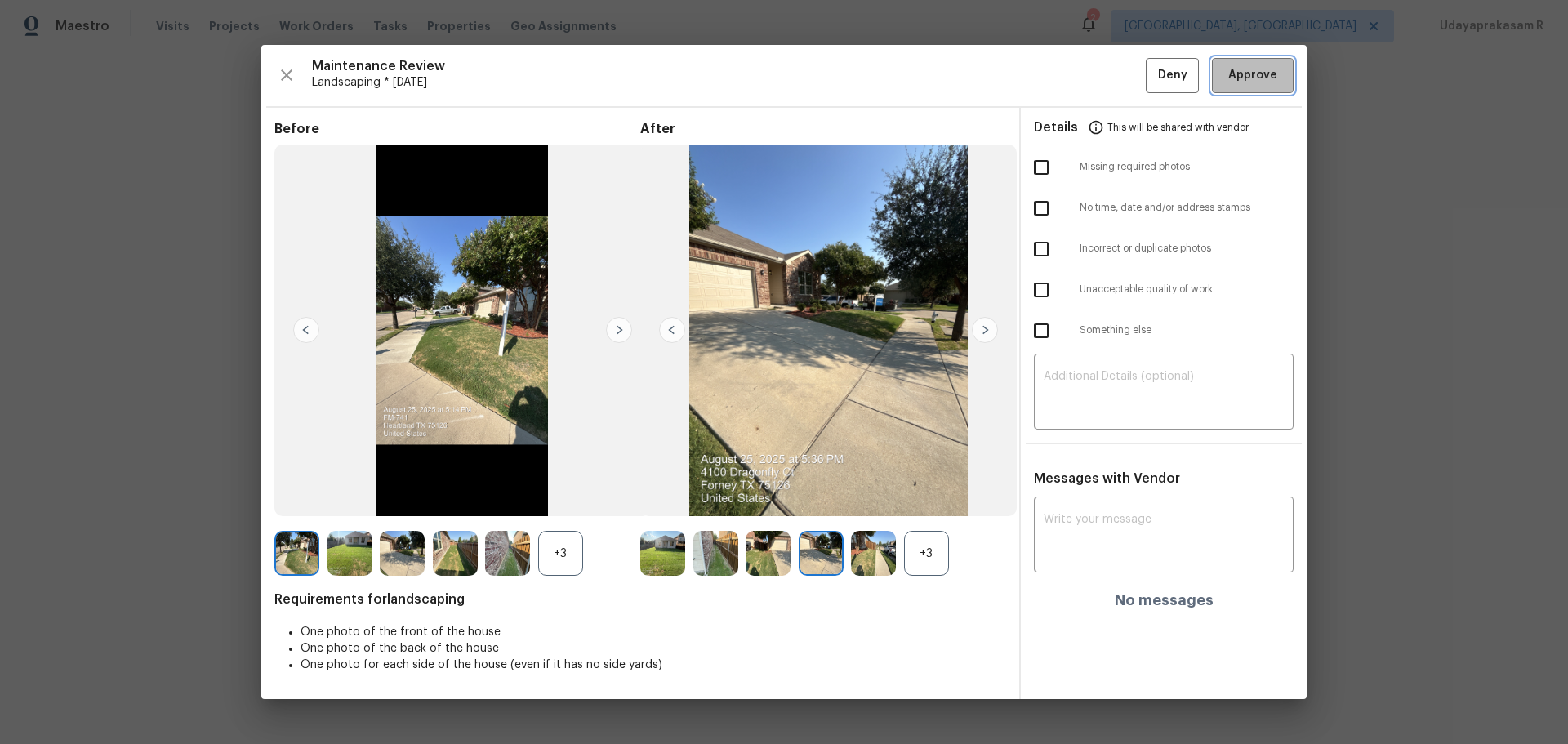
click at [1114, 67] on span "Approve" at bounding box center [1252, 76] width 56 height 20
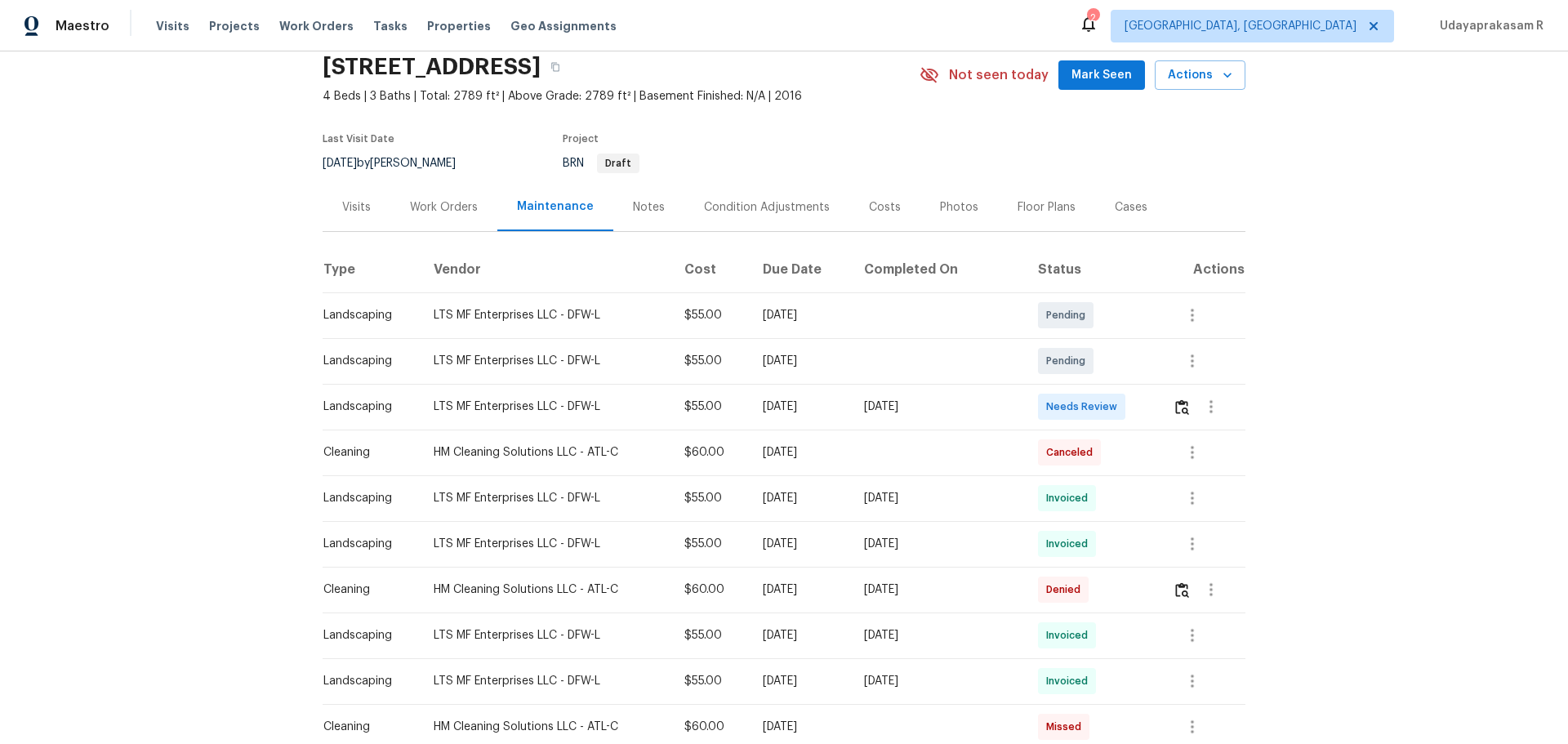
scroll to position [163, 0]
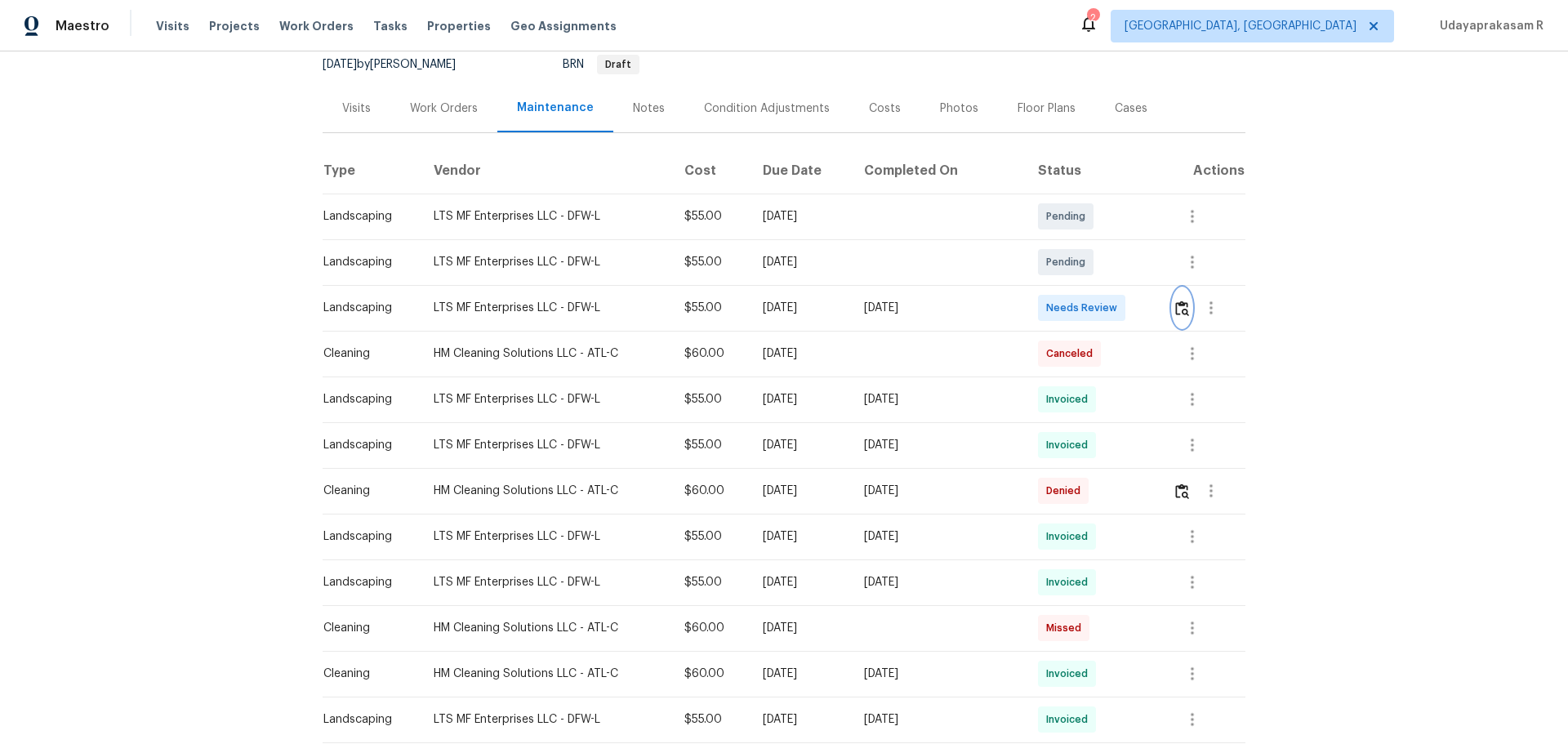
click at [1114, 315] on img "button" at bounding box center [1181, 308] width 14 height 16
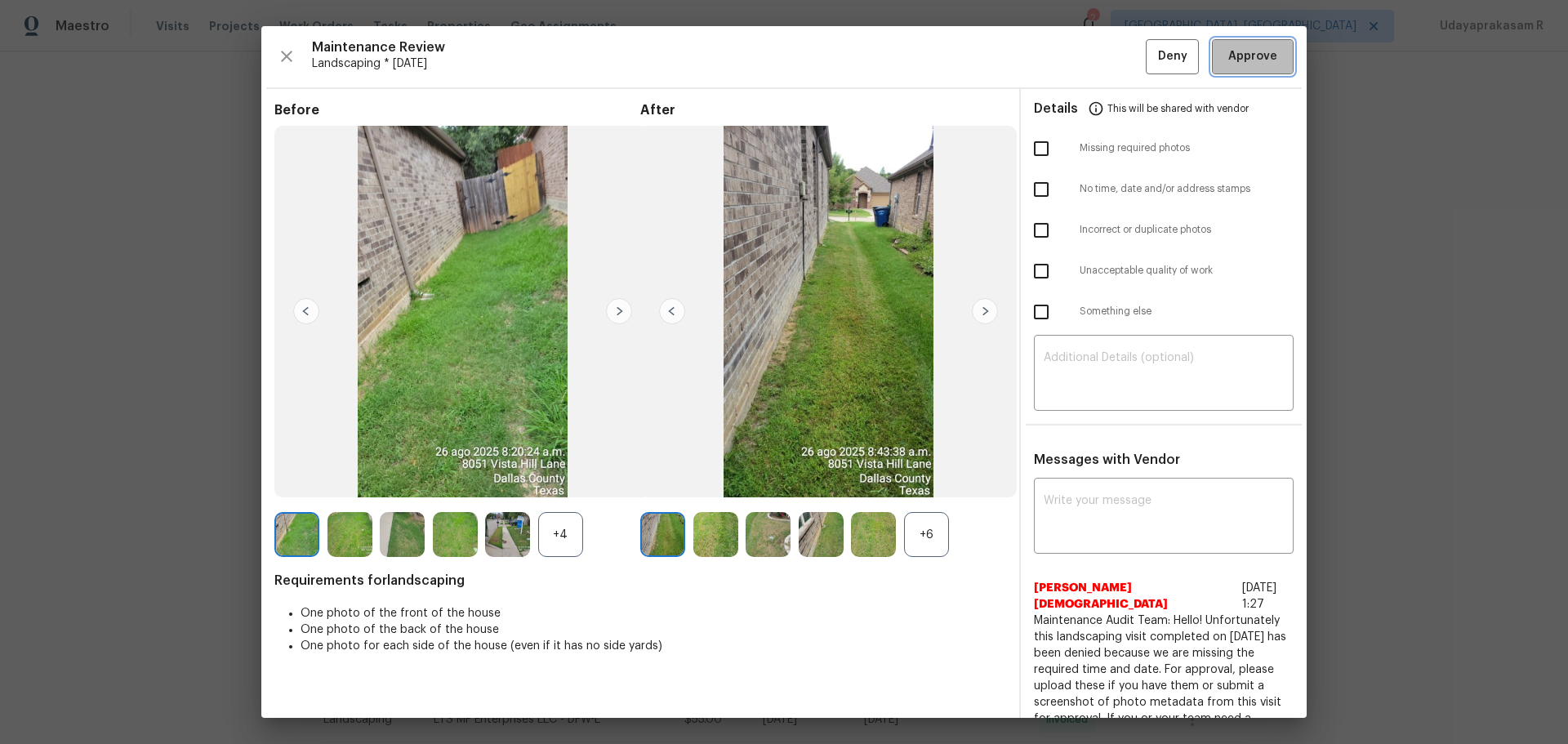
click at [1114, 67] on button "Approve" at bounding box center [1253, 57] width 82 height 36
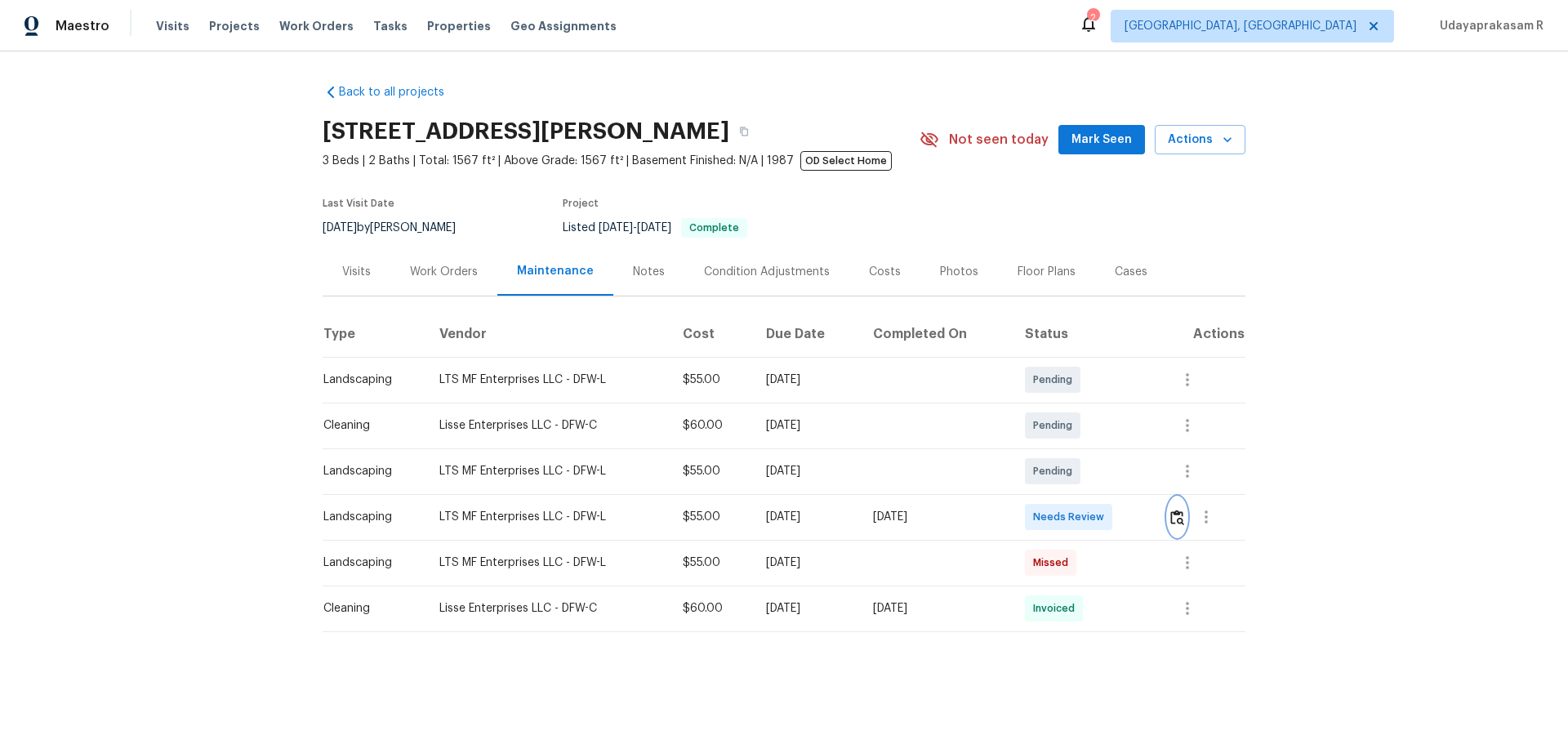
click at [1114, 489] on img "button" at bounding box center [1176, 517] width 14 height 16
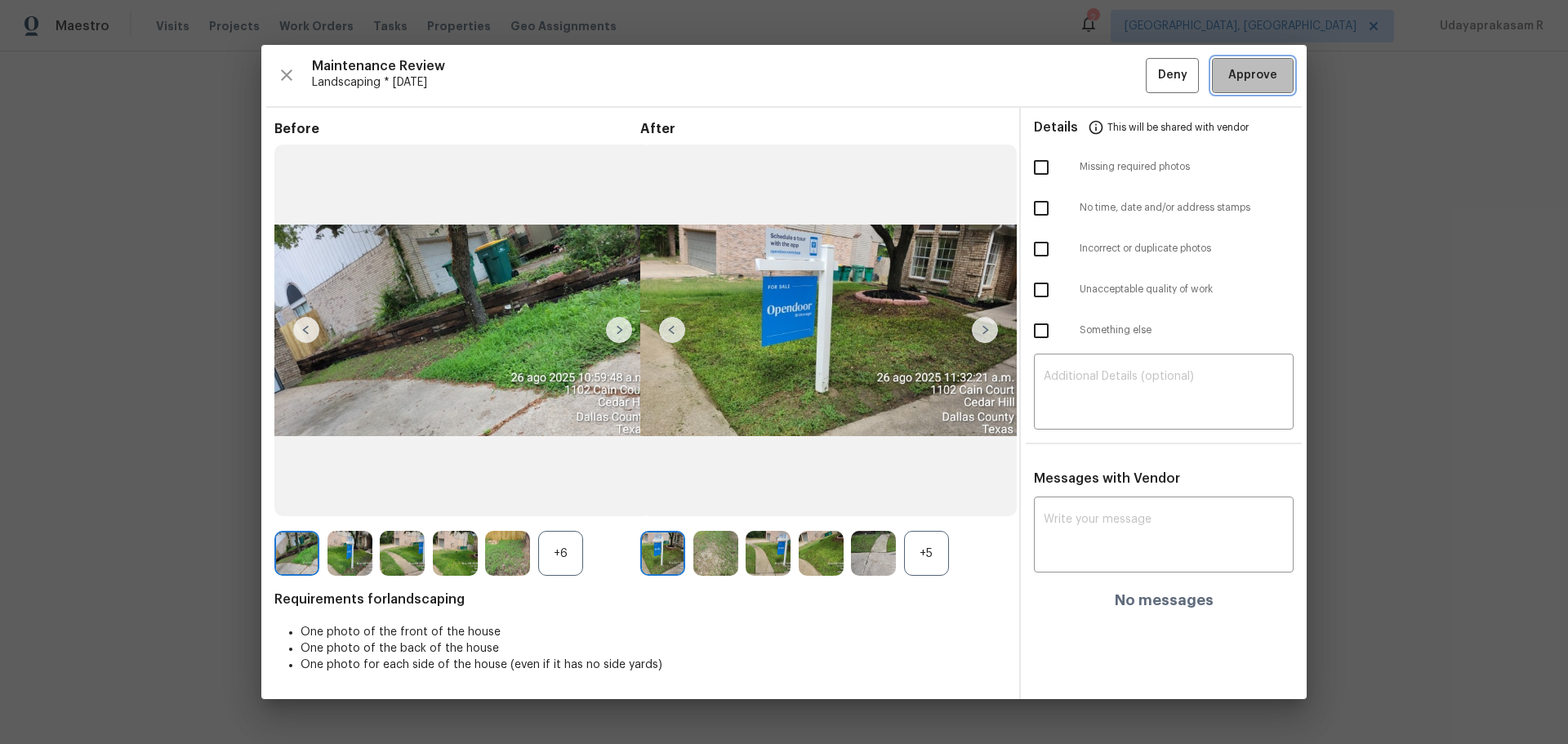
click at [1114, 88] on button "Approve" at bounding box center [1253, 76] width 82 height 36
